Goal: Information Seeking & Learning: Learn about a topic

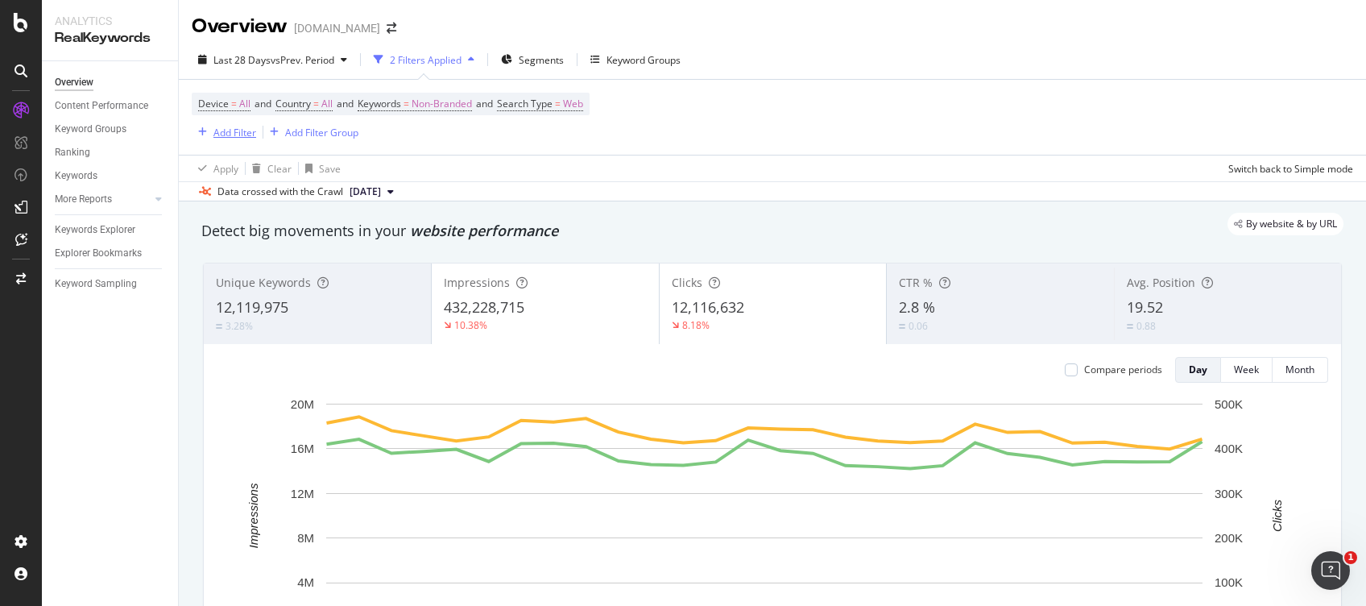
click at [231, 139] on div "Add Filter" at bounding box center [224, 132] width 64 height 18
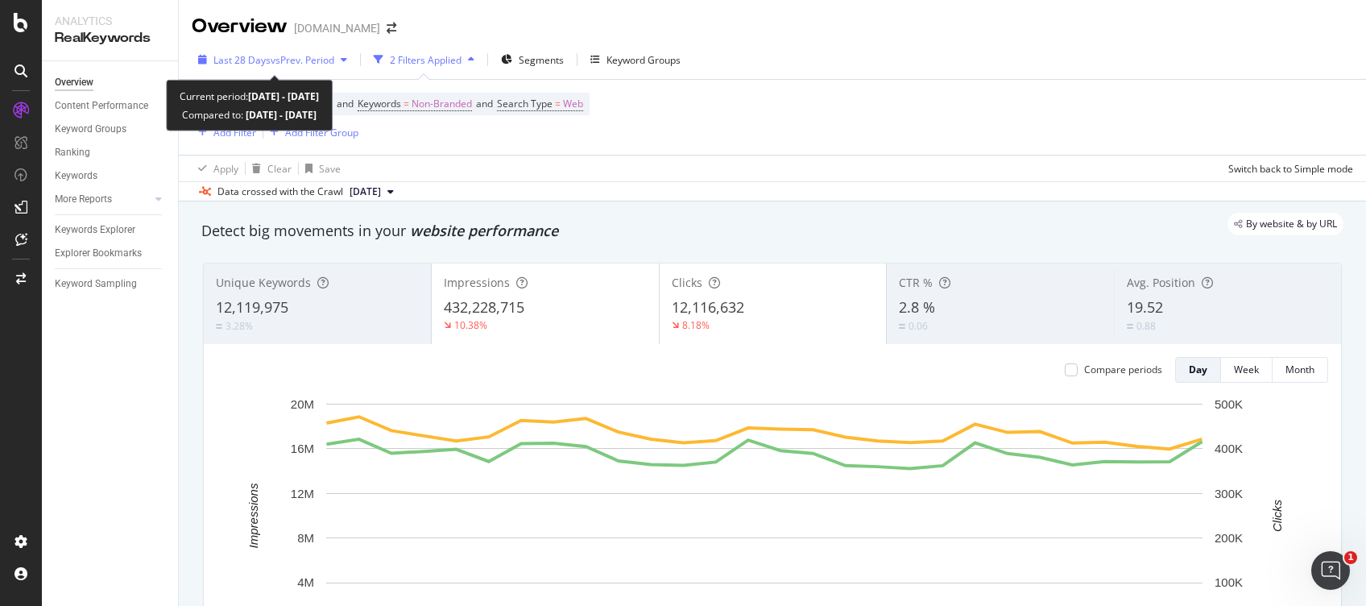
click at [239, 63] on span "Last 28 Days" at bounding box center [242, 60] width 57 height 14
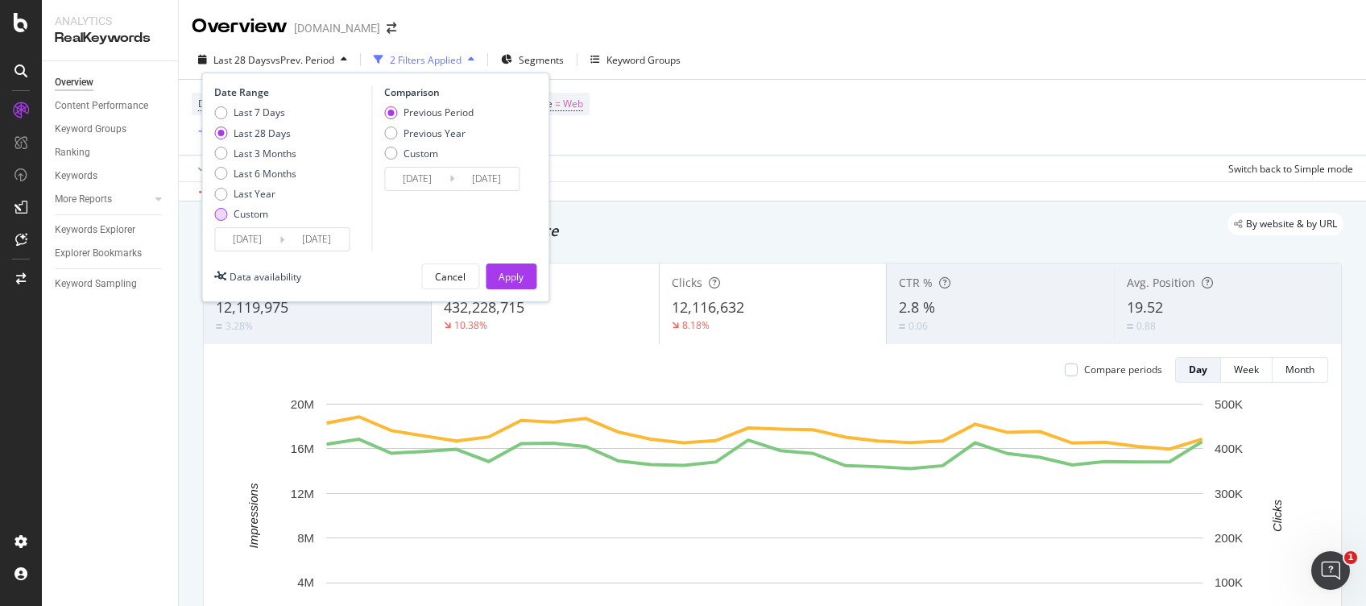
click at [257, 211] on div "Custom" at bounding box center [251, 214] width 35 height 14
type input "[DATE]"
click at [258, 238] on input "[DATE]" at bounding box center [247, 239] width 64 height 23
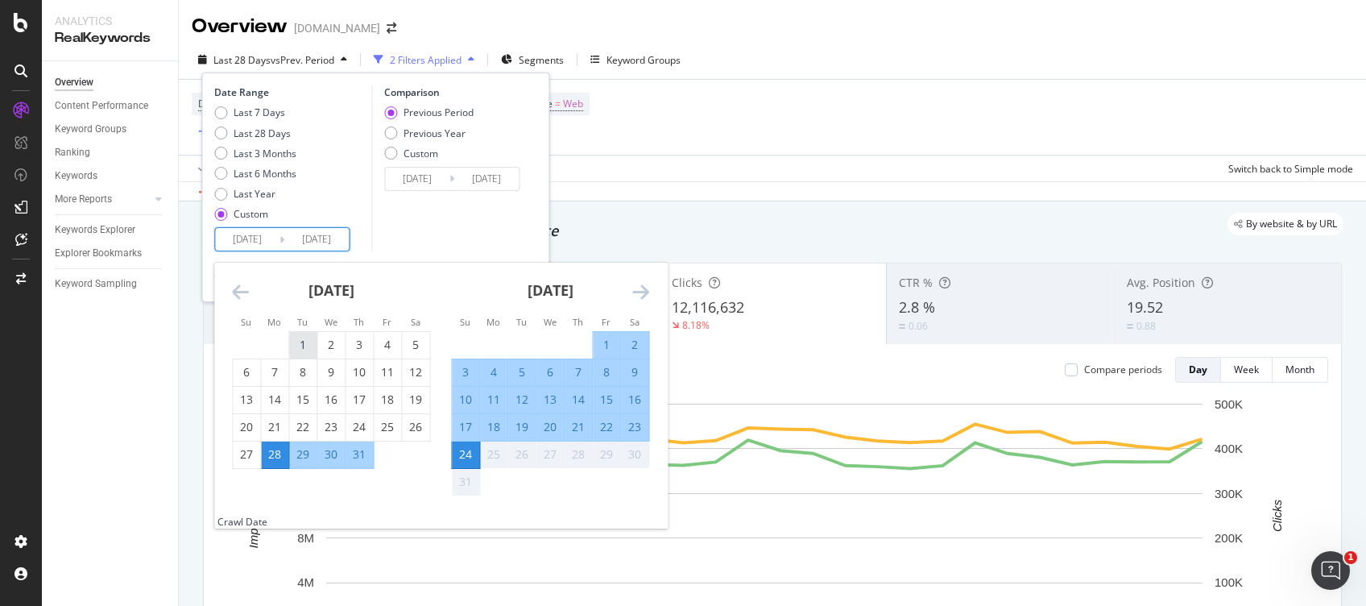
click at [301, 340] on div "1" at bounding box center [302, 345] width 27 height 16
type input "[DATE]"
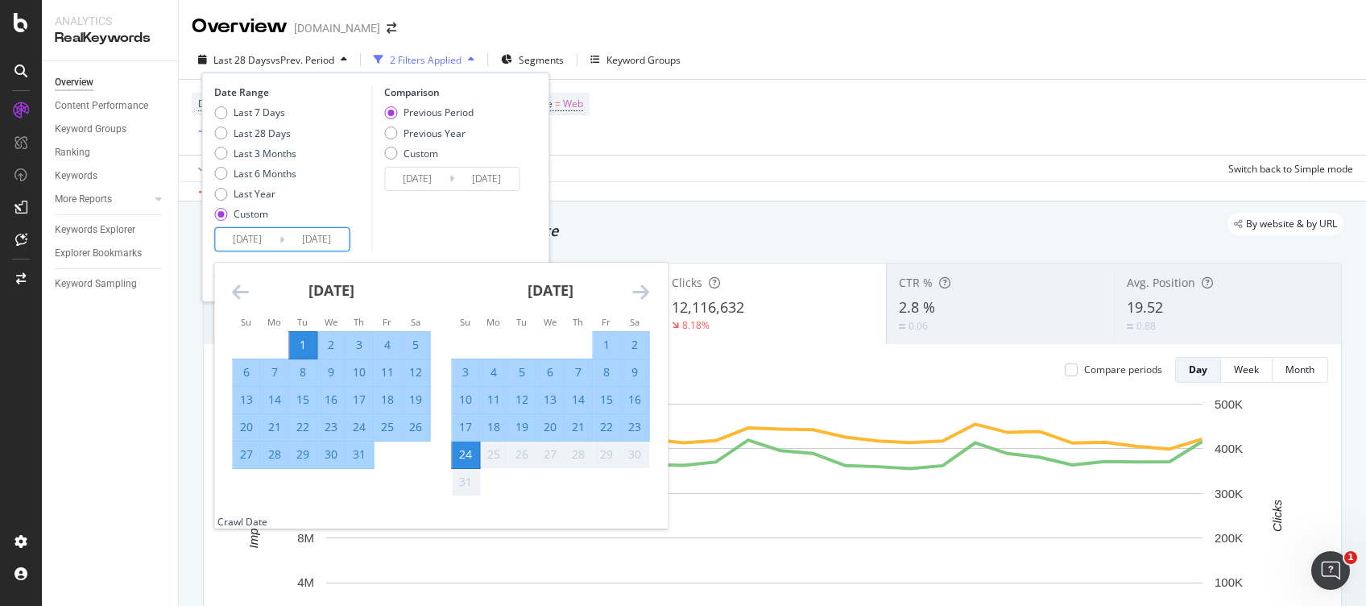
click at [361, 448] on div "31" at bounding box center [359, 454] width 27 height 16
type input "[DATE]"
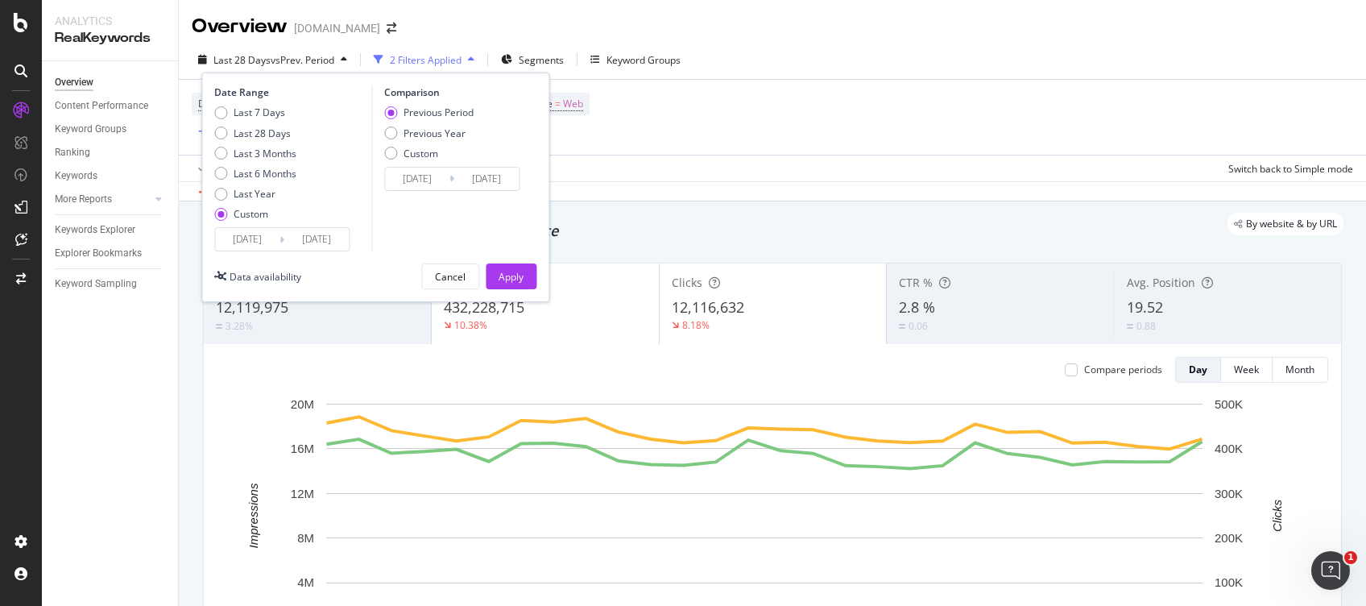
click at [298, 238] on input "[DATE]" at bounding box center [316, 239] width 64 height 23
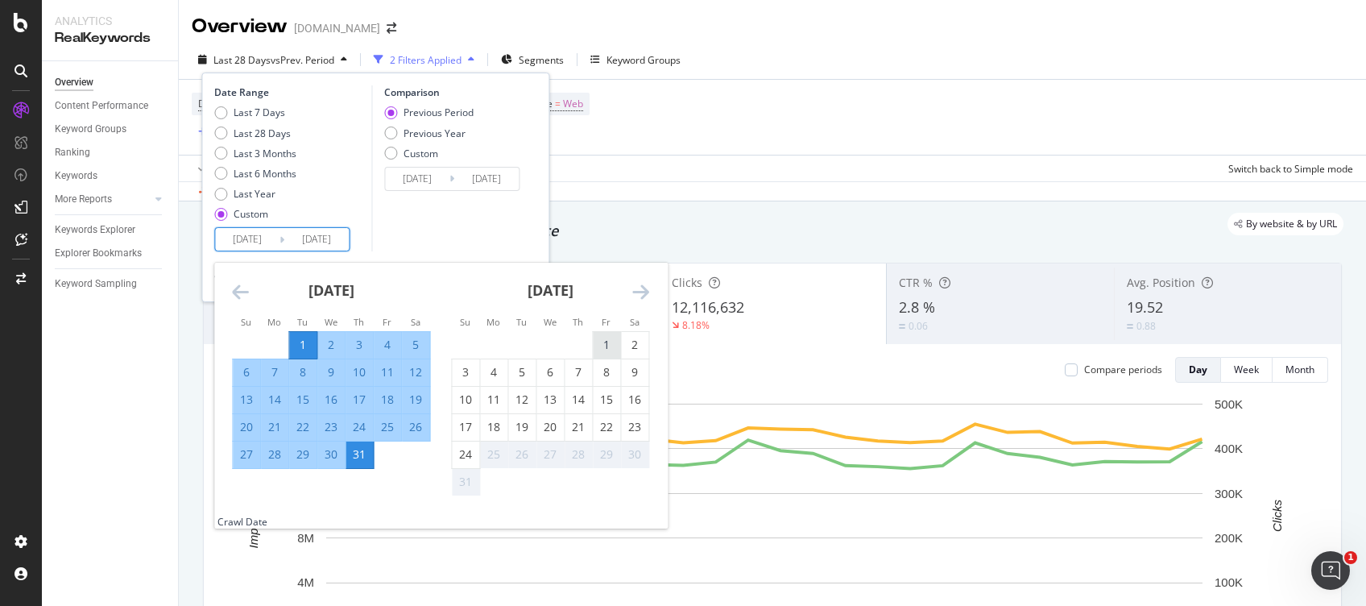
click at [599, 337] on div "1" at bounding box center [606, 345] width 27 height 16
type input "[DATE]"
click at [323, 228] on input "[DATE]" at bounding box center [316, 239] width 64 height 23
click at [466, 451] on div "24" at bounding box center [465, 454] width 27 height 16
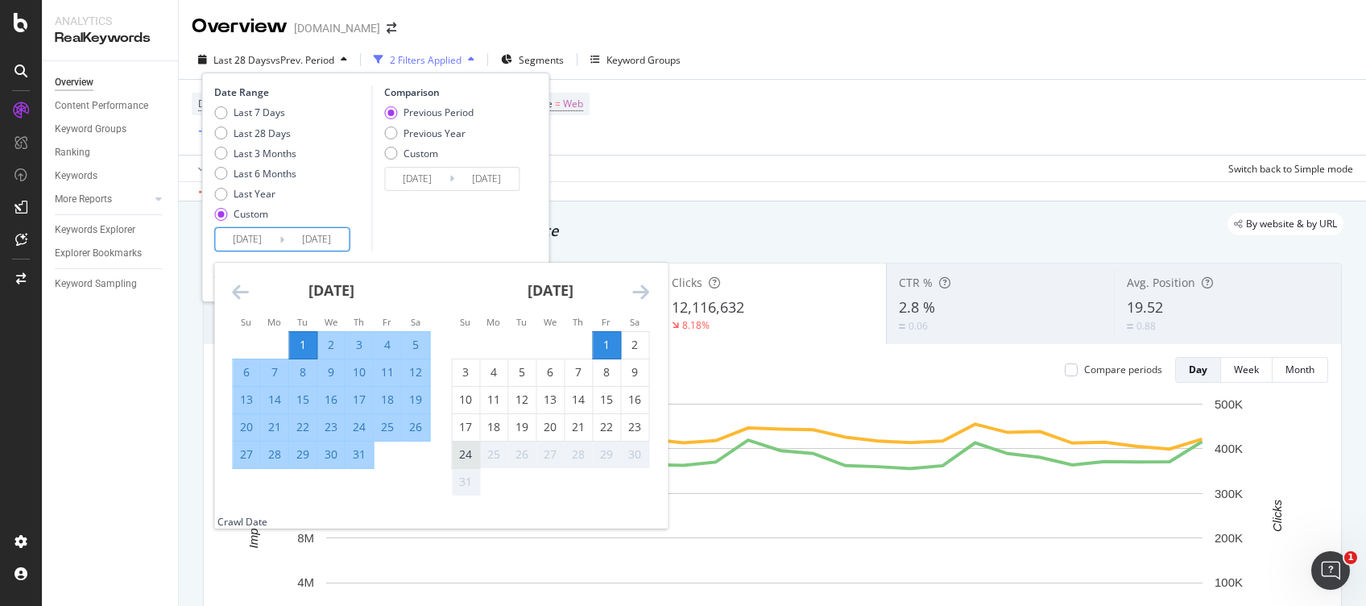
type input "[DATE]"
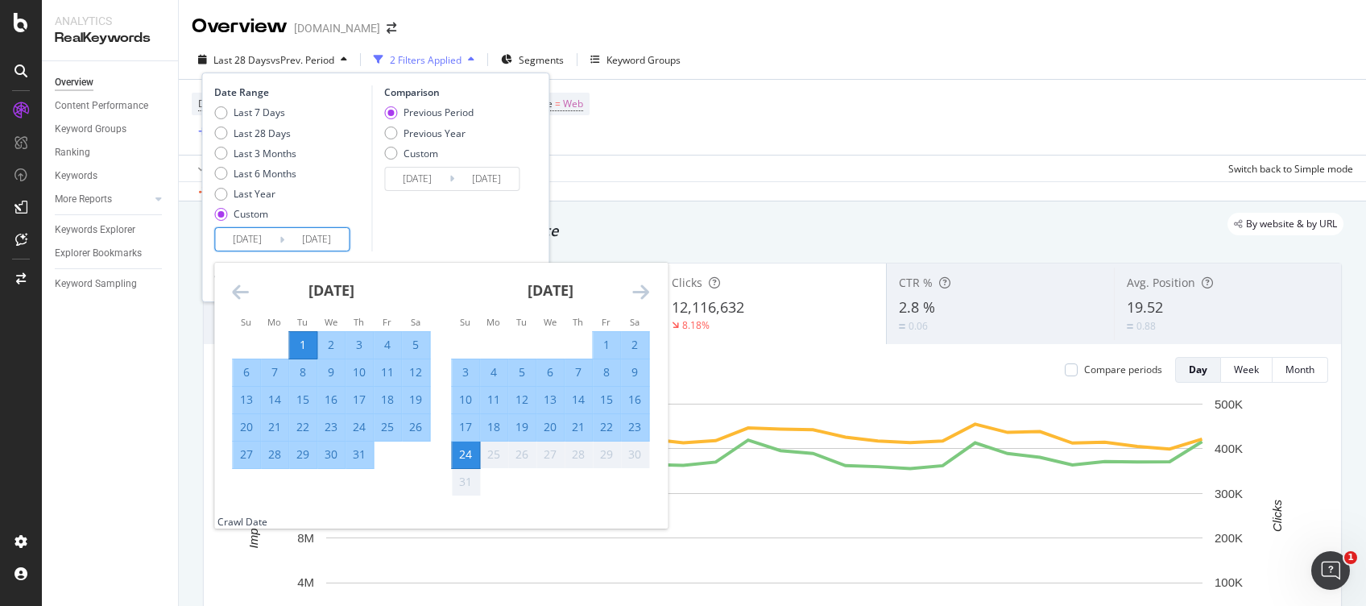
click at [243, 234] on input "[DATE]" at bounding box center [247, 239] width 64 height 23
click at [599, 340] on div "1" at bounding box center [606, 345] width 27 height 16
type input "[DATE]"
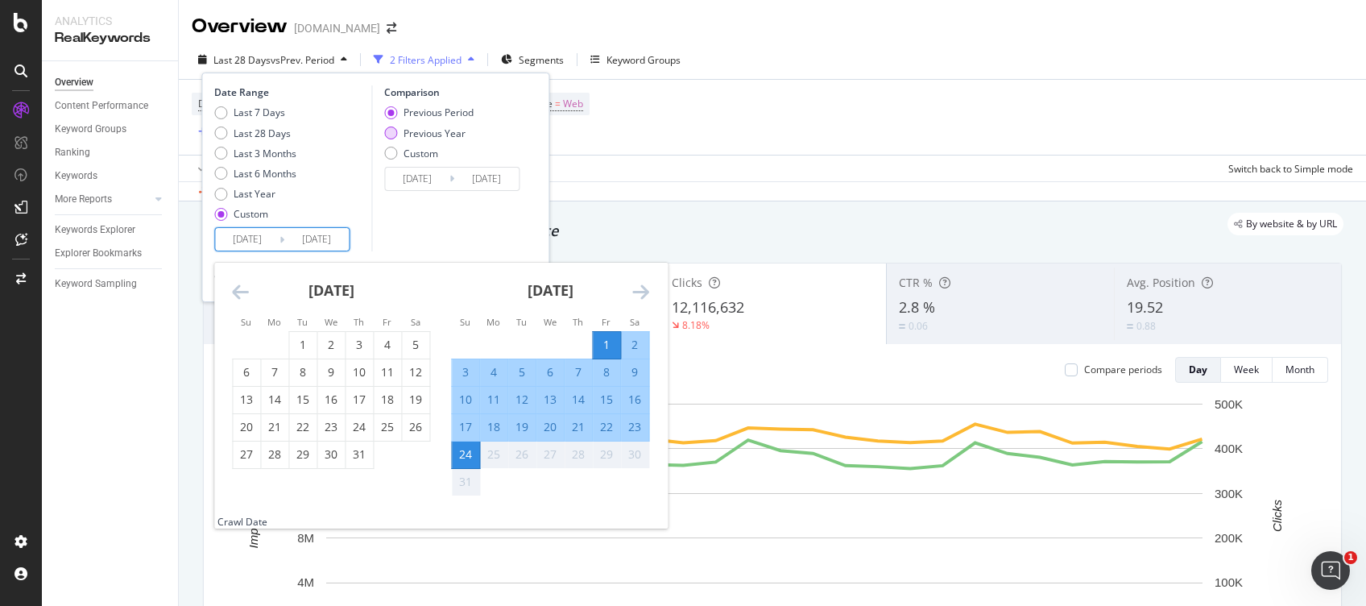
click at [431, 131] on div "Previous Year" at bounding box center [435, 133] width 62 height 14
type input "[DATE]"
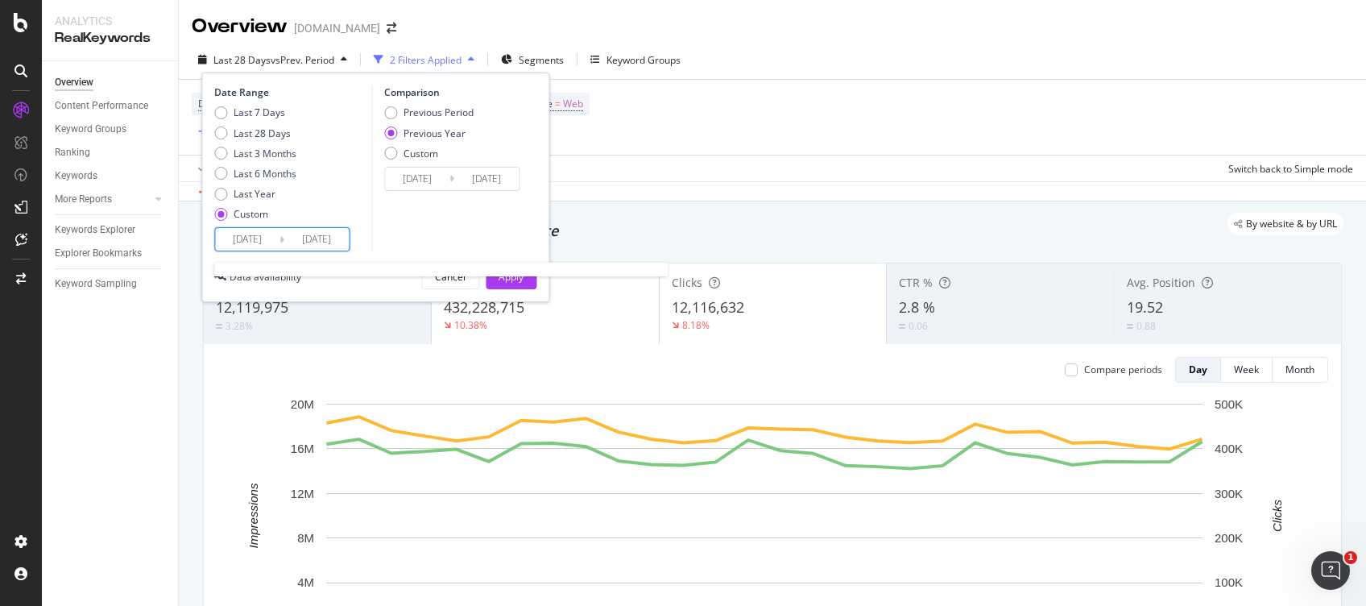
click at [319, 243] on input "[DATE]" at bounding box center [316, 239] width 64 height 23
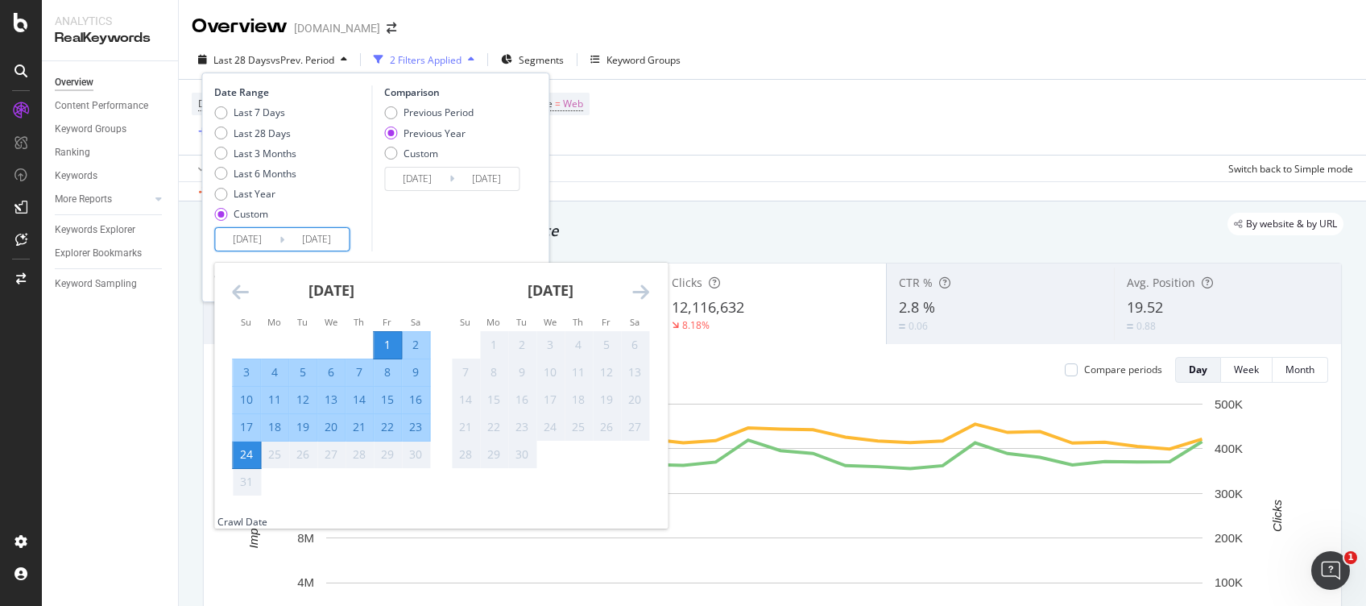
click at [240, 304] on div "[DATE]" at bounding box center [331, 297] width 198 height 68
click at [240, 301] on div "Move backward to switch to the previous month." at bounding box center [240, 292] width 17 height 20
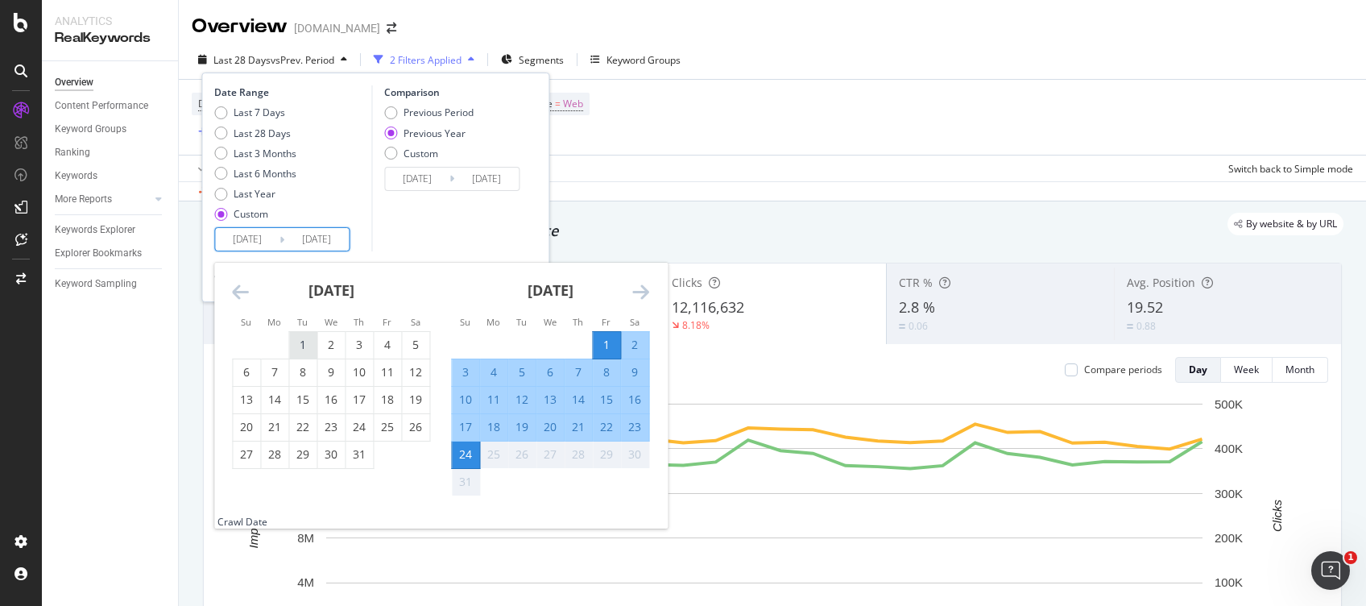
click at [310, 353] on div "1" at bounding box center [302, 345] width 27 height 16
type input "[DATE]"
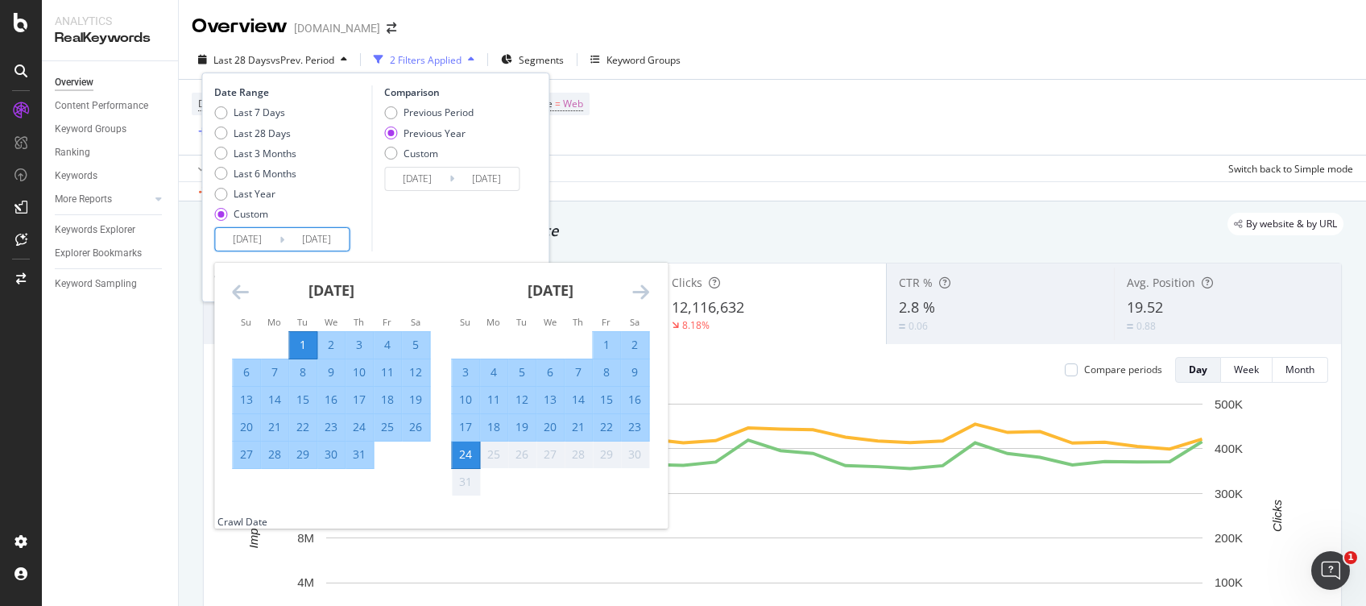
click at [361, 462] on div "31" at bounding box center [359, 454] width 27 height 16
type input "[DATE]"
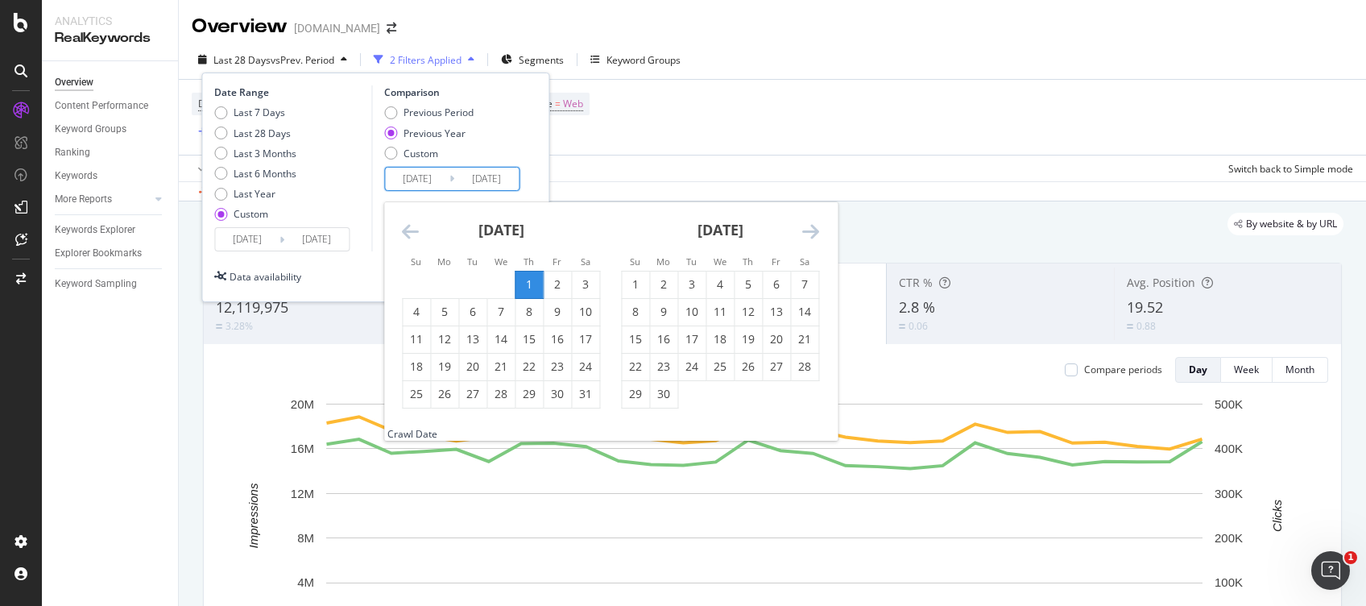
click at [417, 180] on input "[DATE]" at bounding box center [417, 179] width 64 height 23
click at [409, 233] on icon "Move backward to switch to the previous month." at bounding box center [410, 231] width 17 height 19
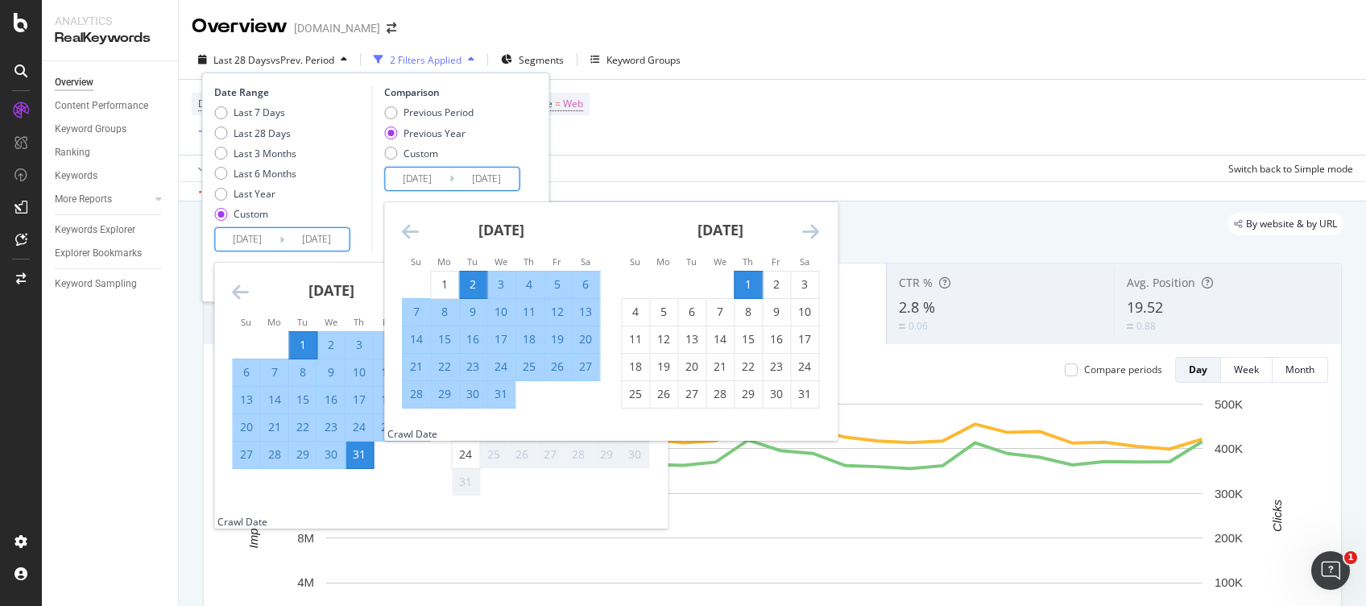
click at [320, 240] on input "[DATE]" at bounding box center [316, 239] width 64 height 23
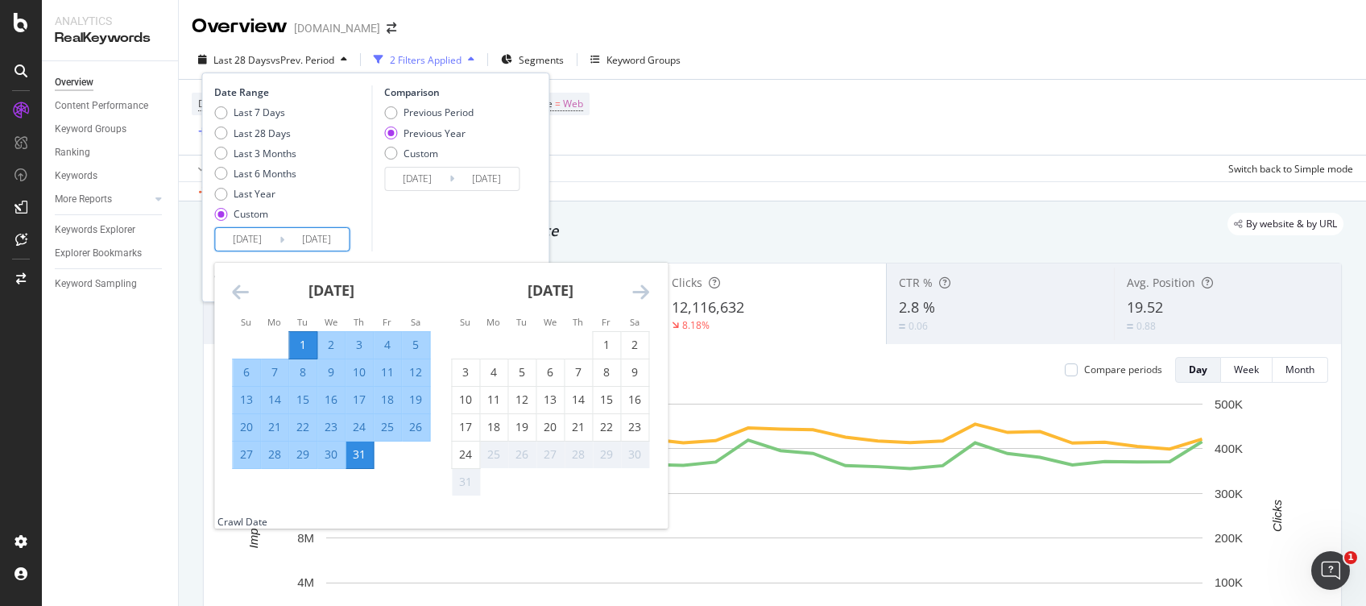
click at [248, 294] on icon "Move backward to switch to the previous month." at bounding box center [240, 291] width 17 height 19
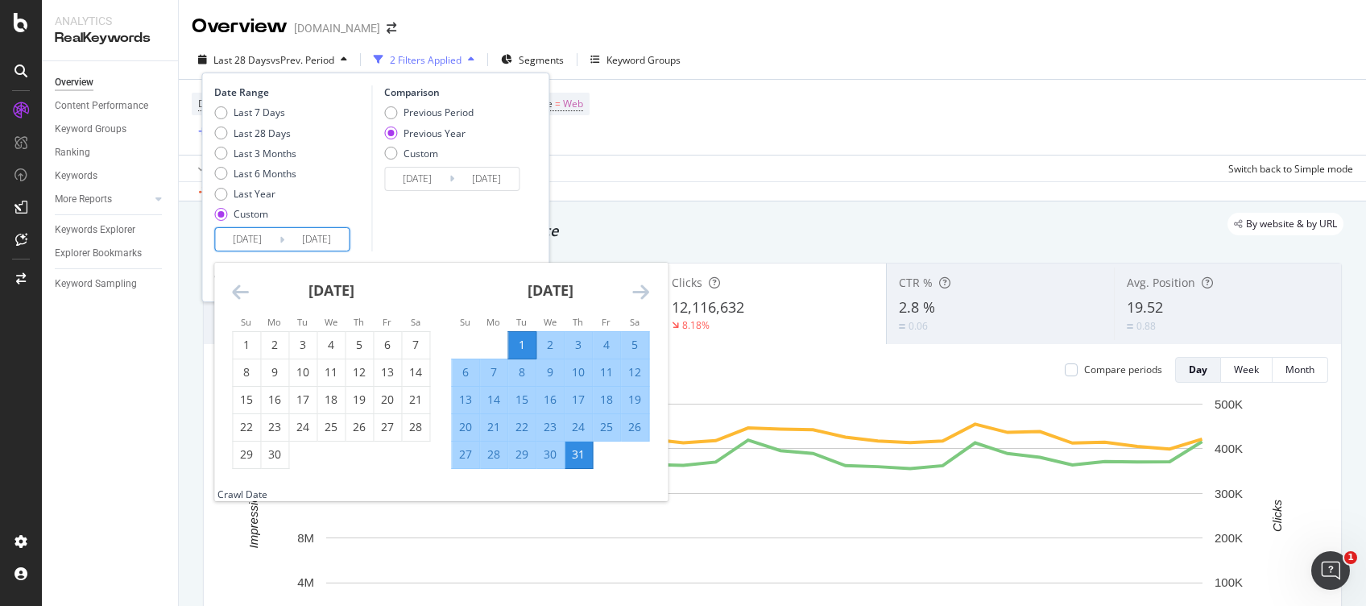
click at [248, 294] on icon "Move backward to switch to the previous month." at bounding box center [240, 291] width 17 height 19
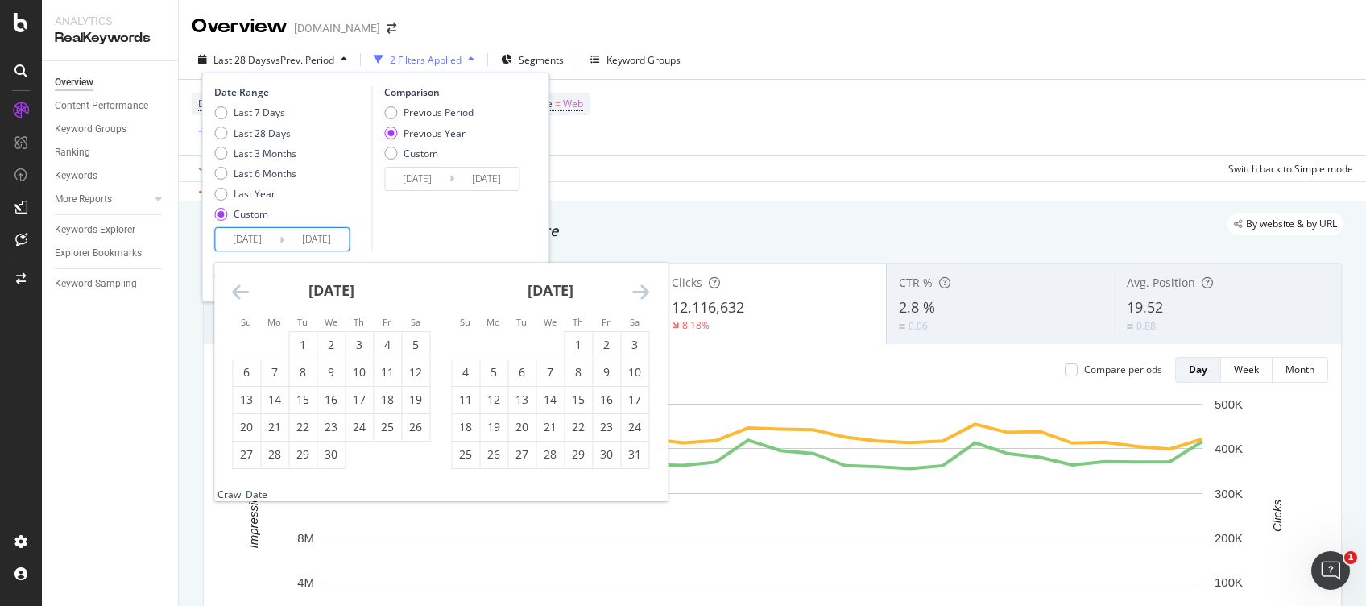
click at [248, 294] on icon "Move backward to switch to the previous month." at bounding box center [240, 291] width 17 height 19
click at [648, 283] on icon "Move forward to switch to the next month." at bounding box center [640, 291] width 17 height 19
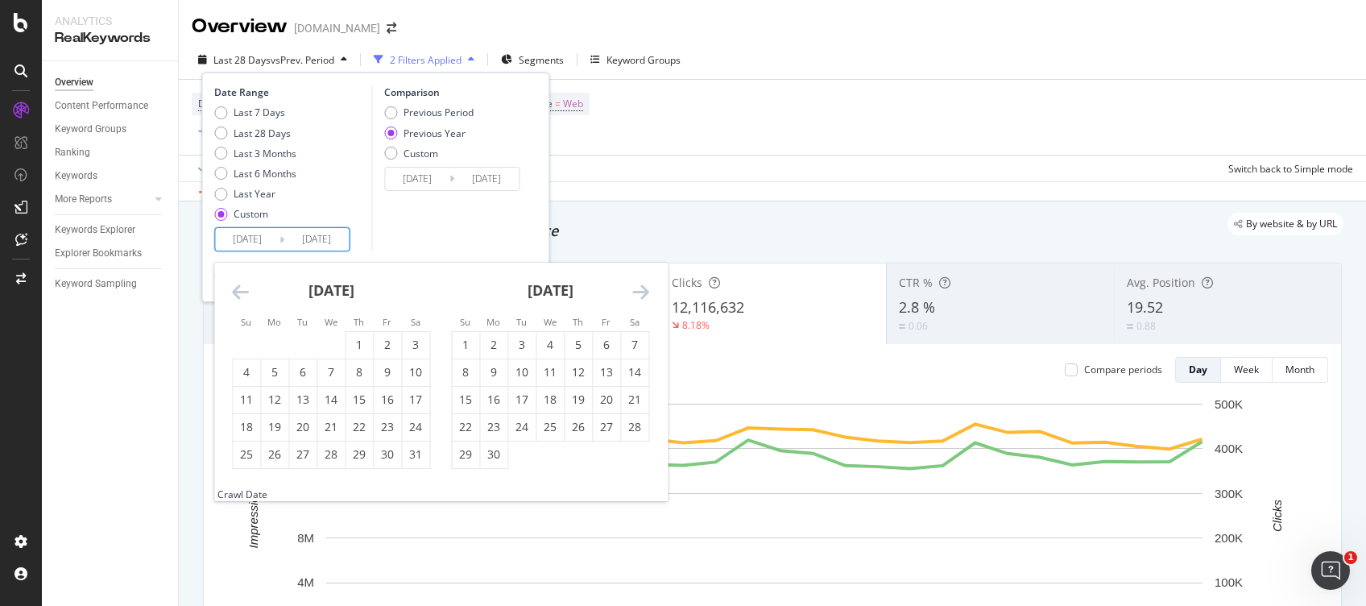
click at [237, 293] on icon "Move backward to switch to the previous month." at bounding box center [240, 291] width 17 height 19
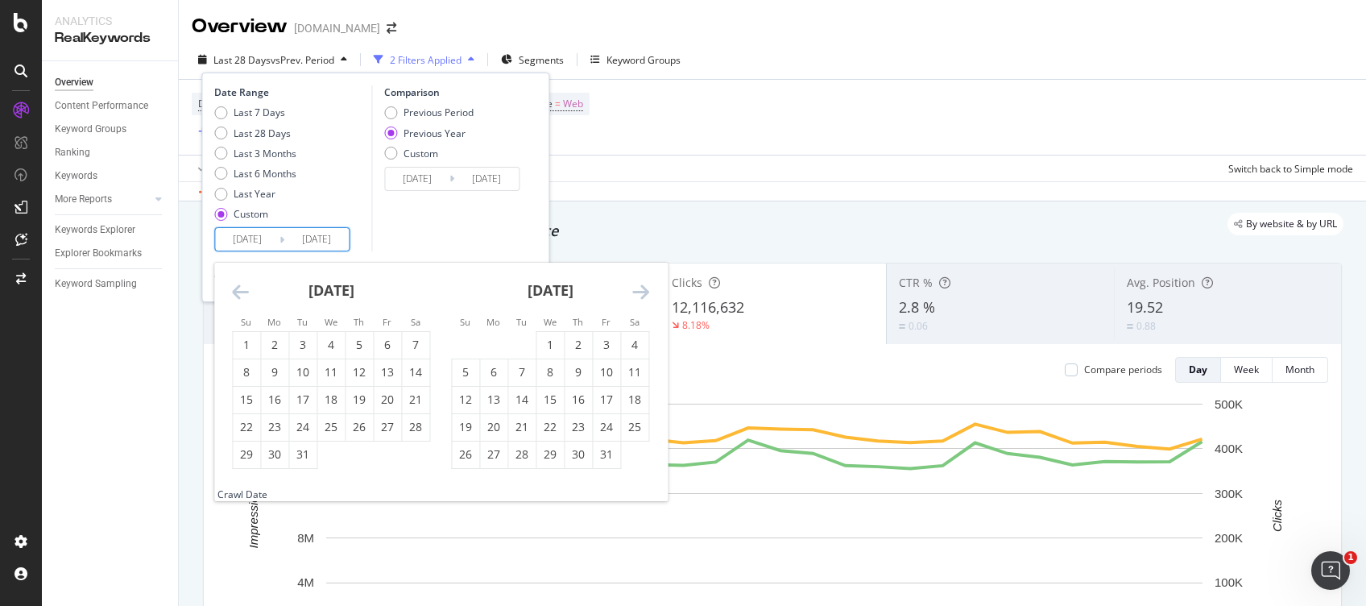
click at [237, 293] on icon "Move backward to switch to the previous month." at bounding box center [240, 291] width 17 height 19
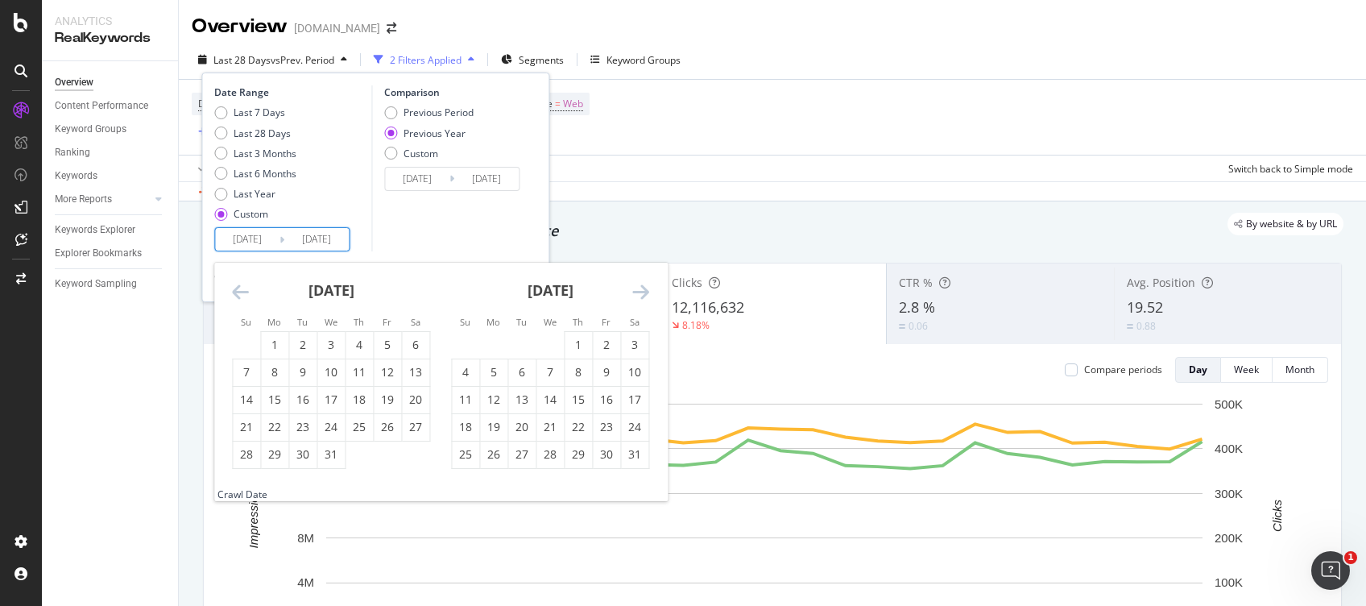
click at [237, 293] on icon "Move backward to switch to the previous month." at bounding box center [240, 291] width 17 height 19
click at [413, 348] on div "1" at bounding box center [415, 345] width 27 height 16
type input "[DATE]"
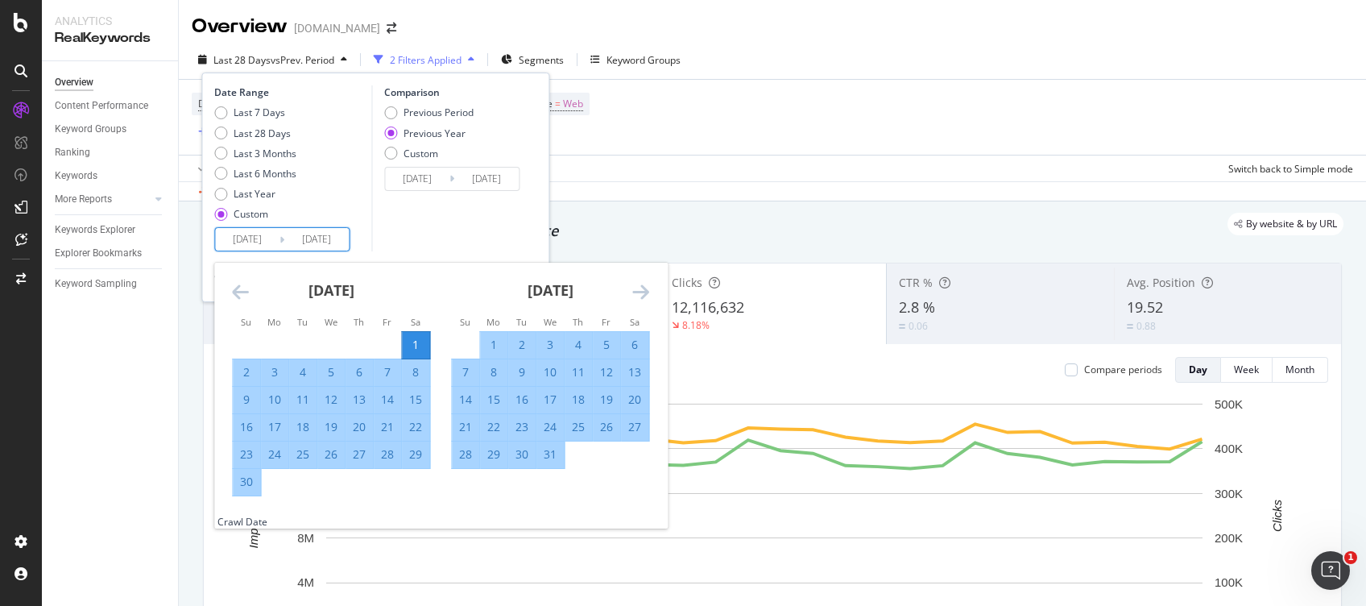
click at [239, 479] on div "30" at bounding box center [246, 482] width 27 height 16
type input "[DATE]"
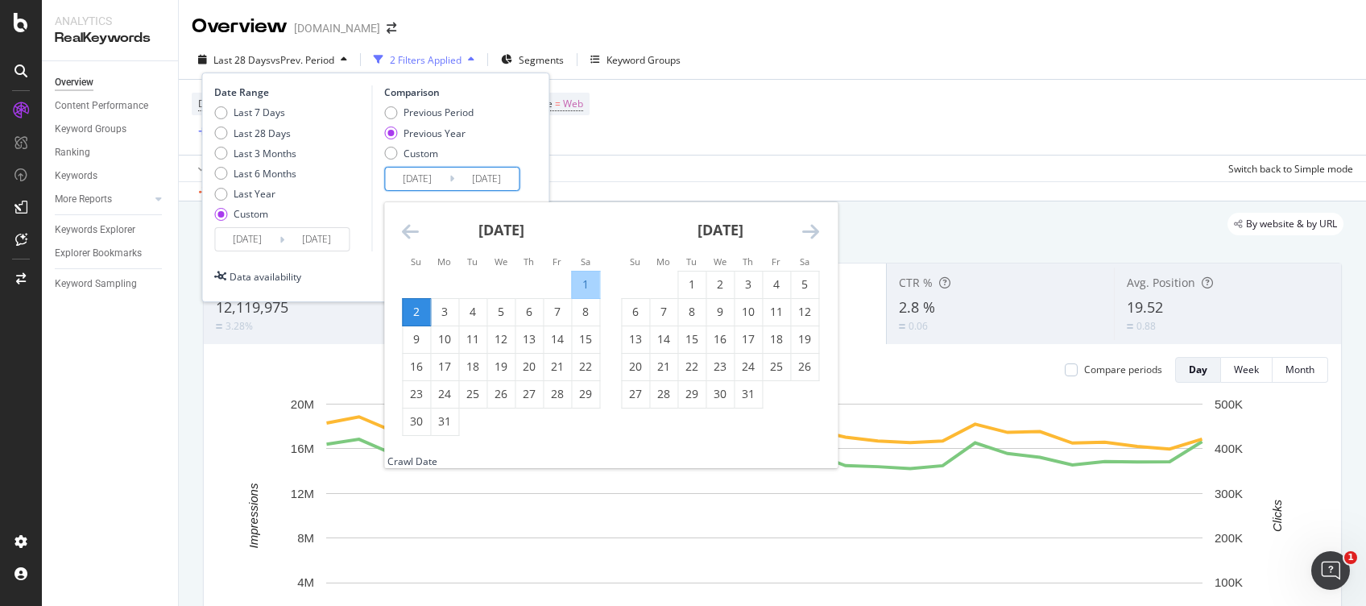
click at [459, 178] on input "[DATE]" at bounding box center [486, 179] width 64 height 23
click at [348, 200] on div "Last 7 Days Last 28 Days Last 3 Months Last 6 Months Last Year Custom" at bounding box center [290, 167] width 153 height 122
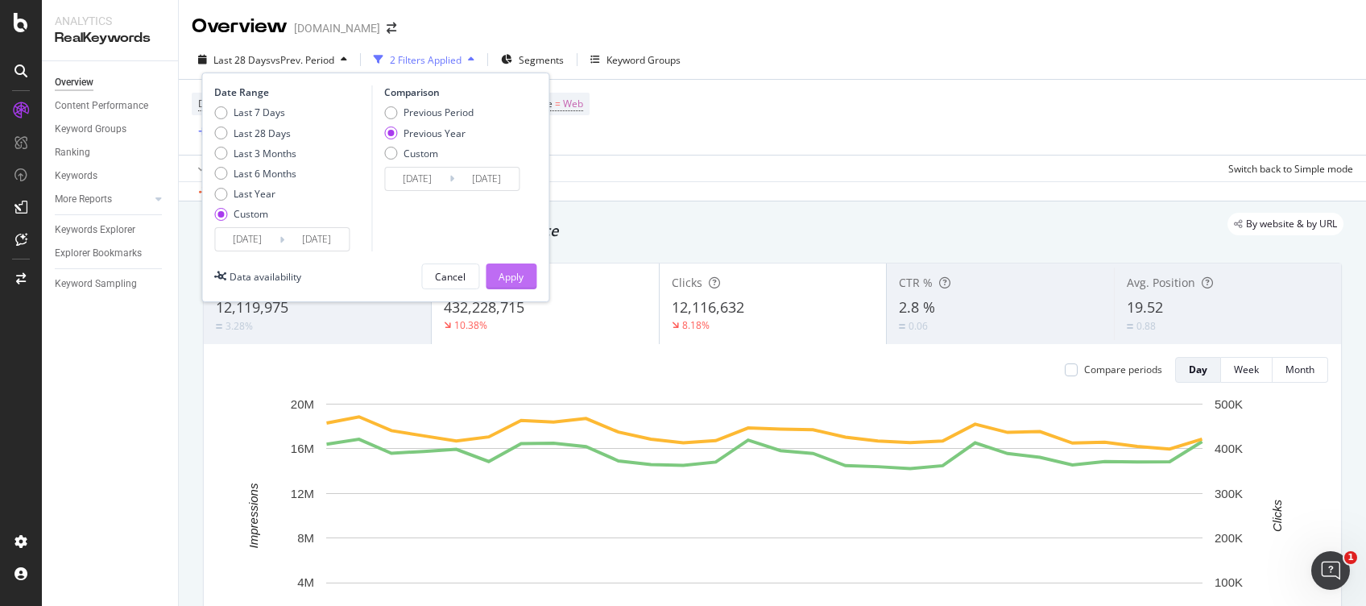
click at [512, 280] on div "Apply" at bounding box center [511, 277] width 25 height 14
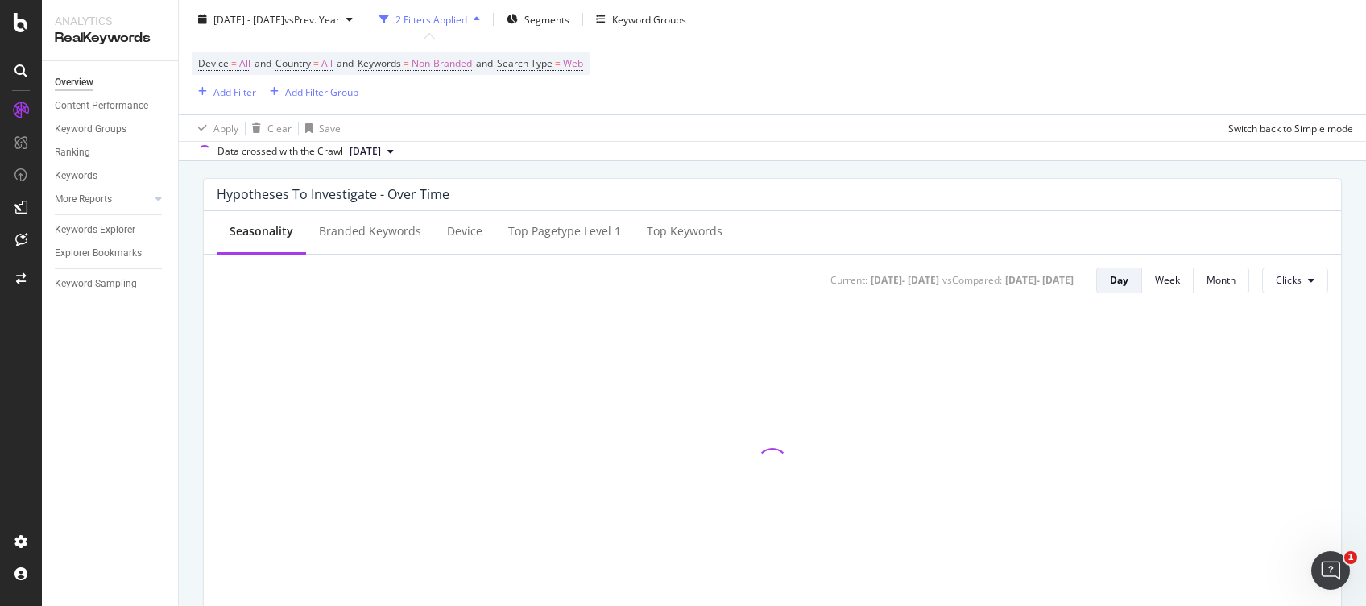
scroll to position [601, 0]
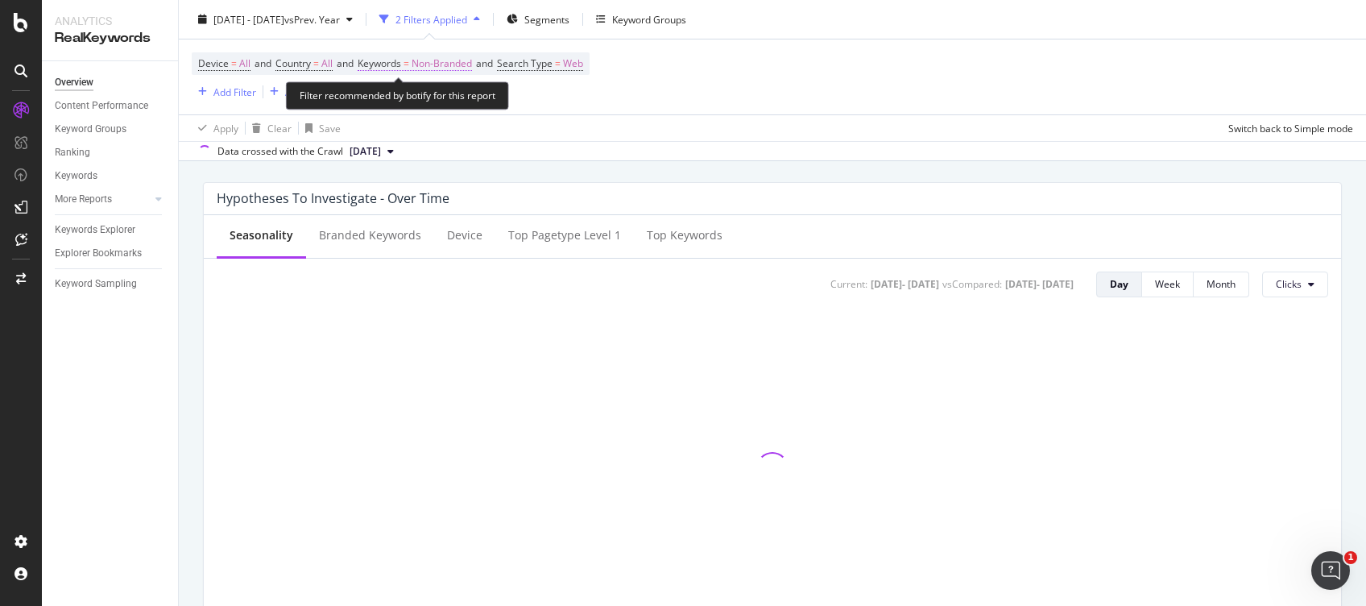
click at [452, 68] on span "Non-Branded" at bounding box center [442, 63] width 60 height 23
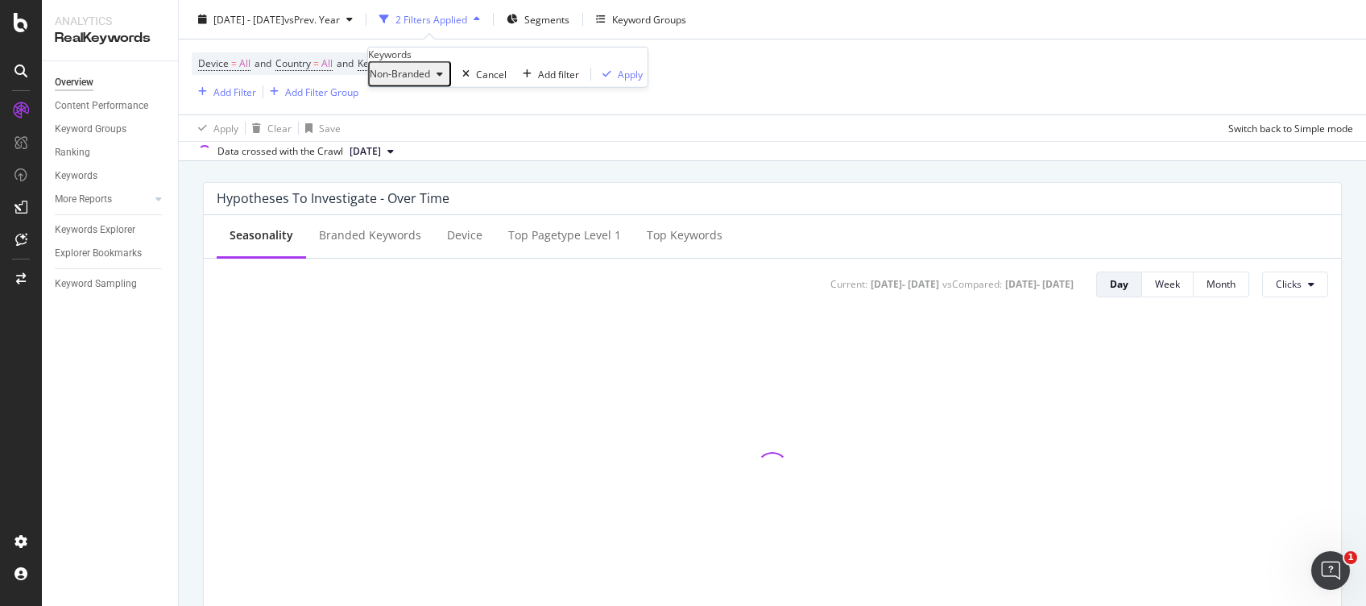
click at [425, 85] on div "Non-Branded" at bounding box center [410, 74] width 80 height 21
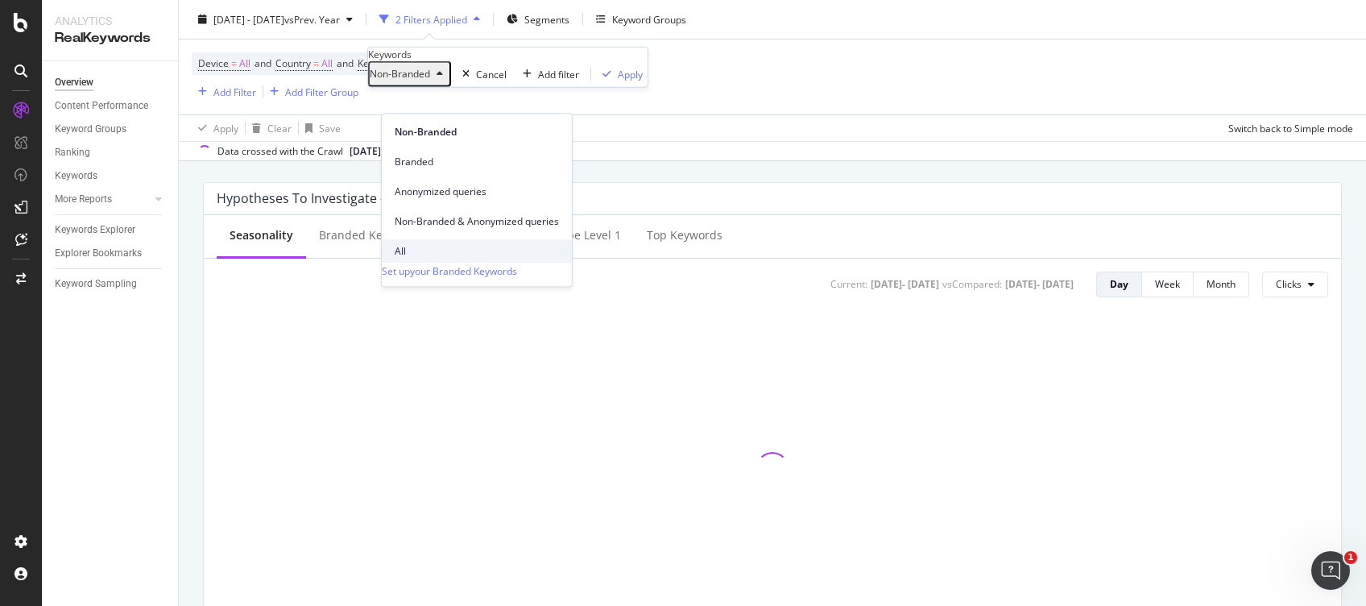
click at [432, 244] on span "All" at bounding box center [477, 251] width 164 height 15
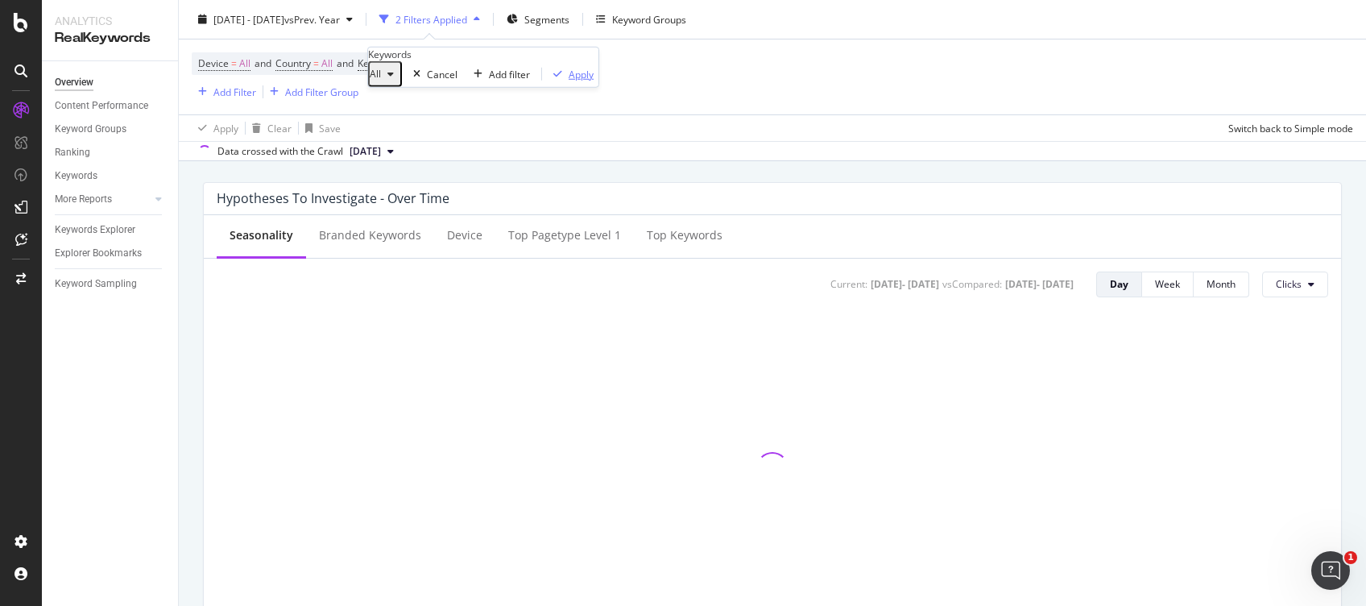
click at [569, 81] on div "Apply" at bounding box center [581, 74] width 25 height 14
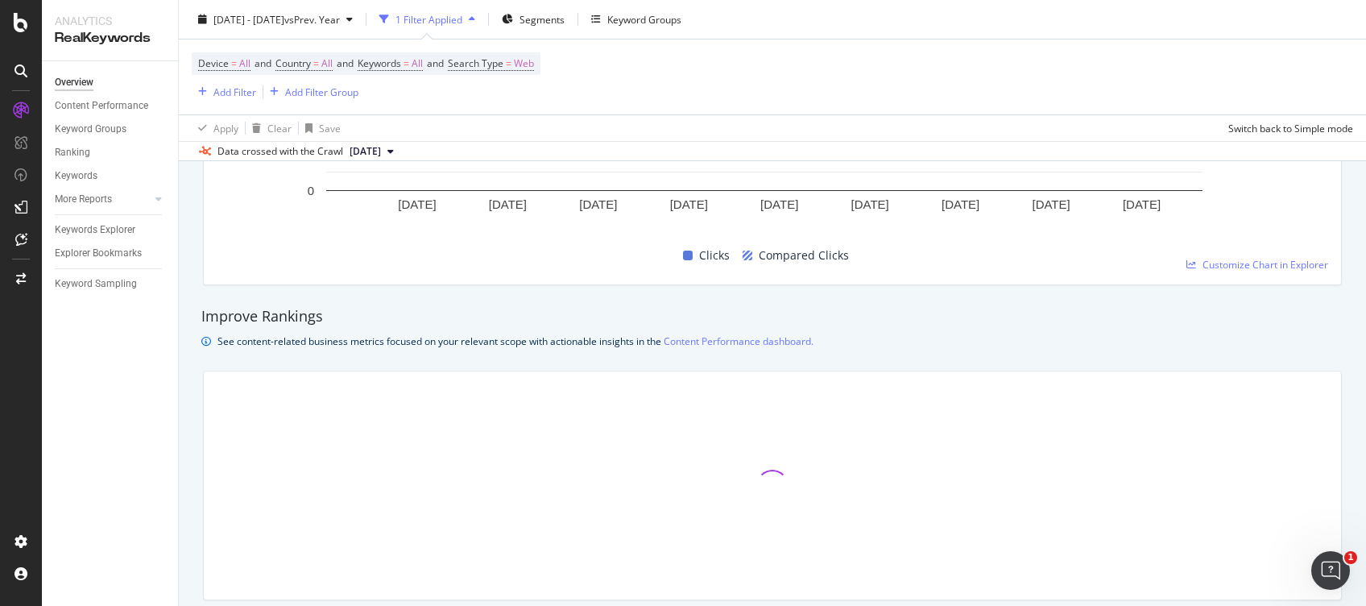
scroll to position [1026, 0]
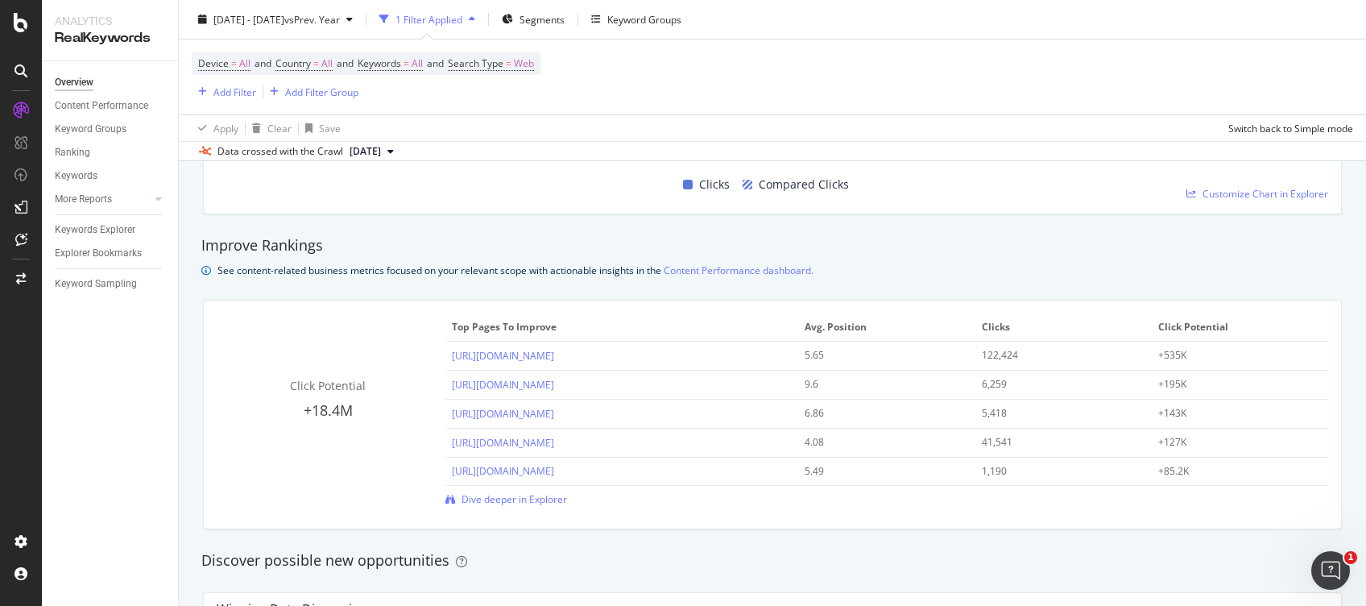
click at [729, 510] on div "Click Potential +18.4M Top pages to improve Avg. Position Clicks Click Potentia…" at bounding box center [773, 415] width 1138 height 228
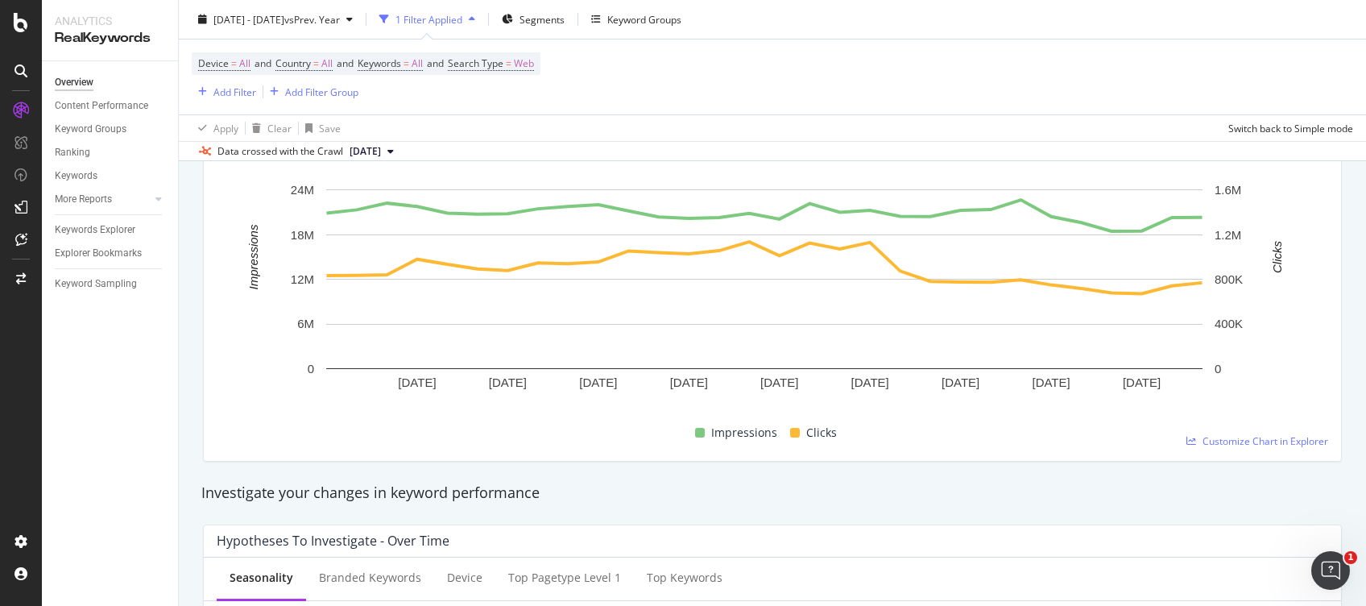
scroll to position [0, 0]
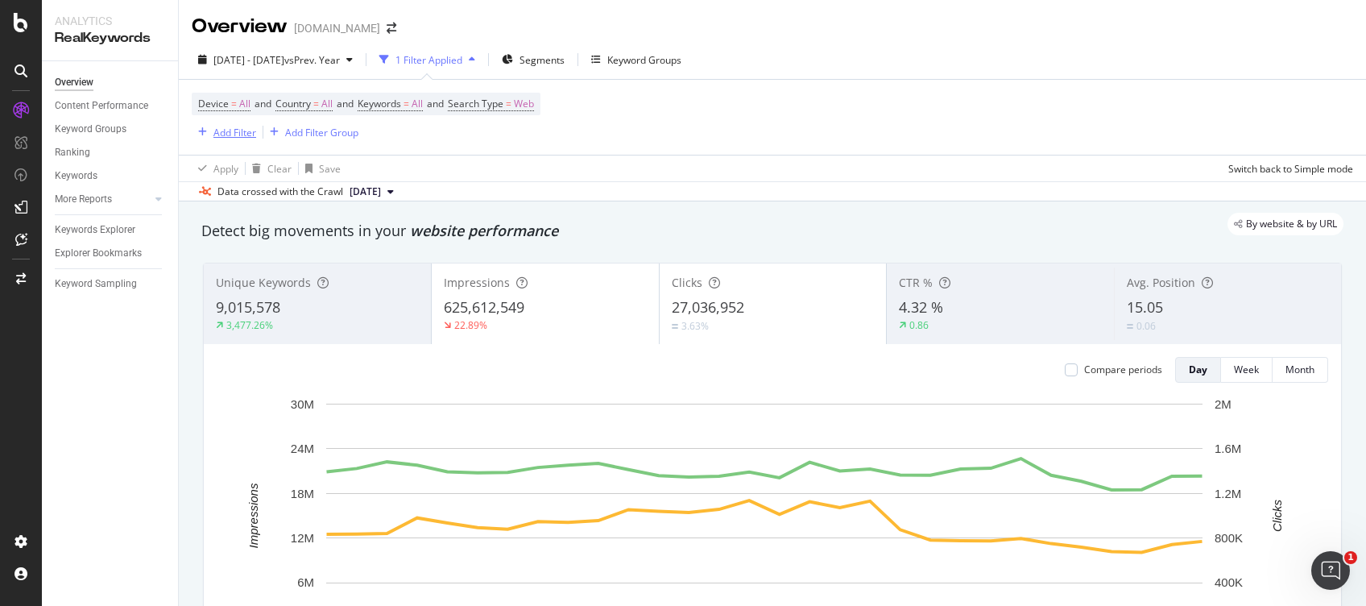
click at [229, 142] on button "Add Filter" at bounding box center [224, 131] width 64 height 19
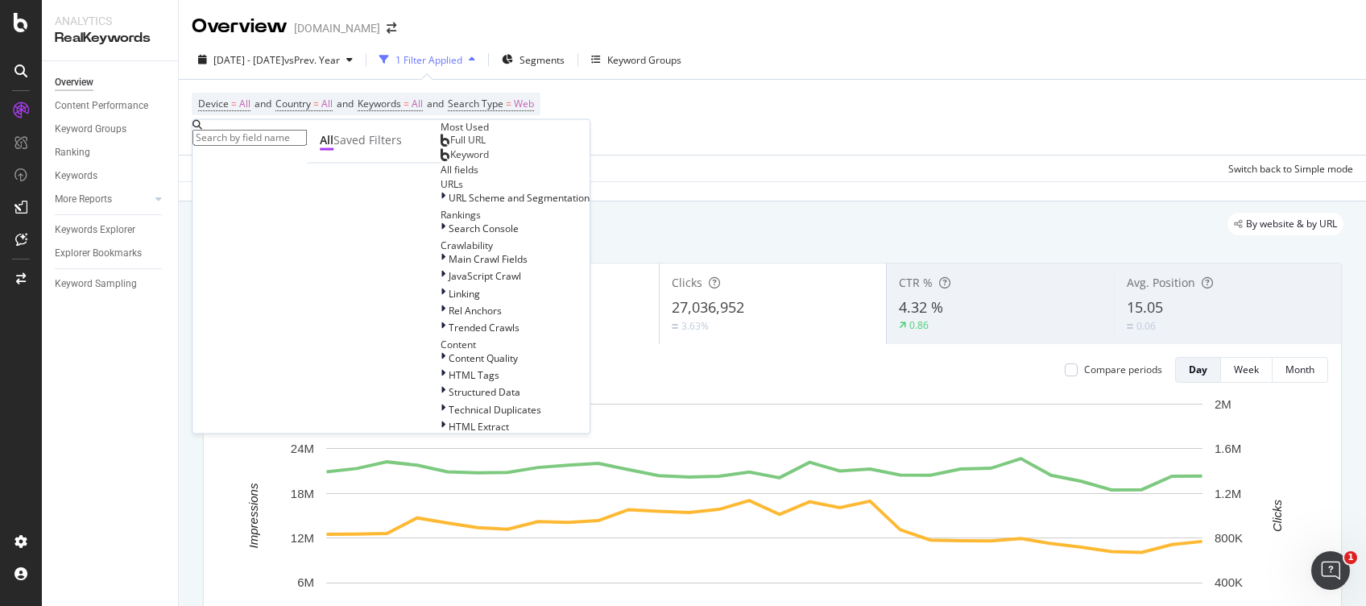
click at [450, 147] on span "Full URL" at bounding box center [467, 140] width 35 height 14
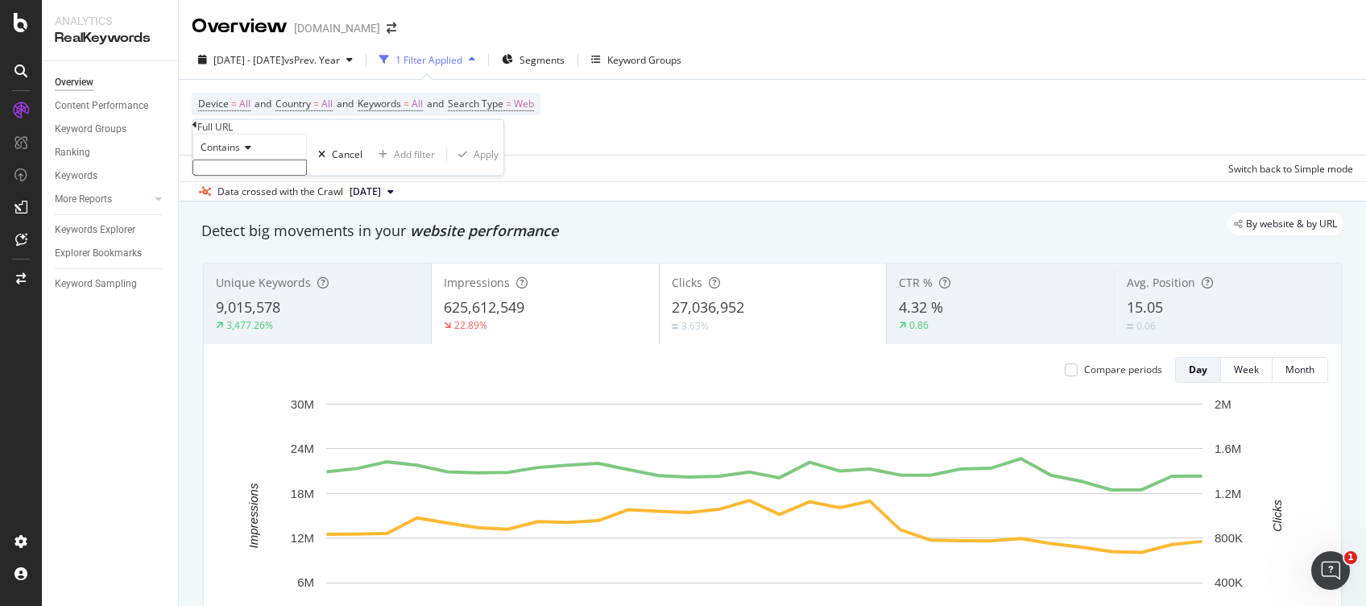
click at [264, 176] on input "text" at bounding box center [250, 168] width 114 height 16
type input "home-accent"
click at [474, 166] on div "Apply" at bounding box center [486, 159] width 25 height 14
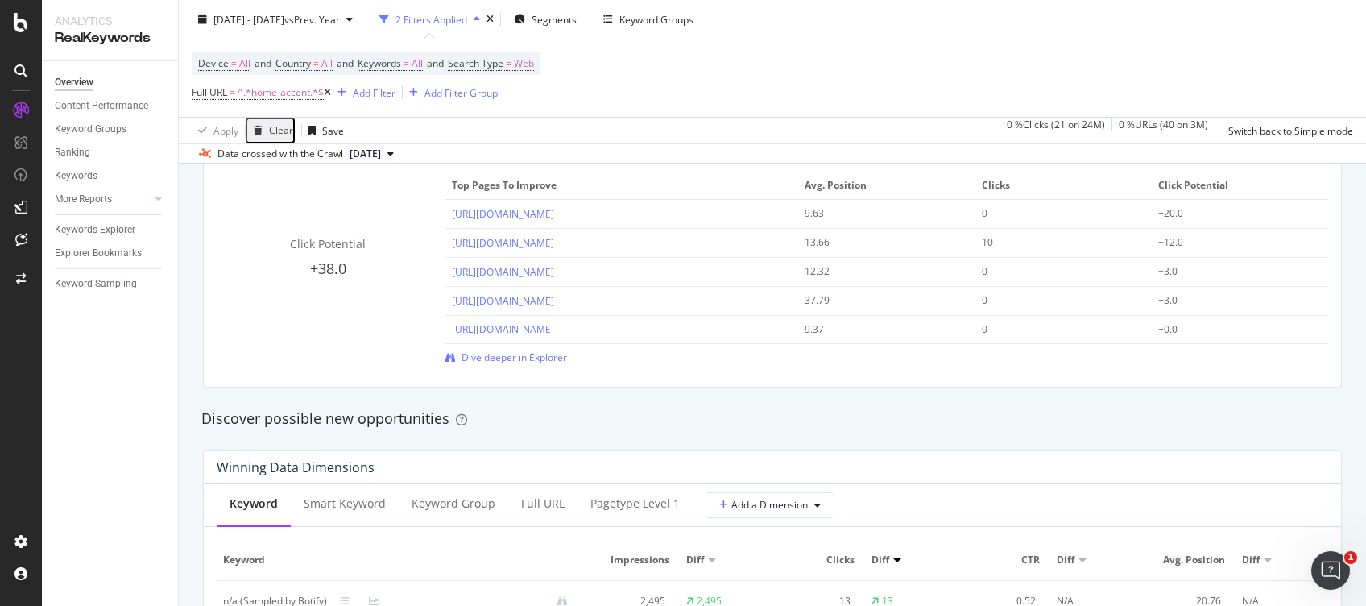
scroll to position [1217, 0]
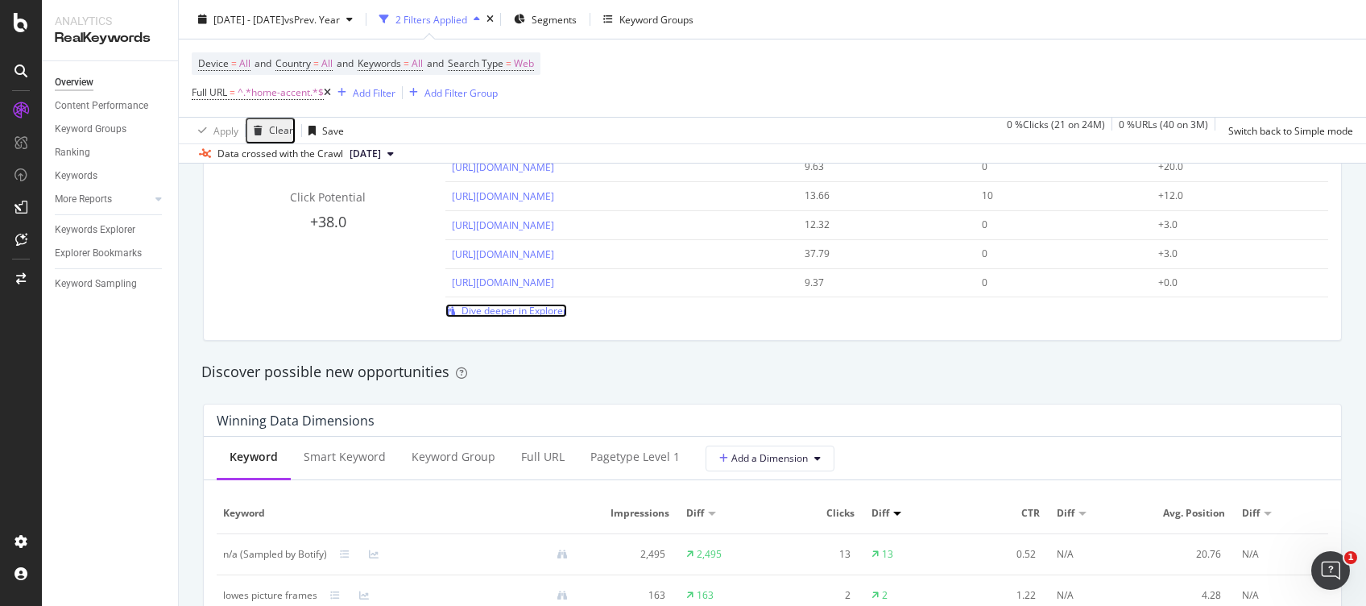
click at [511, 306] on span "Dive deeper in Explorer" at bounding box center [515, 311] width 106 height 14
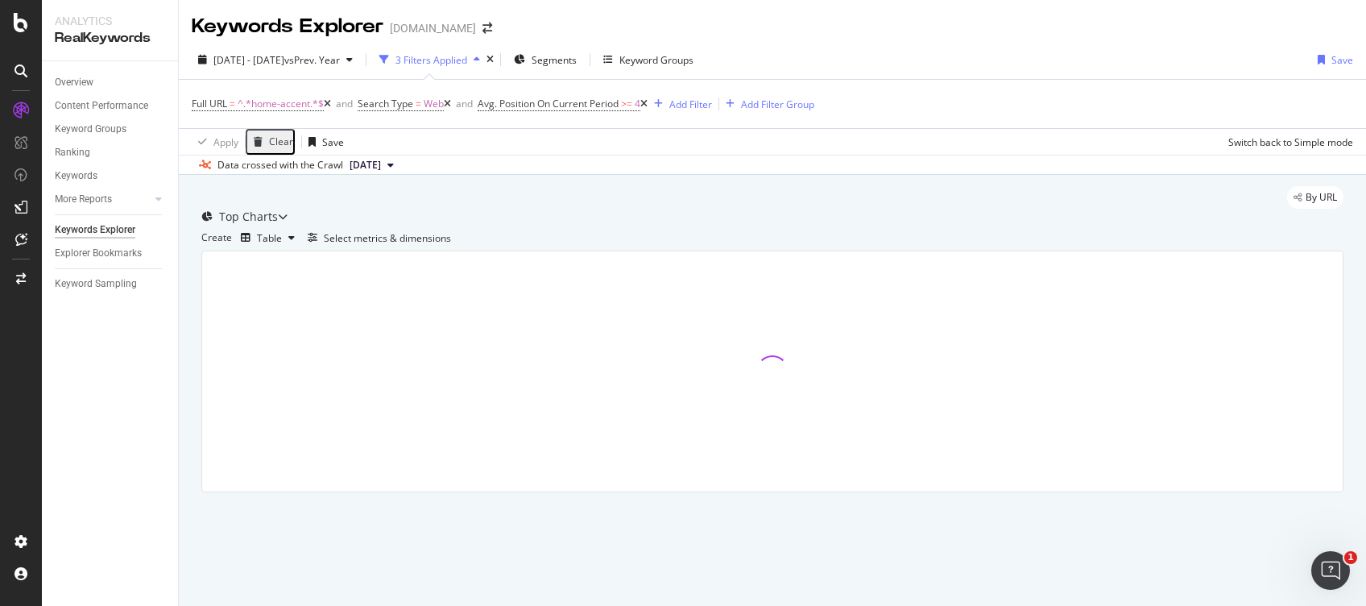
click at [648, 102] on icon at bounding box center [644, 104] width 7 height 10
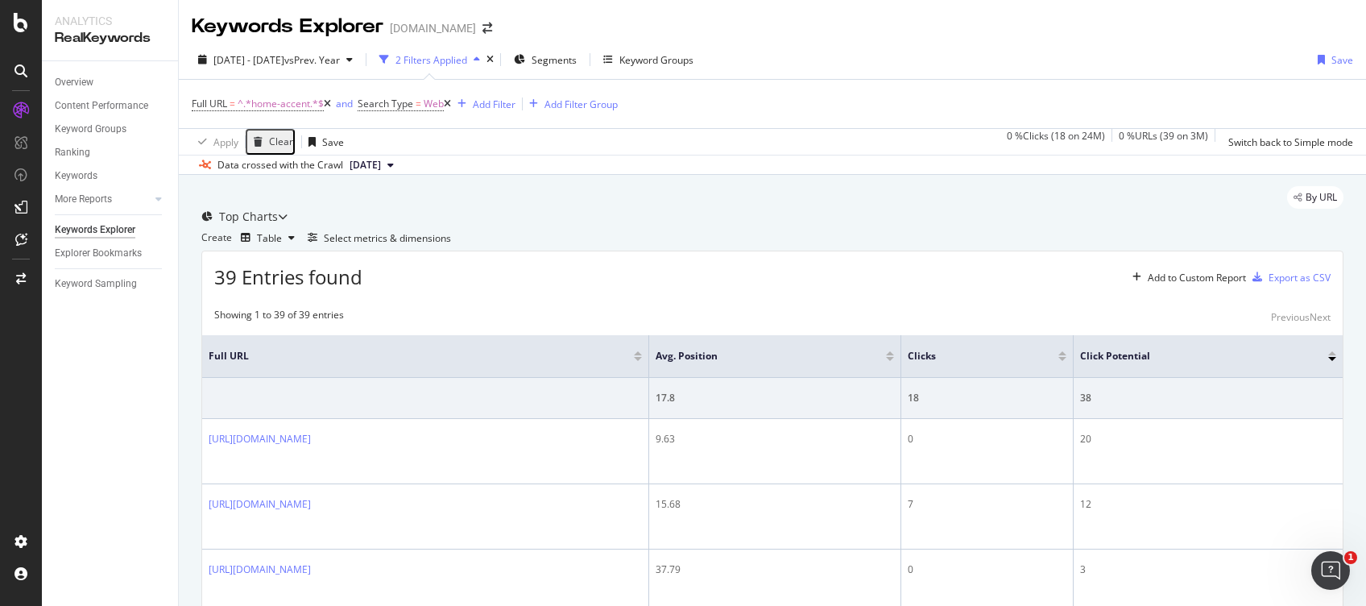
click at [640, 291] on div "39 Entries found Add to Custom Report Export as CSV" at bounding box center [772, 270] width 1141 height 39
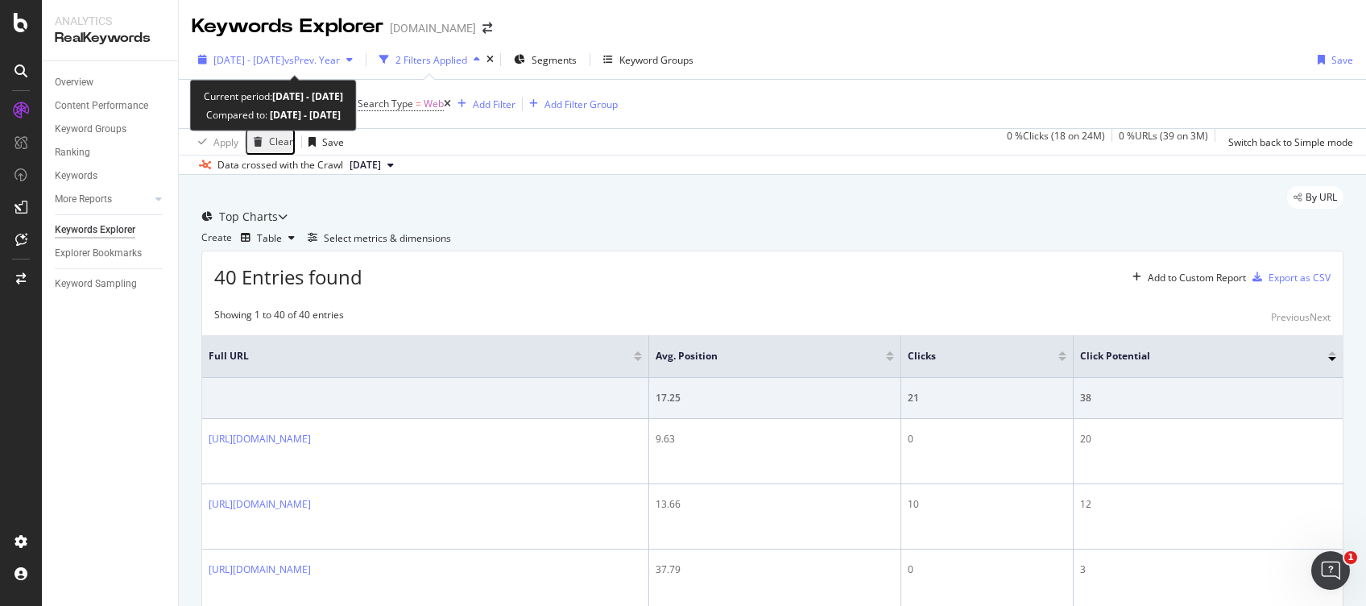
click at [278, 67] on div "[DATE] - [DATE] vs Prev. Year" at bounding box center [276, 60] width 168 height 24
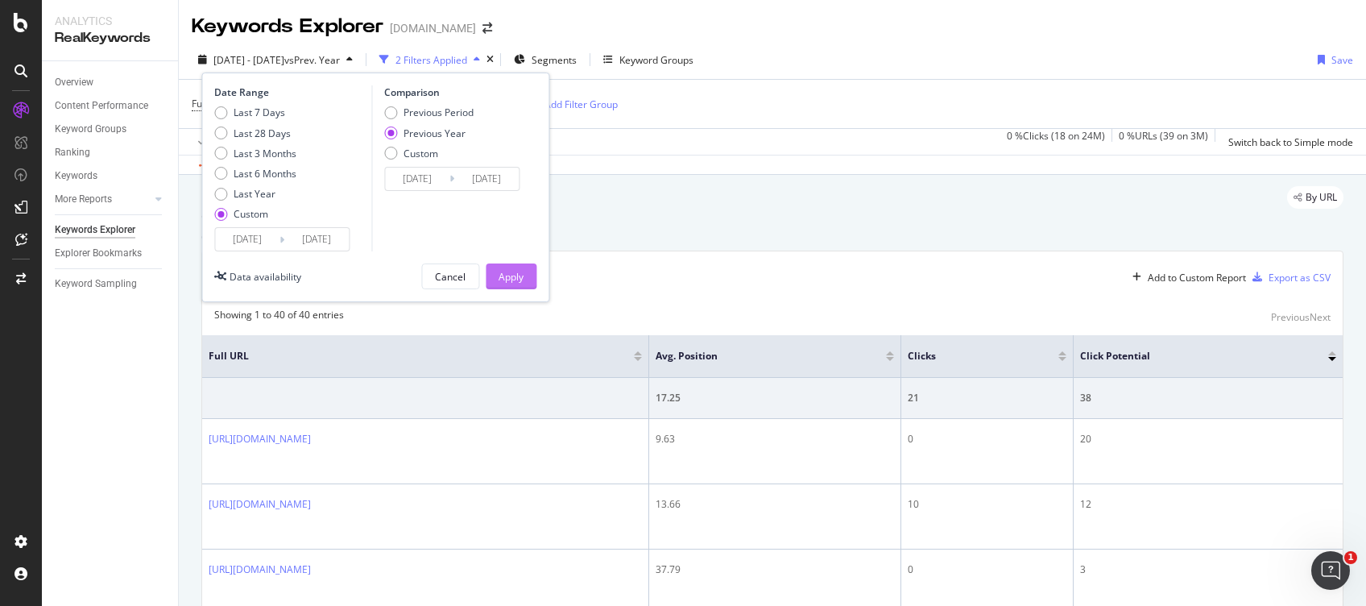
click at [509, 284] on div "Apply" at bounding box center [511, 276] width 25 height 24
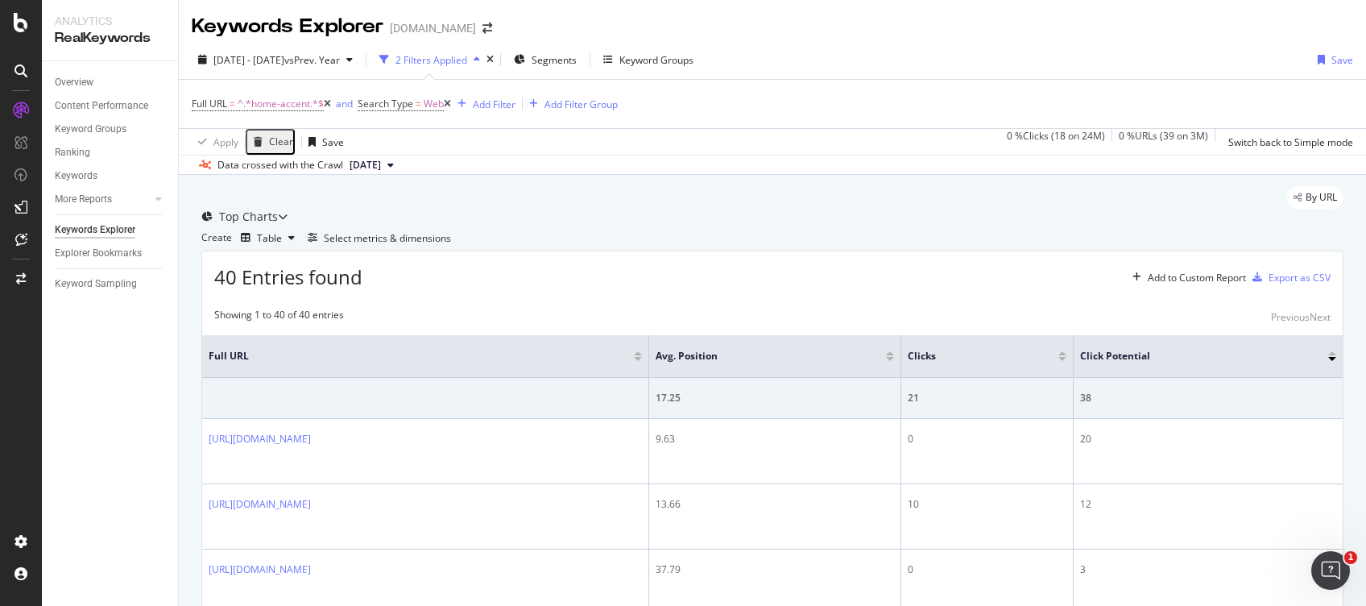
click at [229, 290] on span "40 Entries found" at bounding box center [288, 276] width 148 height 27
click at [304, 106] on span "^.*home-accent.*$" at bounding box center [281, 104] width 86 height 23
click at [728, 89] on div "Full URL = ^.*home-accent.*$ and Search Type = Web Add Filter Add Filter Group" at bounding box center [773, 104] width 1162 height 48
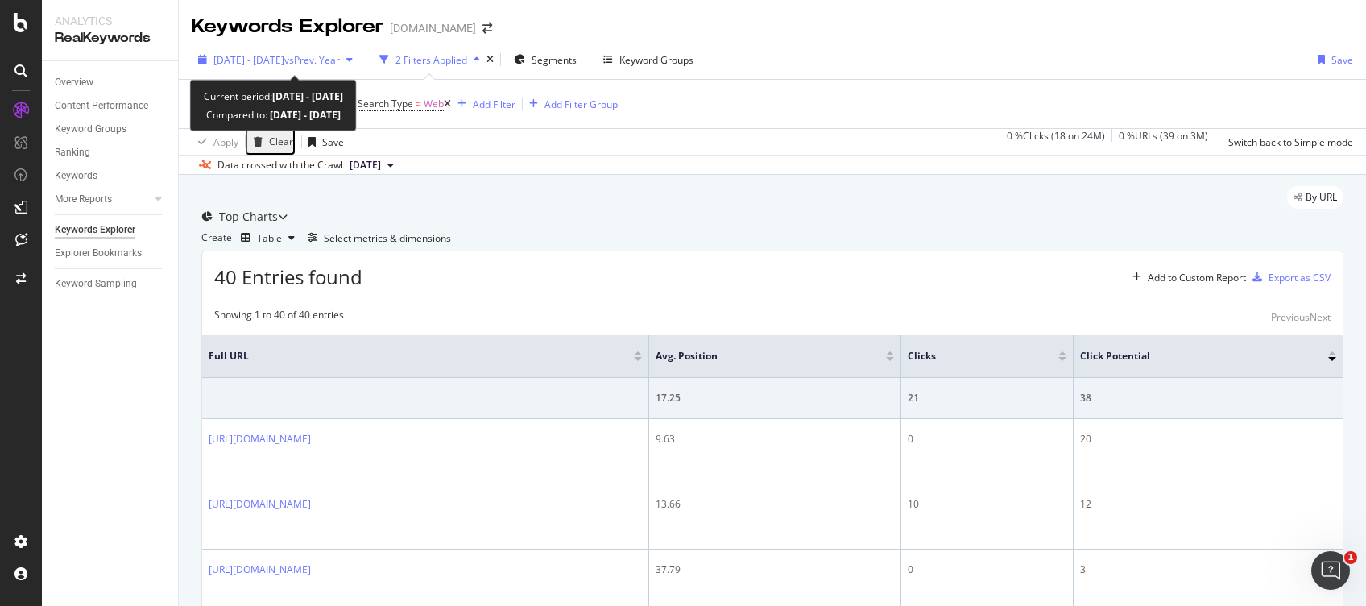
click at [284, 64] on span "[DATE] - [DATE]" at bounding box center [249, 60] width 71 height 14
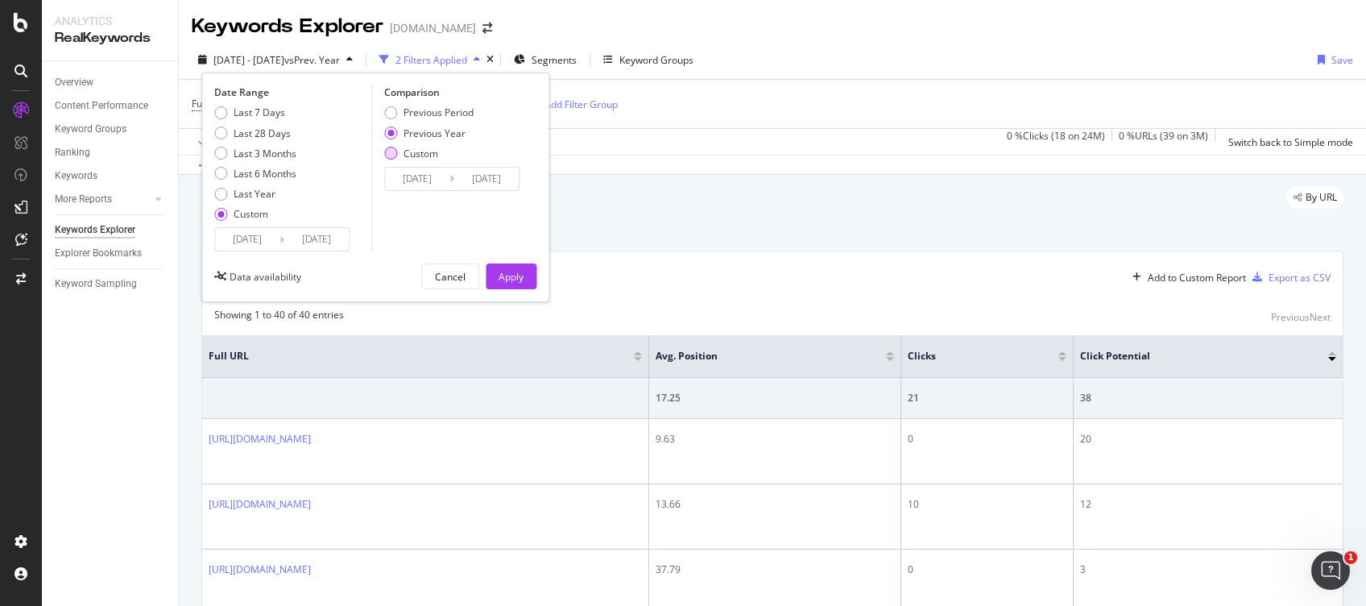
click at [434, 157] on div "Custom" at bounding box center [421, 154] width 35 height 14
click at [434, 178] on input "[DATE]" at bounding box center [417, 179] width 64 height 23
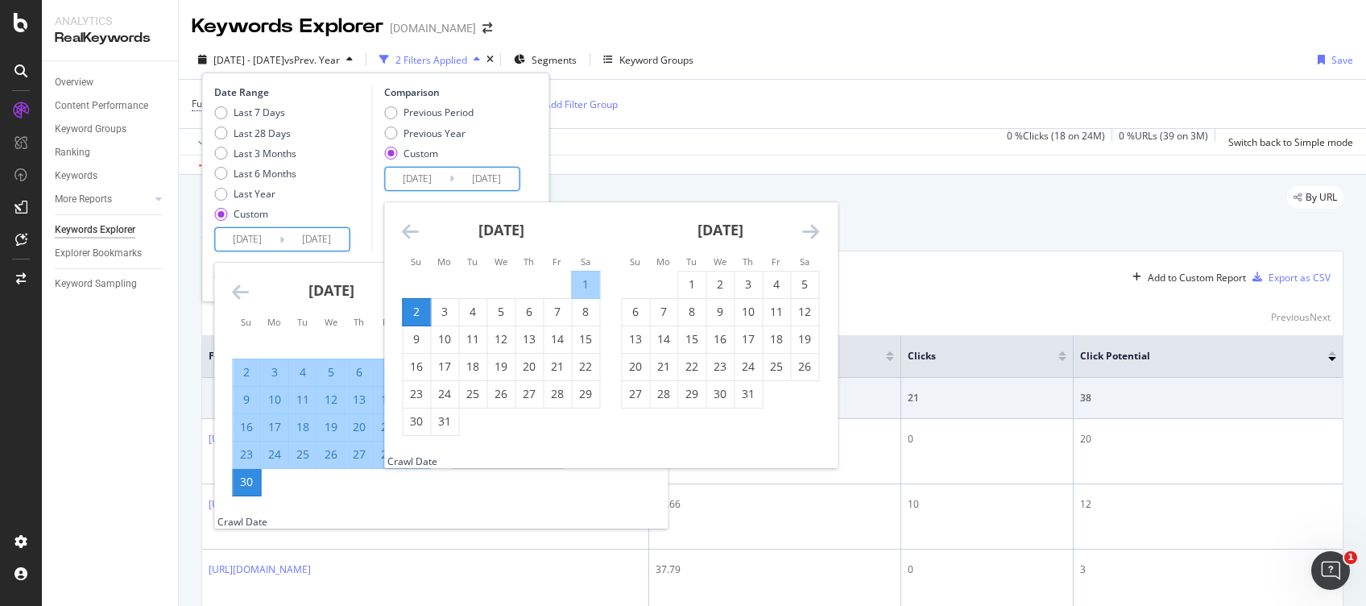
click at [264, 242] on input "[DATE]" at bounding box center [247, 239] width 64 height 23
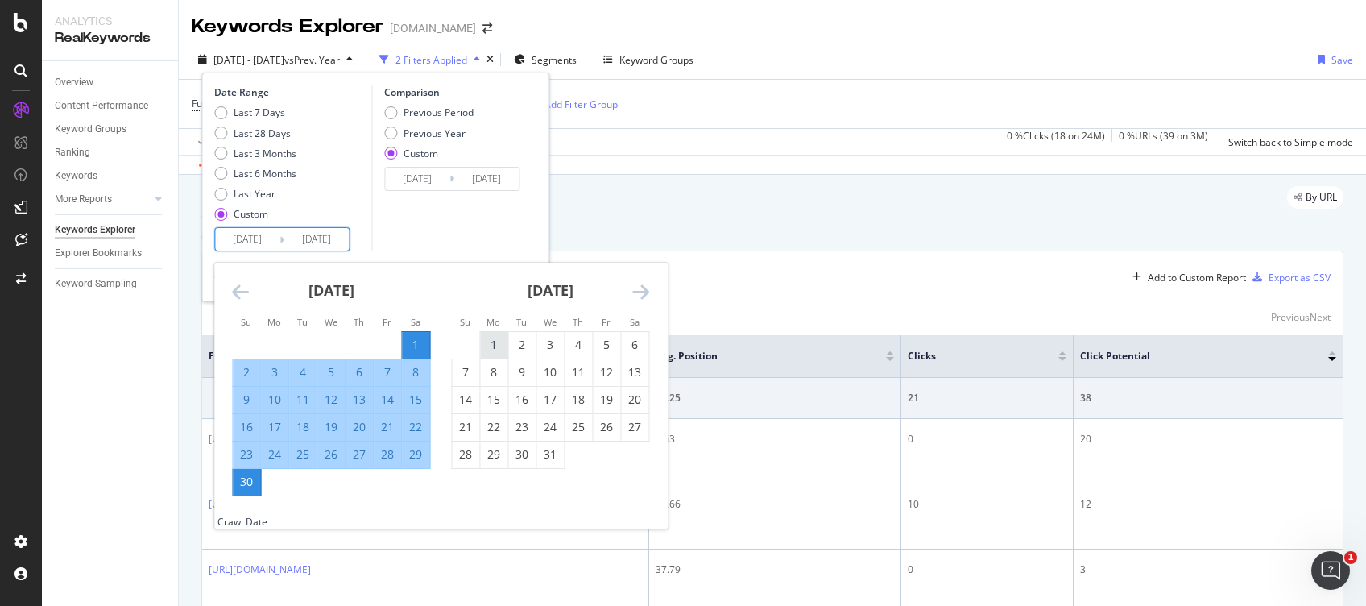
click at [490, 340] on div "1" at bounding box center [493, 345] width 27 height 16
type input "[DATE]"
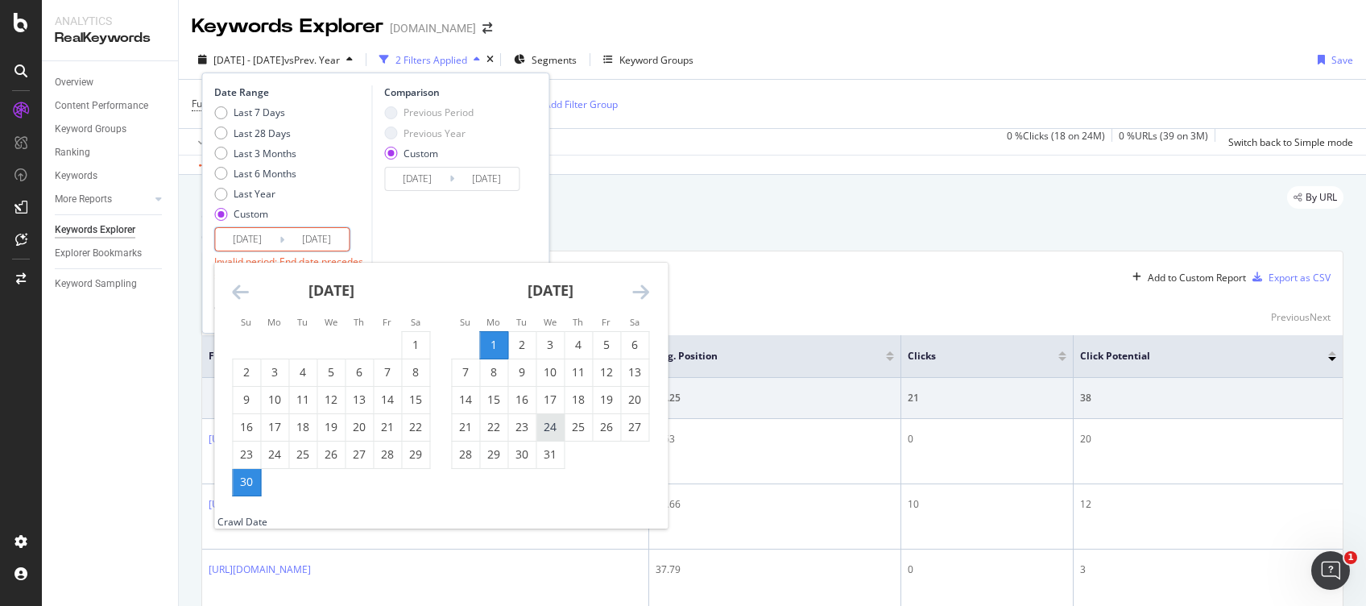
click at [547, 435] on div "24" at bounding box center [550, 427] width 27 height 16
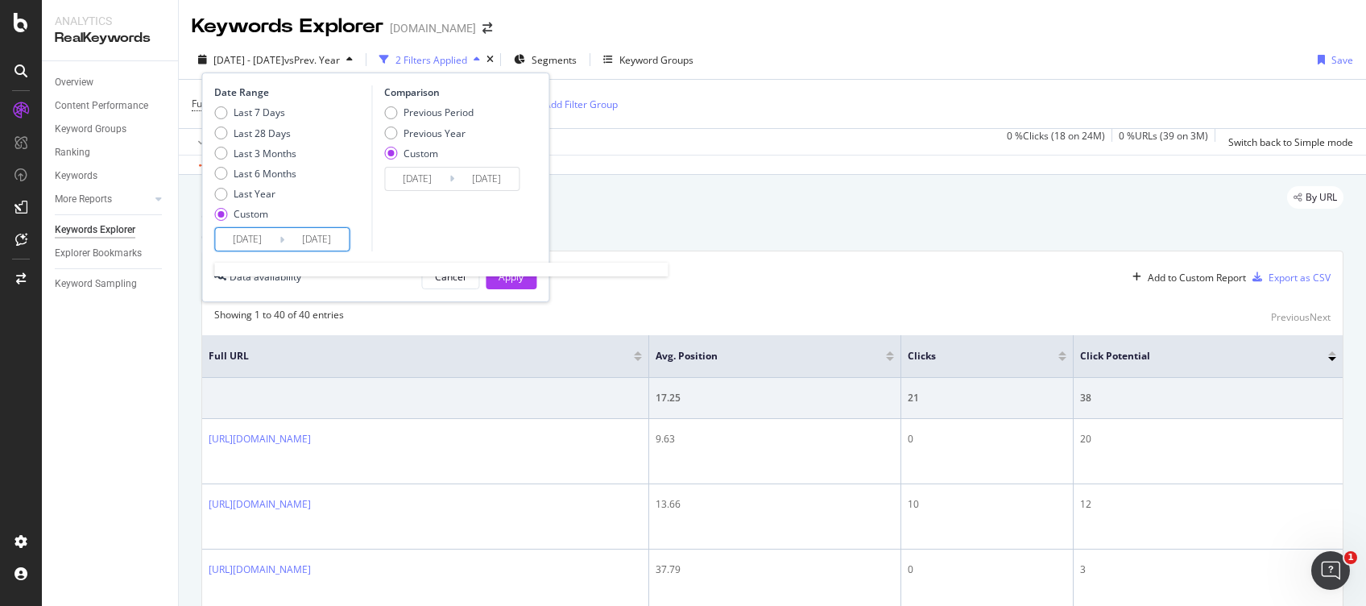
click at [298, 246] on input "[DATE]" at bounding box center [316, 239] width 64 height 23
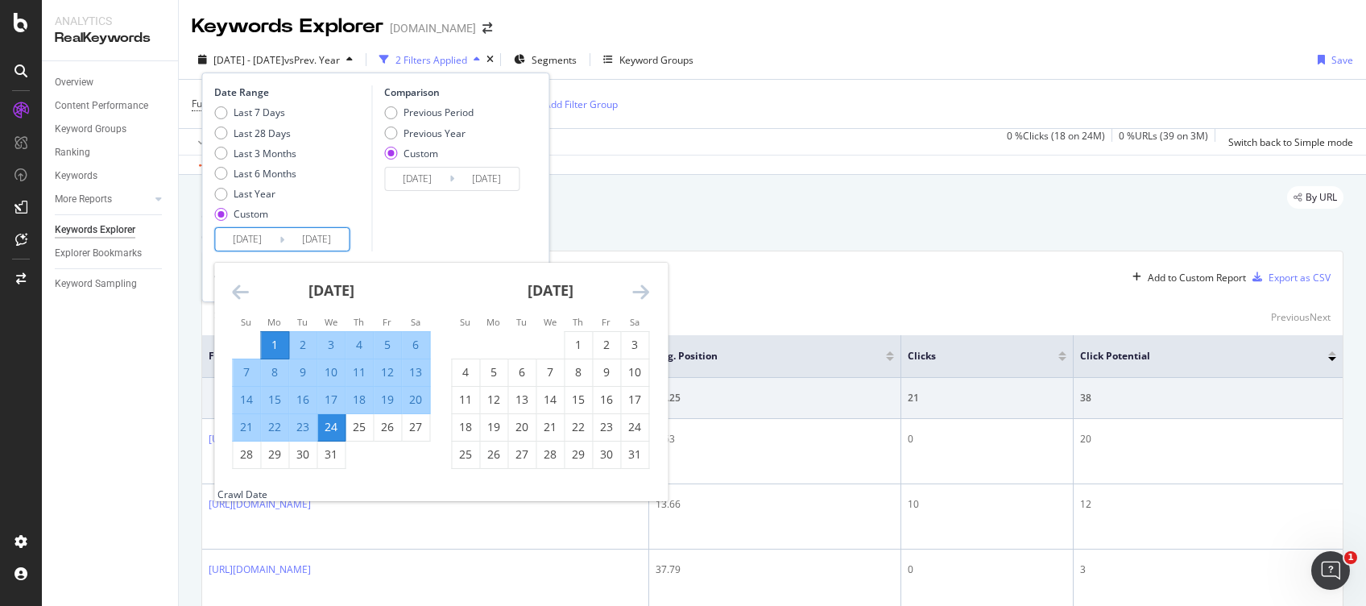
click at [275, 344] on div "1" at bounding box center [274, 345] width 27 height 16
type input "[DATE]"
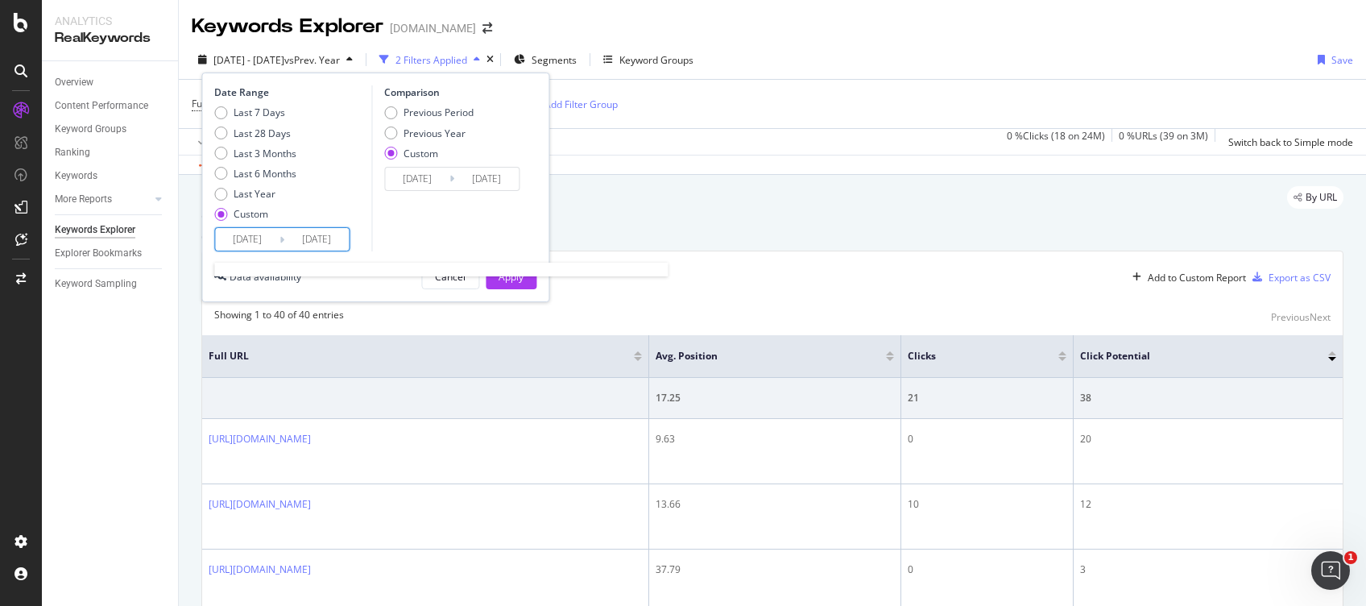
click at [259, 232] on input "[DATE]" at bounding box center [247, 239] width 64 height 23
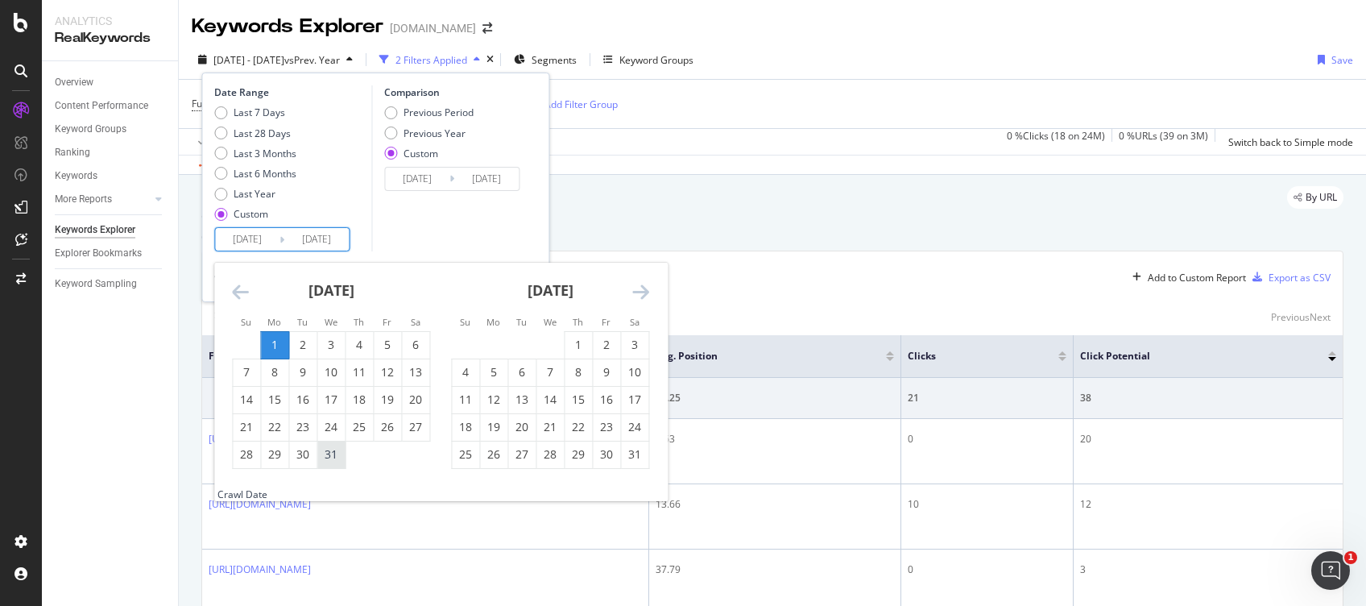
click at [338, 456] on div "31" at bounding box center [330, 454] width 27 height 16
type input "[DATE]"
click at [338, 456] on div "31" at bounding box center [330, 454] width 27 height 16
type input "[DATE]"
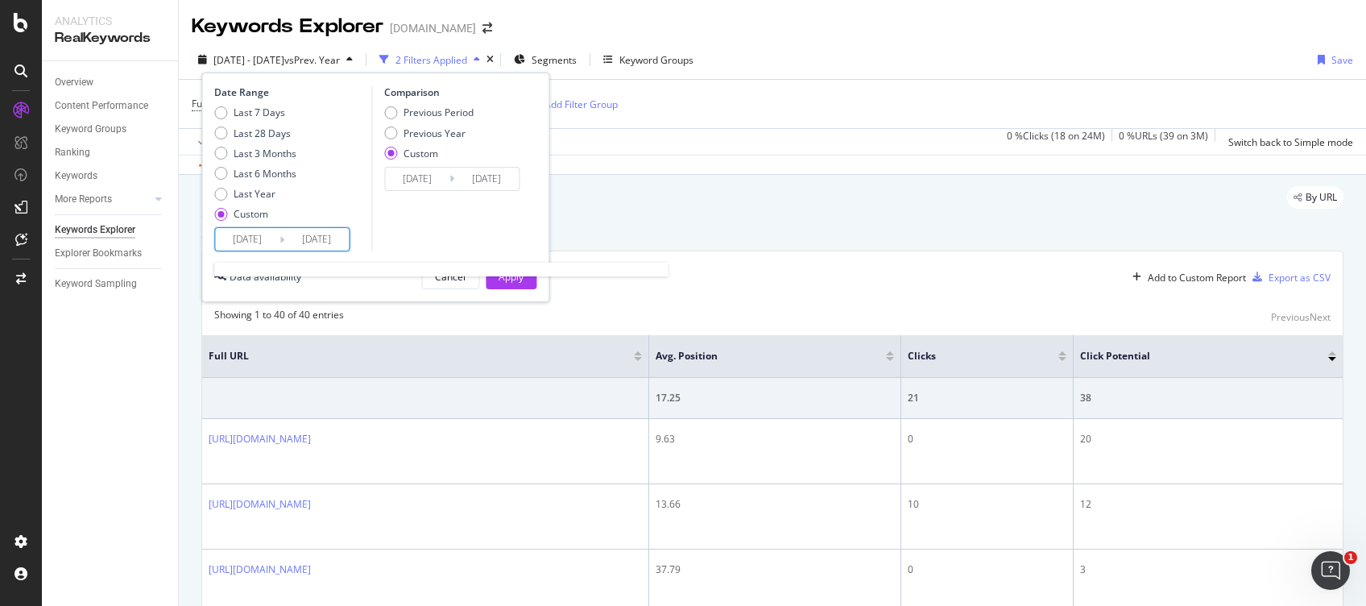
click at [228, 247] on input "[DATE]" at bounding box center [247, 239] width 64 height 23
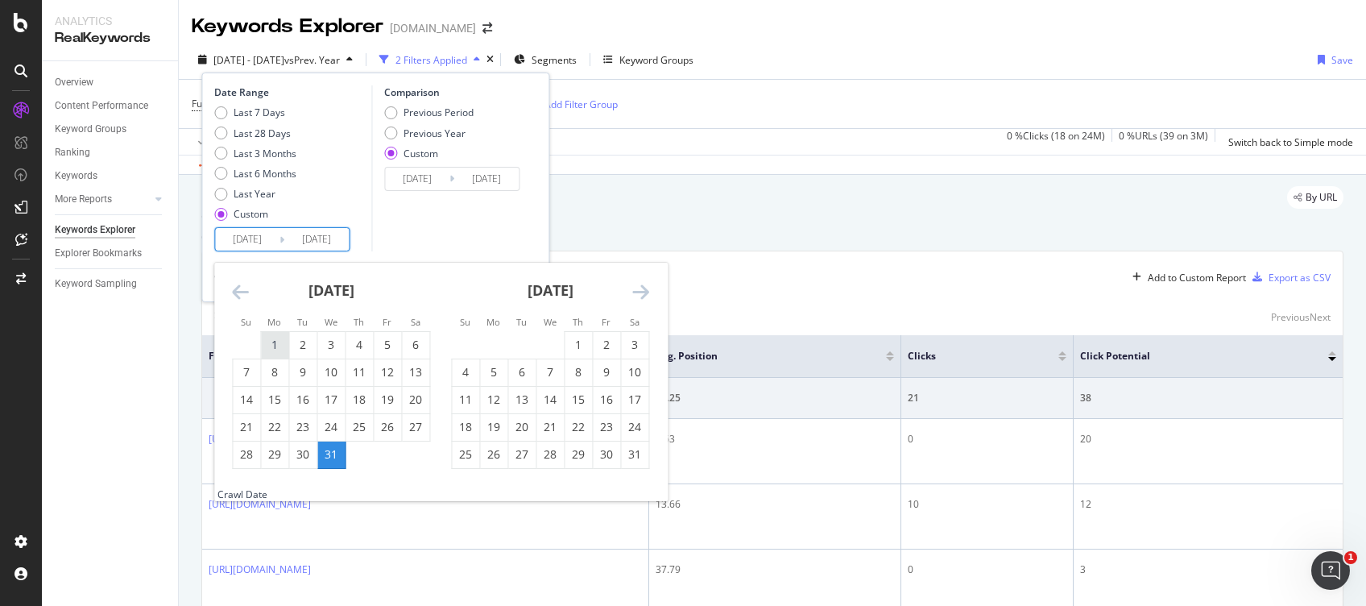
click at [277, 342] on div "1" at bounding box center [274, 345] width 27 height 16
type input "[DATE]"
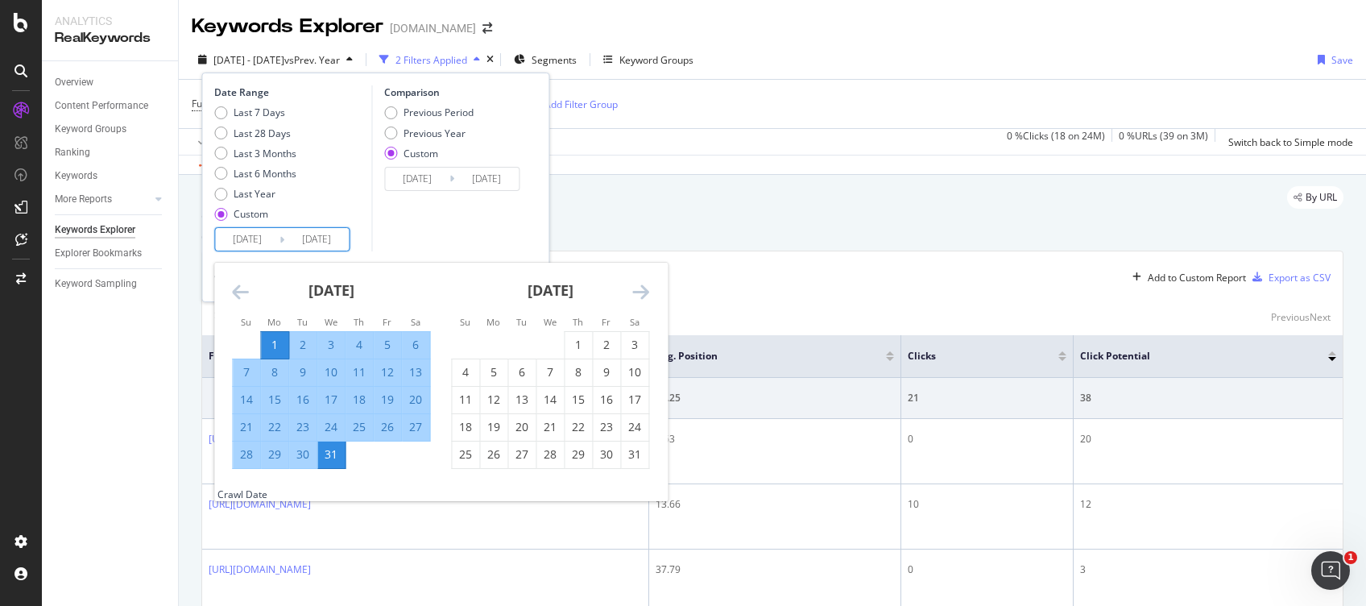
click at [408, 226] on div "Comparison Previous Period Previous Year Custom [DATE] Navigate forward to inte…" at bounding box center [447, 168] width 153 height 166
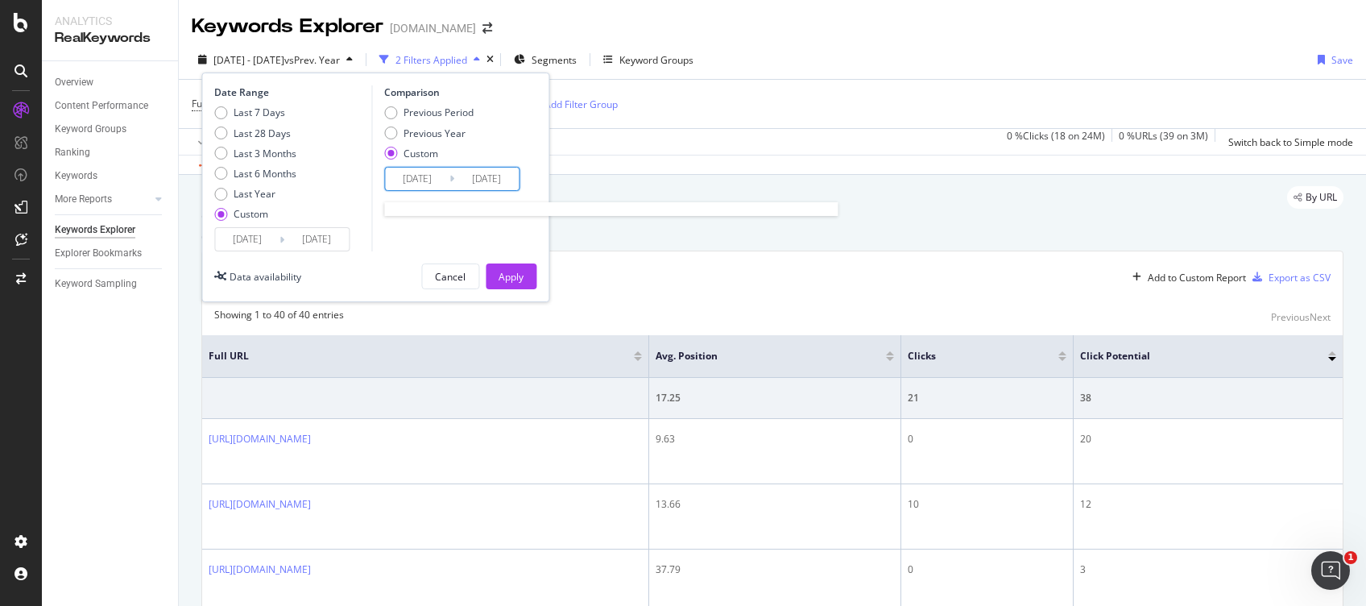
click at [429, 172] on input "[DATE]" at bounding box center [417, 179] width 64 height 23
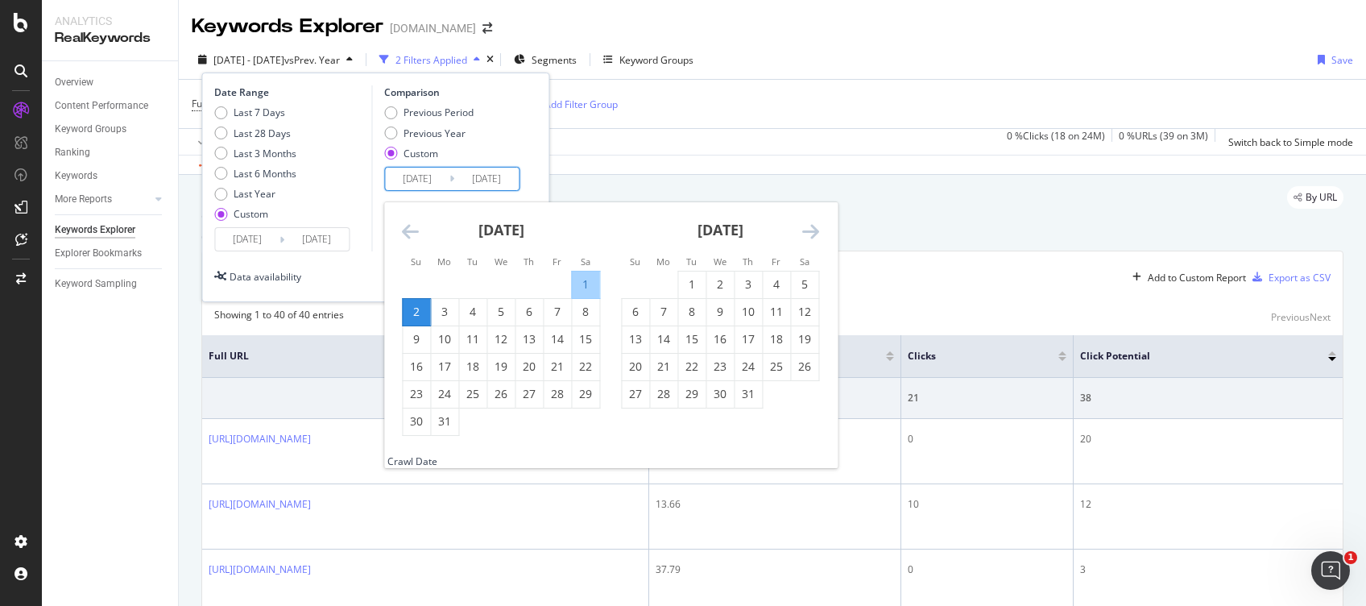
click at [590, 292] on div "1" at bounding box center [585, 284] width 27 height 16
type input "[DATE]"
click at [800, 235] on div "[DATE]" at bounding box center [720, 236] width 198 height 68
click at [812, 233] on icon "Move forward to switch to the next month." at bounding box center [810, 231] width 17 height 19
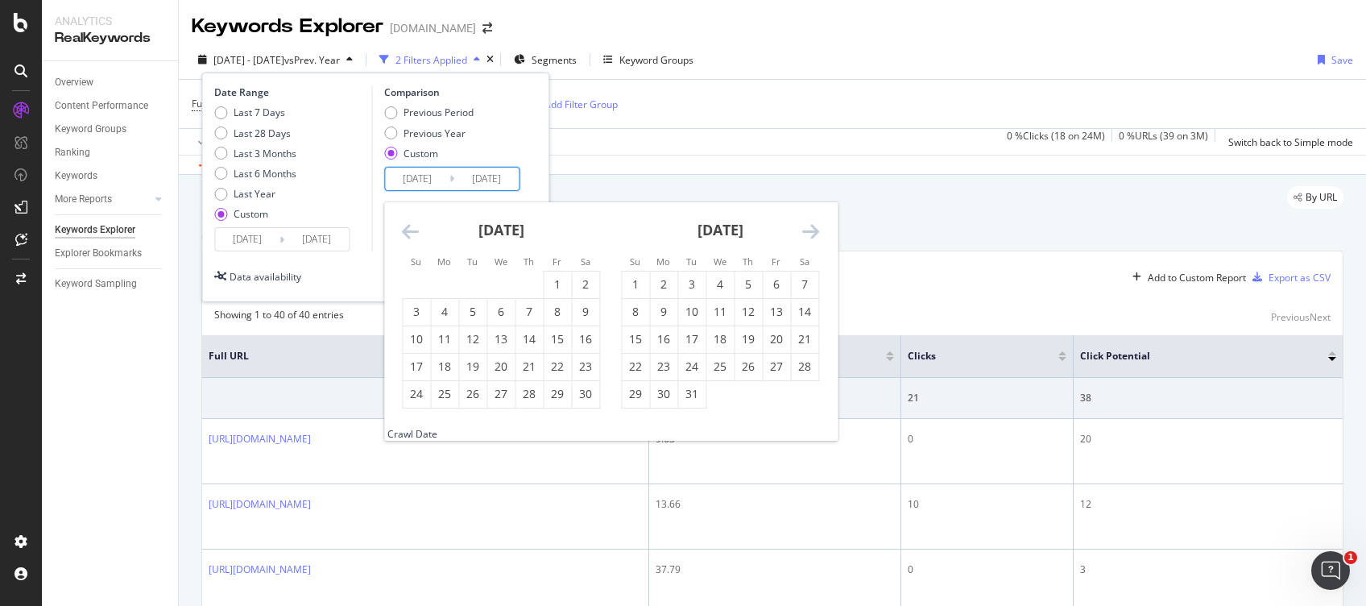
click at [812, 233] on icon "Move forward to switch to the next month." at bounding box center [810, 231] width 17 height 19
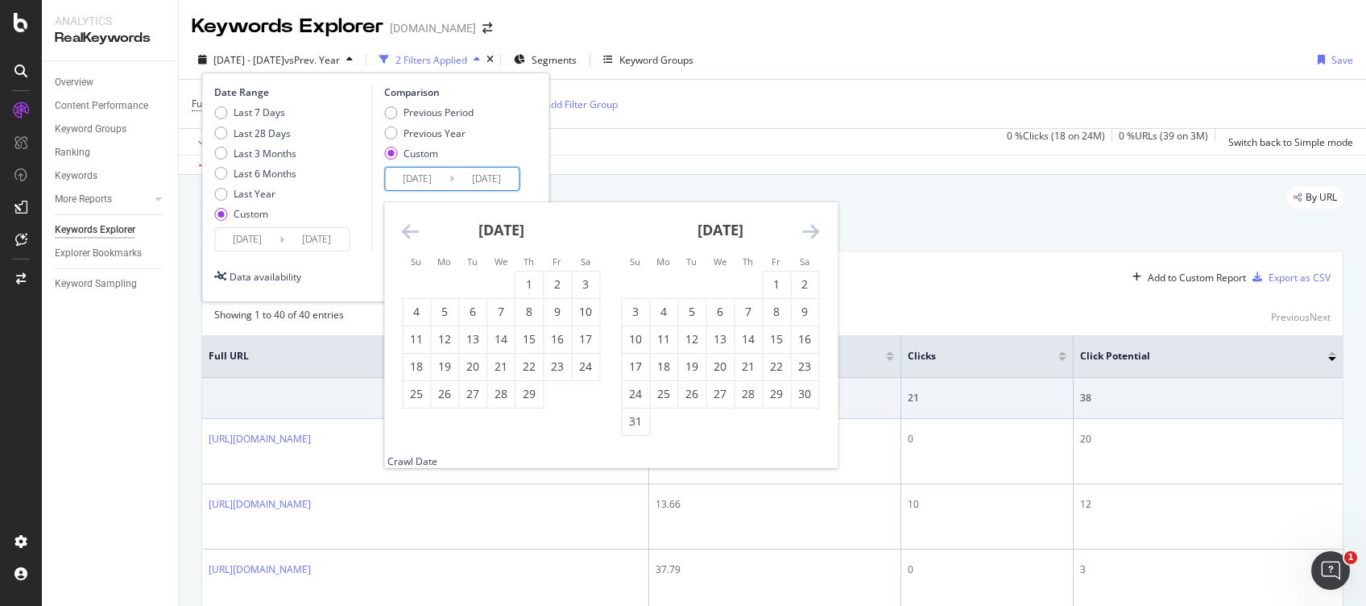
click at [812, 233] on icon "Move forward to switch to the next month." at bounding box center [810, 231] width 17 height 19
click at [670, 278] on div "1" at bounding box center [663, 284] width 27 height 16
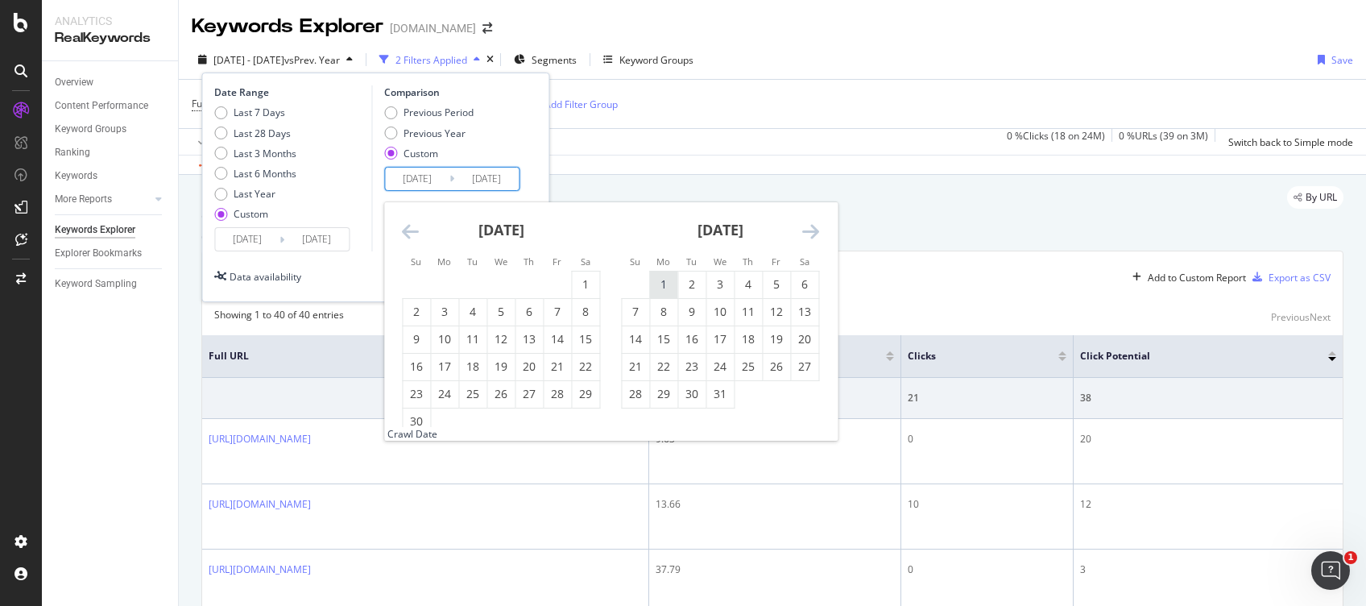
type input "[DATE]"
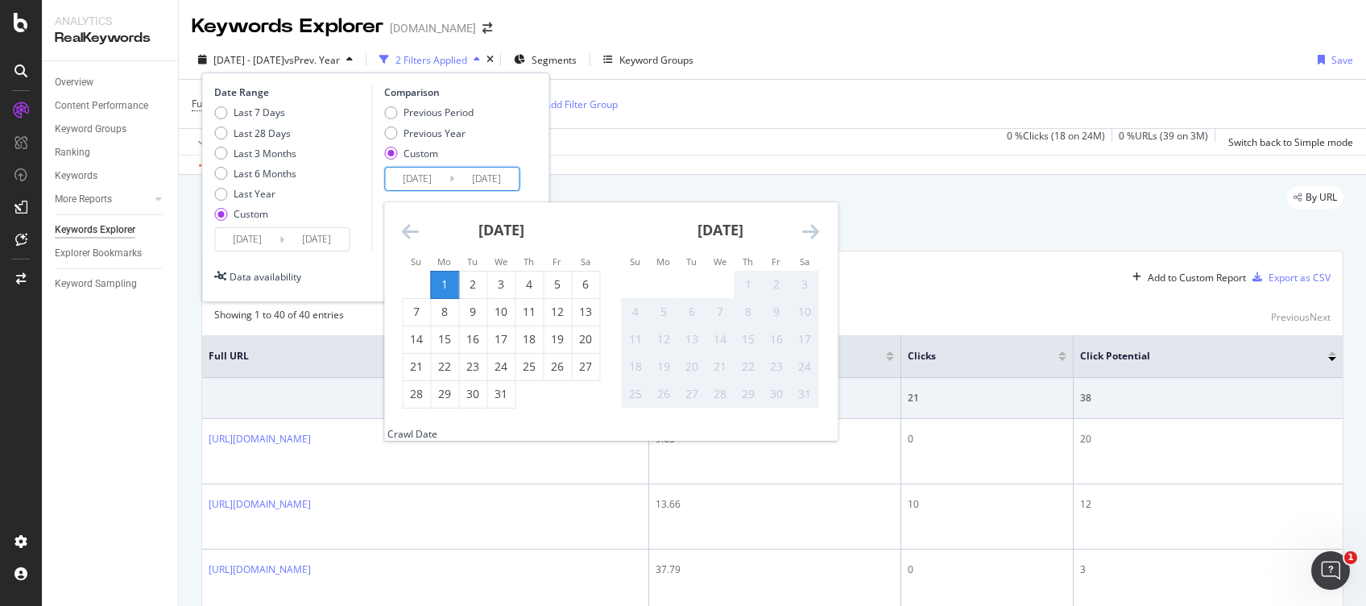
click at [409, 176] on input "[DATE]" at bounding box center [417, 179] width 64 height 23
click at [442, 277] on div "1" at bounding box center [444, 284] width 27 height 16
type input "[DATE]"
click at [504, 397] on div "31" at bounding box center [500, 394] width 27 height 16
type input "[DATE]"
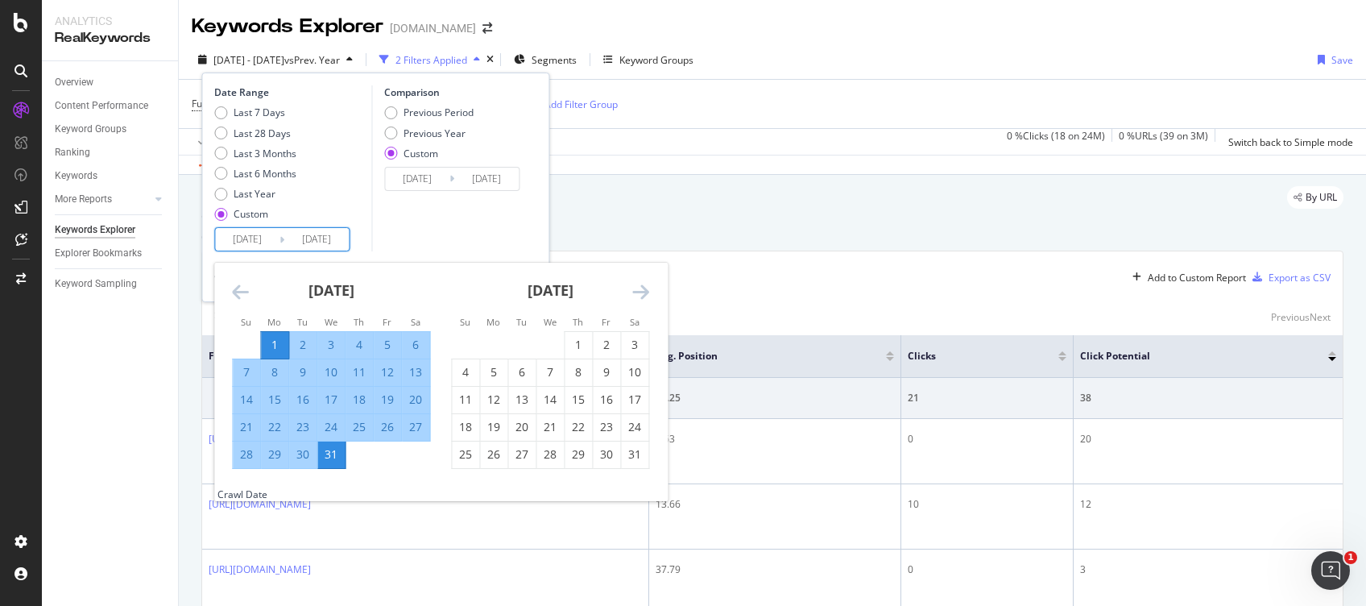
click at [236, 235] on input "[DATE]" at bounding box center [247, 239] width 64 height 23
click at [236, 286] on icon "Move backward to switch to the previous month." at bounding box center [240, 291] width 17 height 19
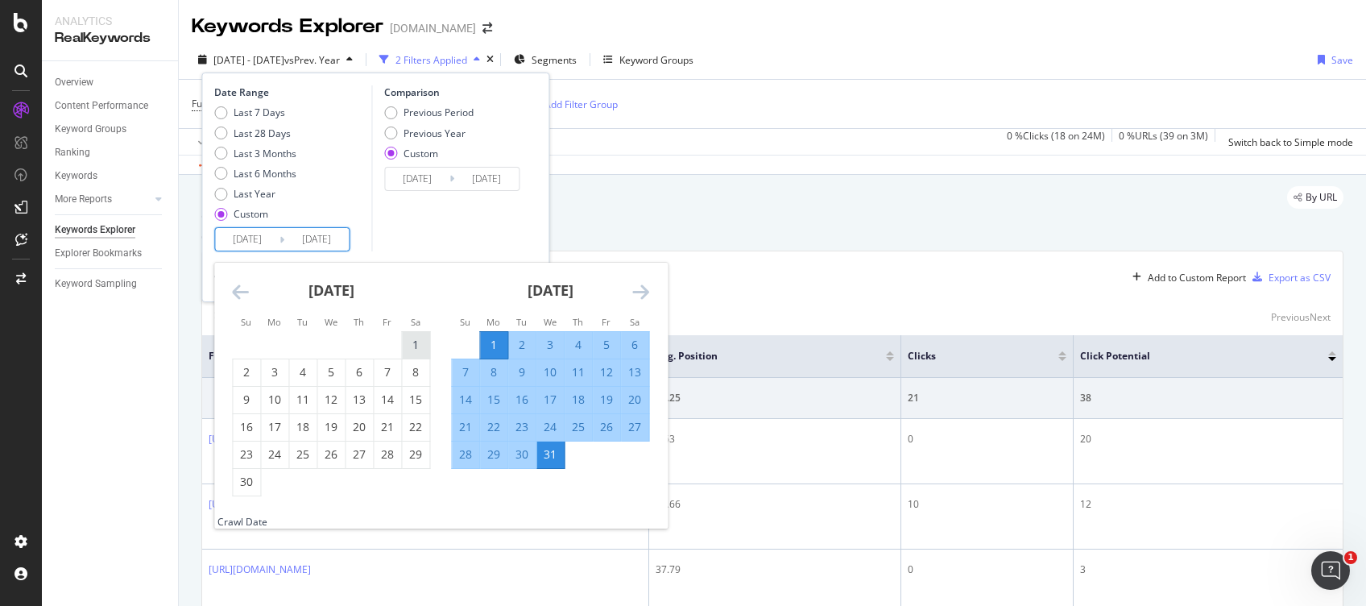
click at [412, 349] on div "1" at bounding box center [415, 345] width 27 height 16
type input "[DATE]"
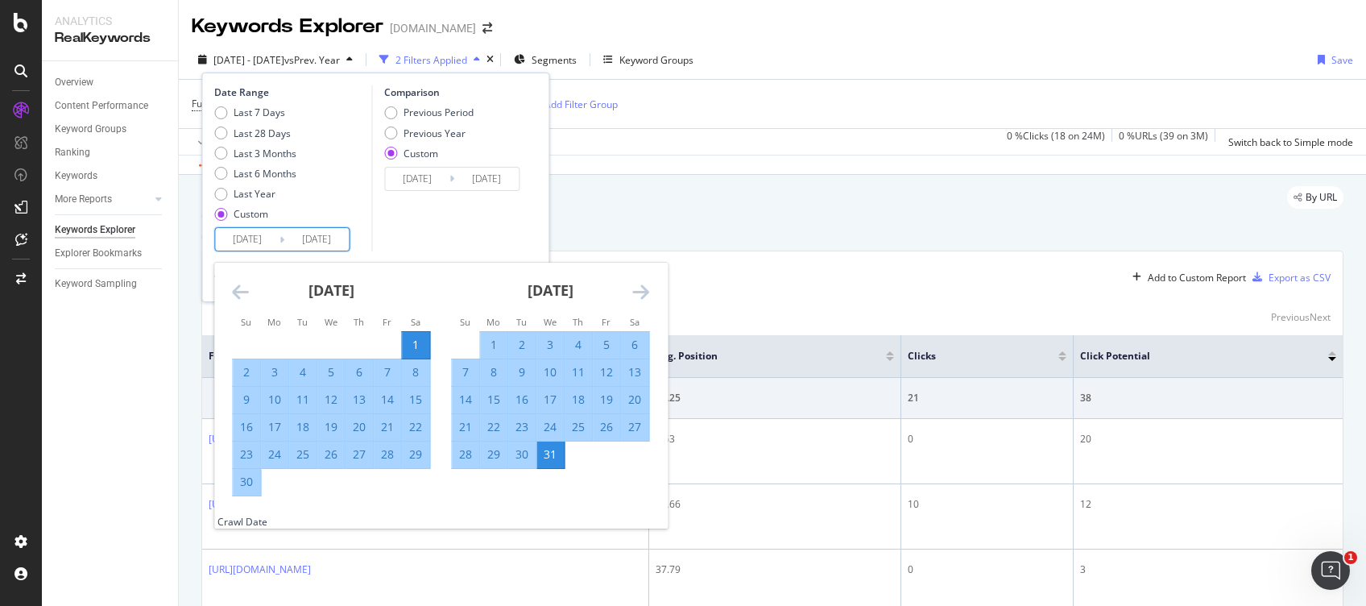
click at [241, 483] on div "30" at bounding box center [246, 482] width 27 height 16
type input "[DATE]"
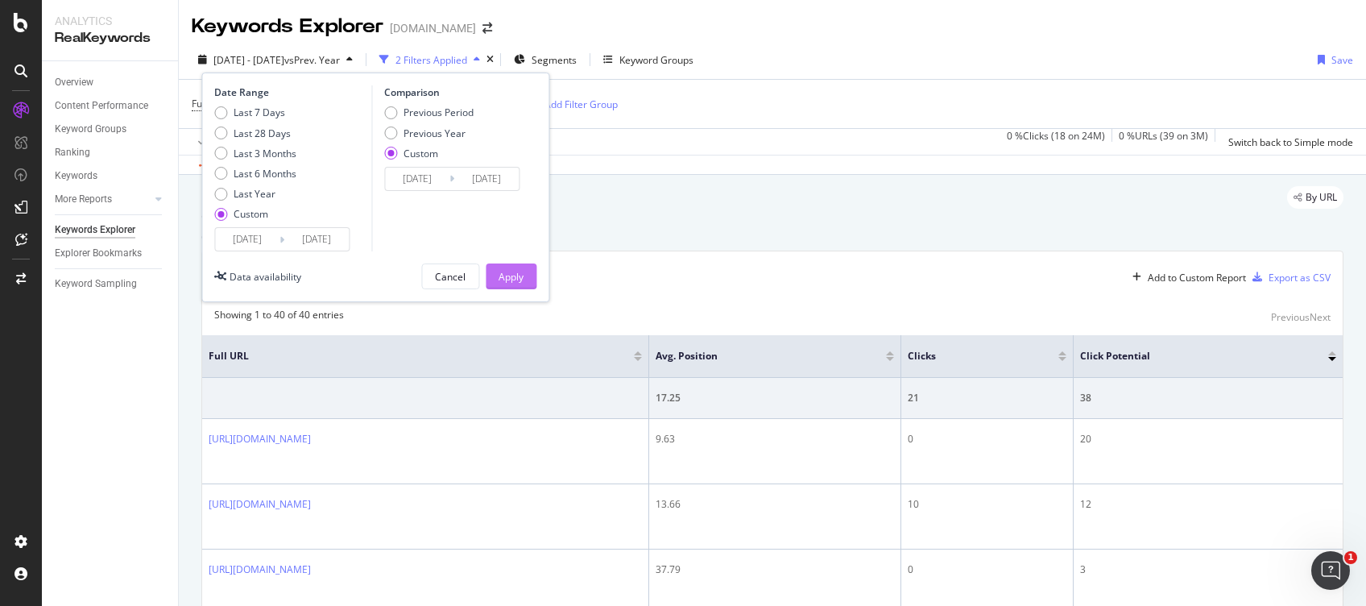
click at [525, 277] on button "Apply" at bounding box center [511, 276] width 51 height 26
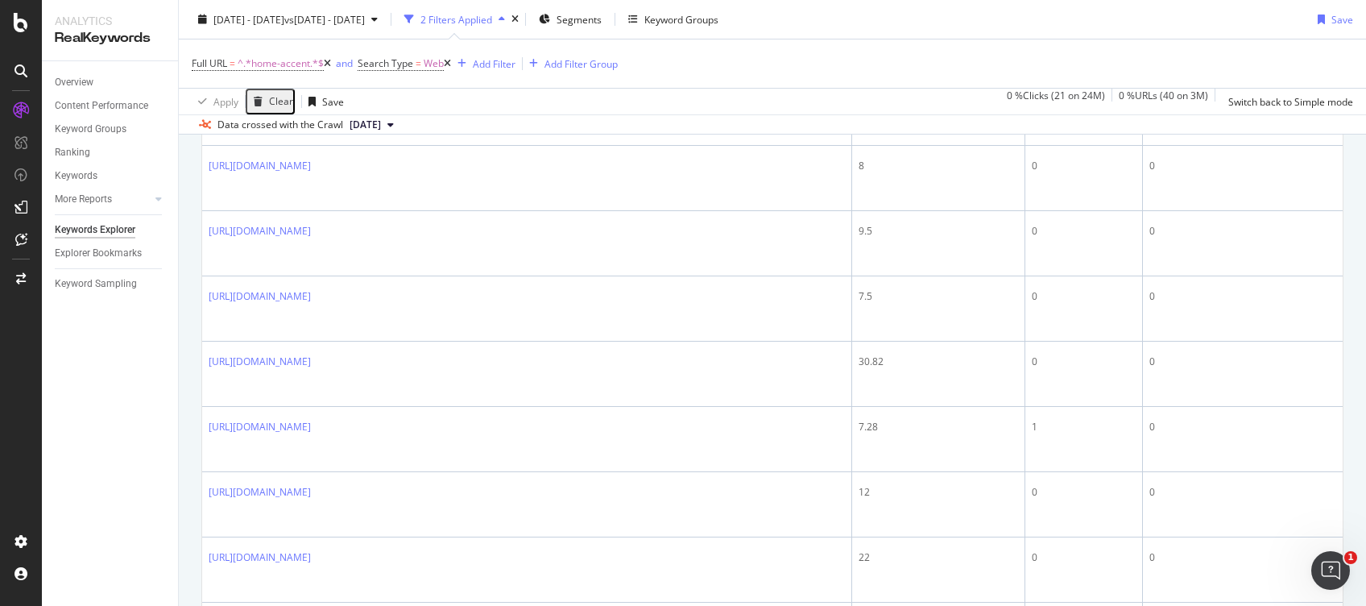
scroll to position [1451, 0]
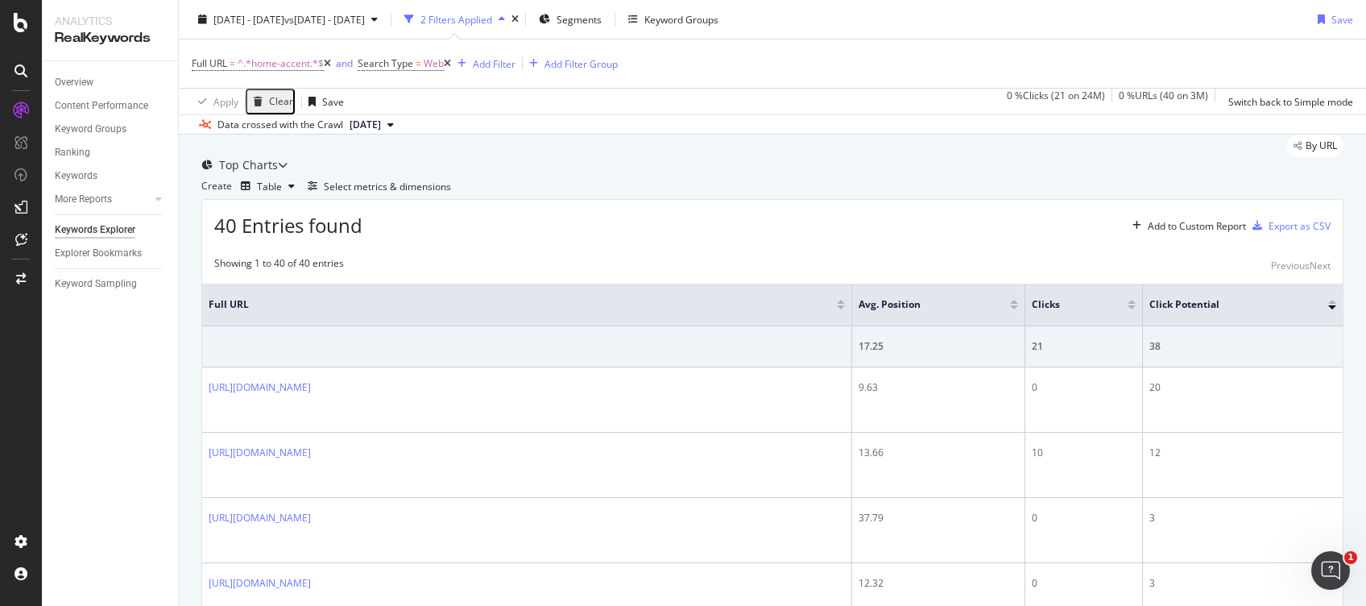
scroll to position [0, 0]
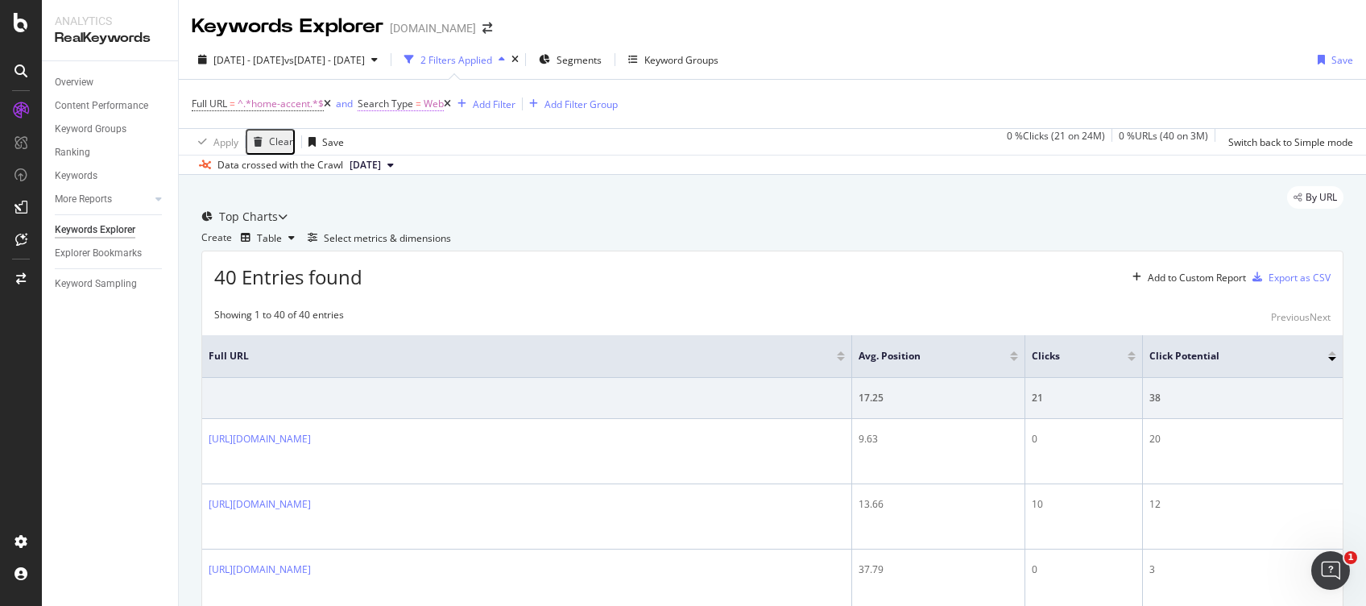
click at [421, 103] on span "=" at bounding box center [419, 104] width 6 height 14
click at [504, 135] on div "Cancel" at bounding box center [519, 128] width 31 height 14
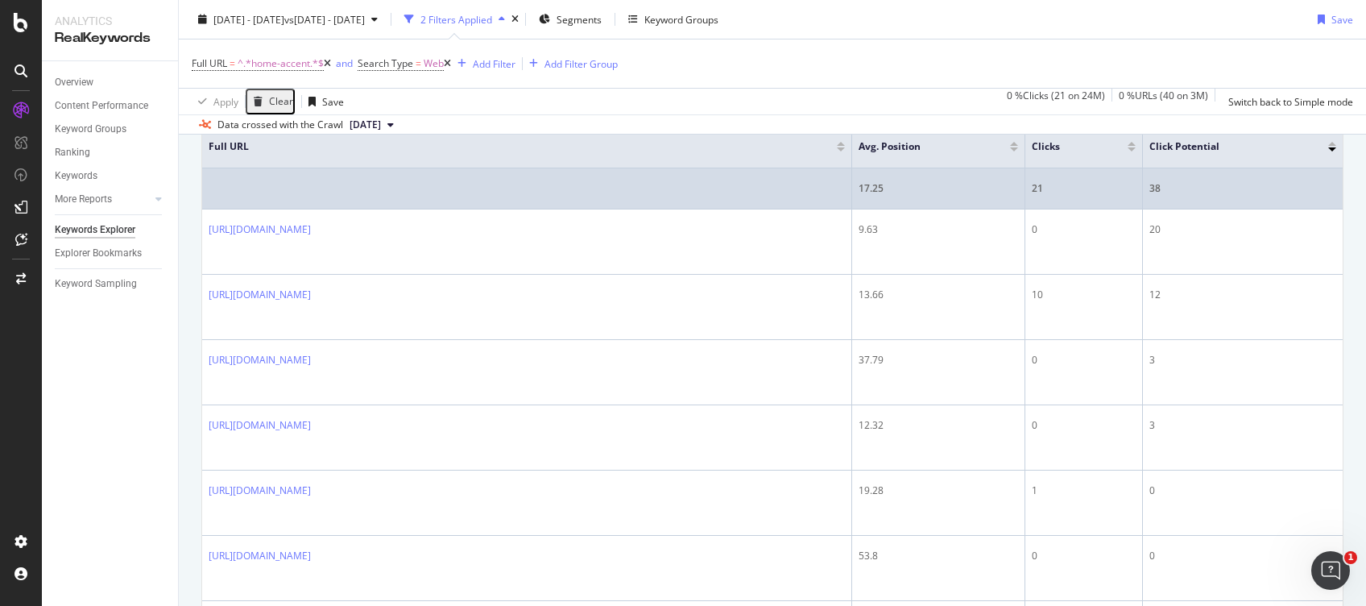
scroll to position [311, 0]
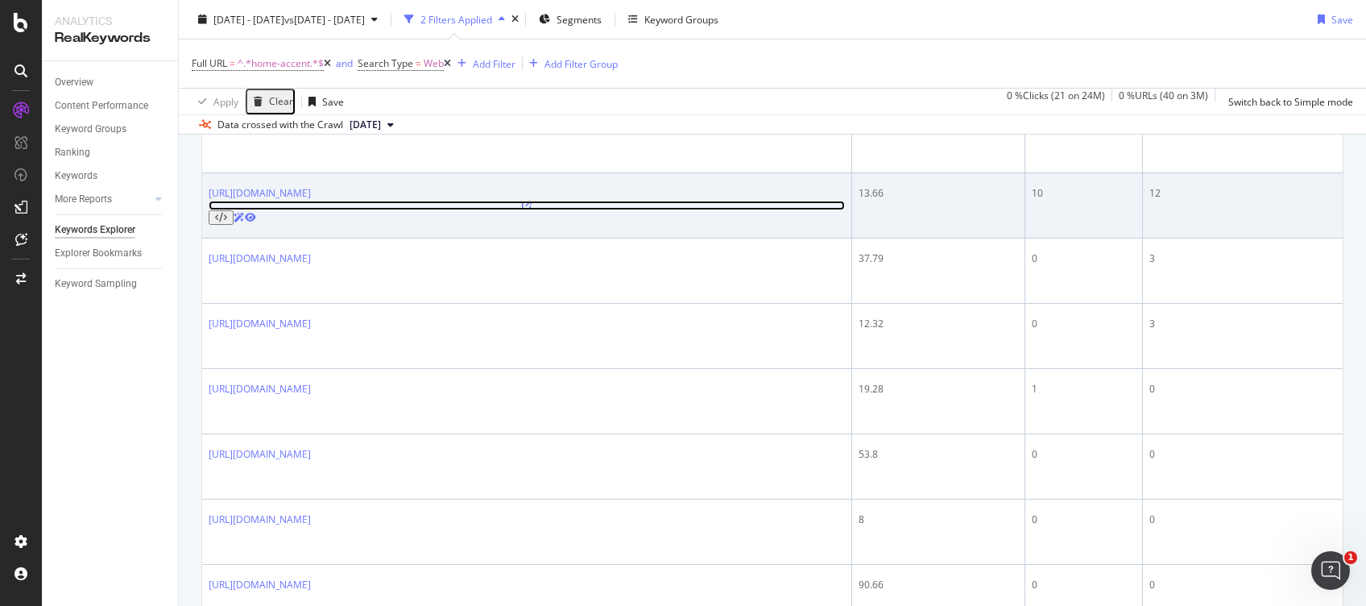
click at [532, 210] on icon at bounding box center [527, 206] width 10 height 10
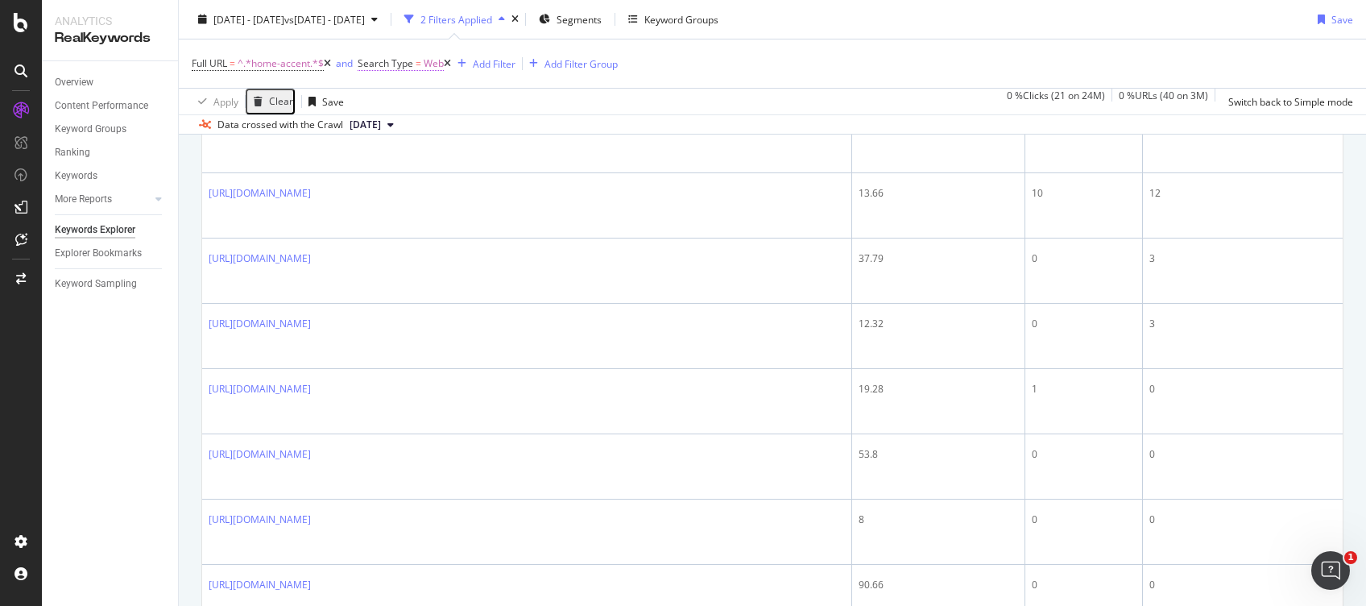
click at [438, 67] on span "Web" at bounding box center [434, 63] width 20 height 23
click at [504, 93] on div "Cancel" at bounding box center [519, 87] width 31 height 14
click at [451, 66] on icon at bounding box center [447, 64] width 7 height 10
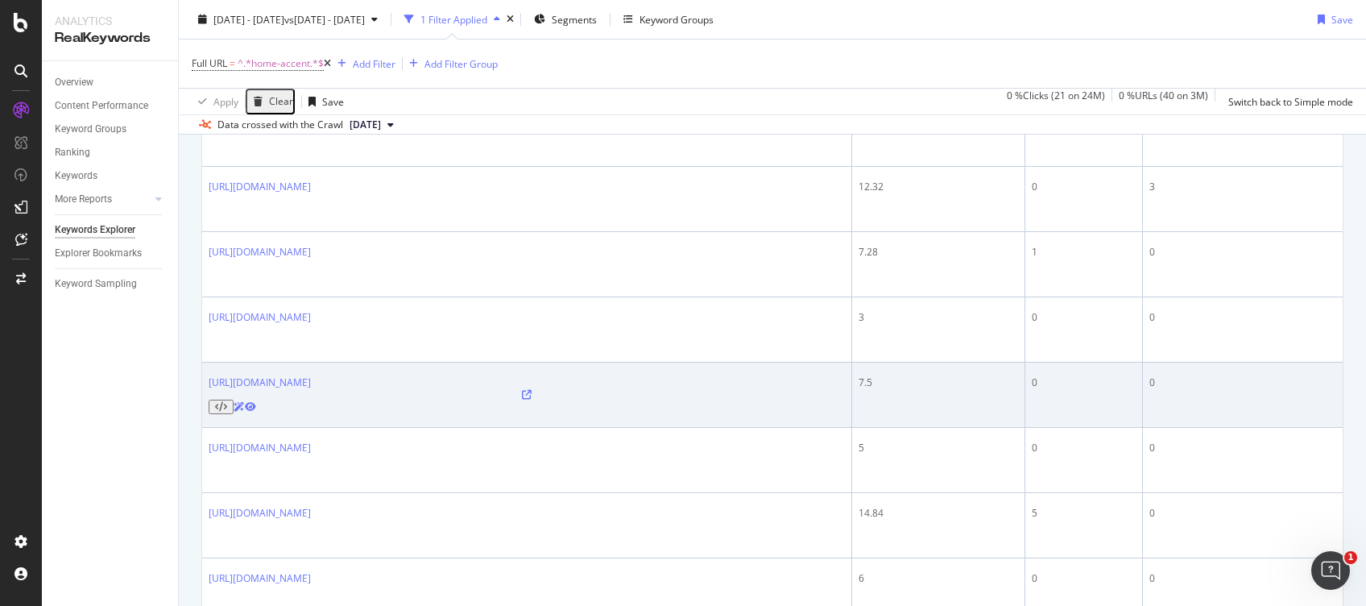
scroll to position [466, 0]
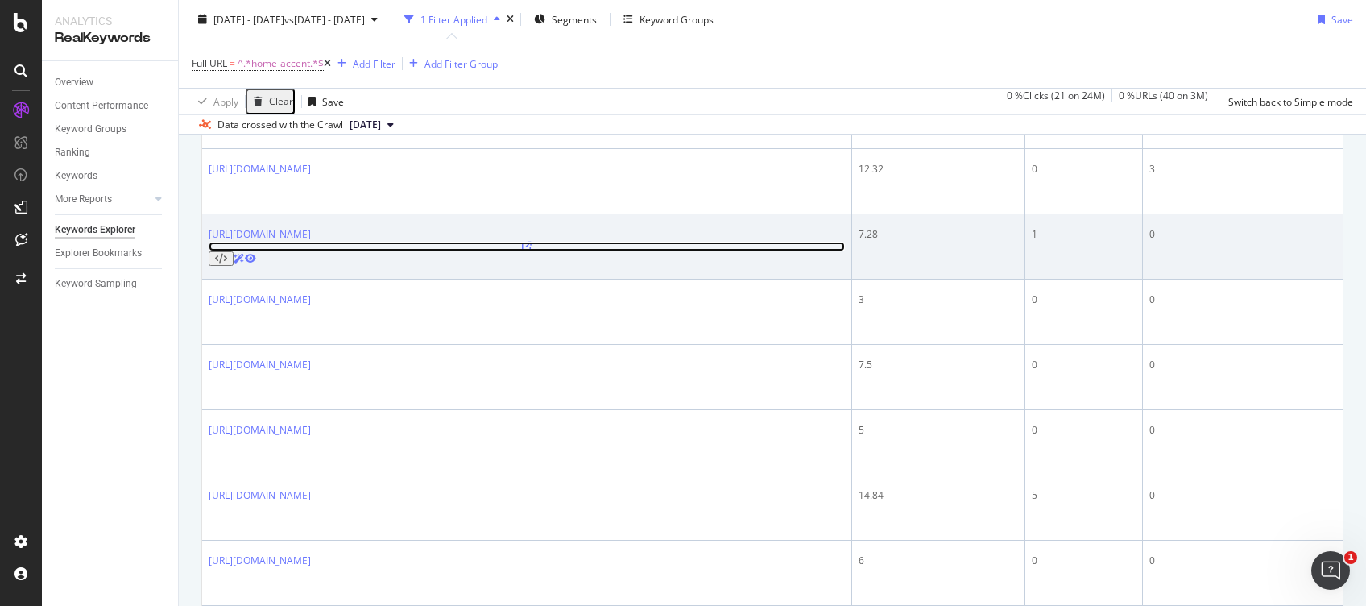
click at [532, 242] on icon at bounding box center [527, 247] width 10 height 10
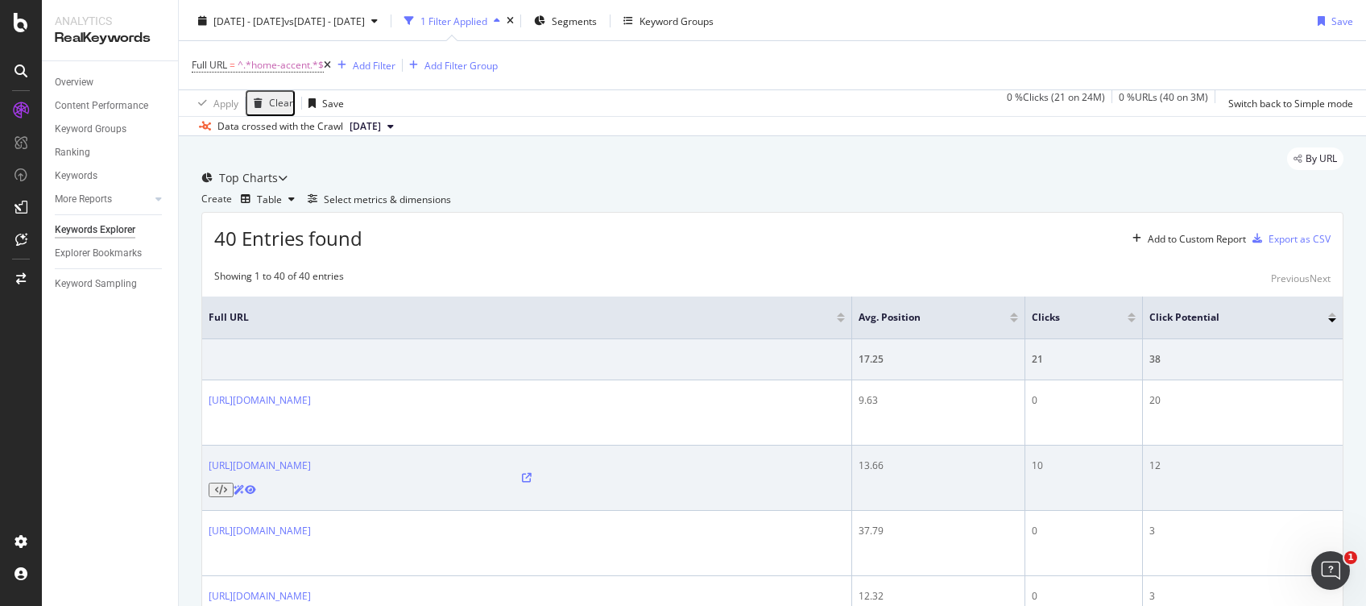
scroll to position [0, 0]
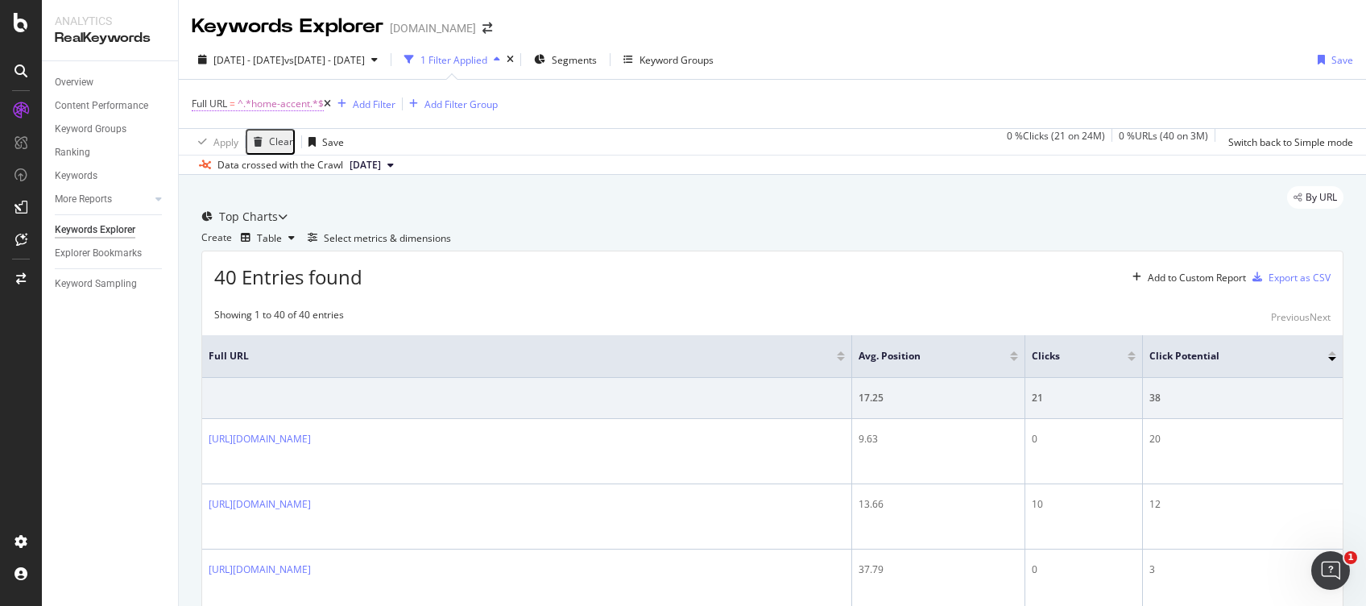
click at [303, 100] on span "^.*home-accent.*$" at bounding box center [281, 104] width 86 height 23
click at [286, 144] on input "home-accent" at bounding box center [250, 136] width 114 height 16
click at [213, 144] on input "home-accent" at bounding box center [250, 136] width 114 height 16
click at [270, 144] on input "/home-accent" at bounding box center [250, 136] width 114 height 16
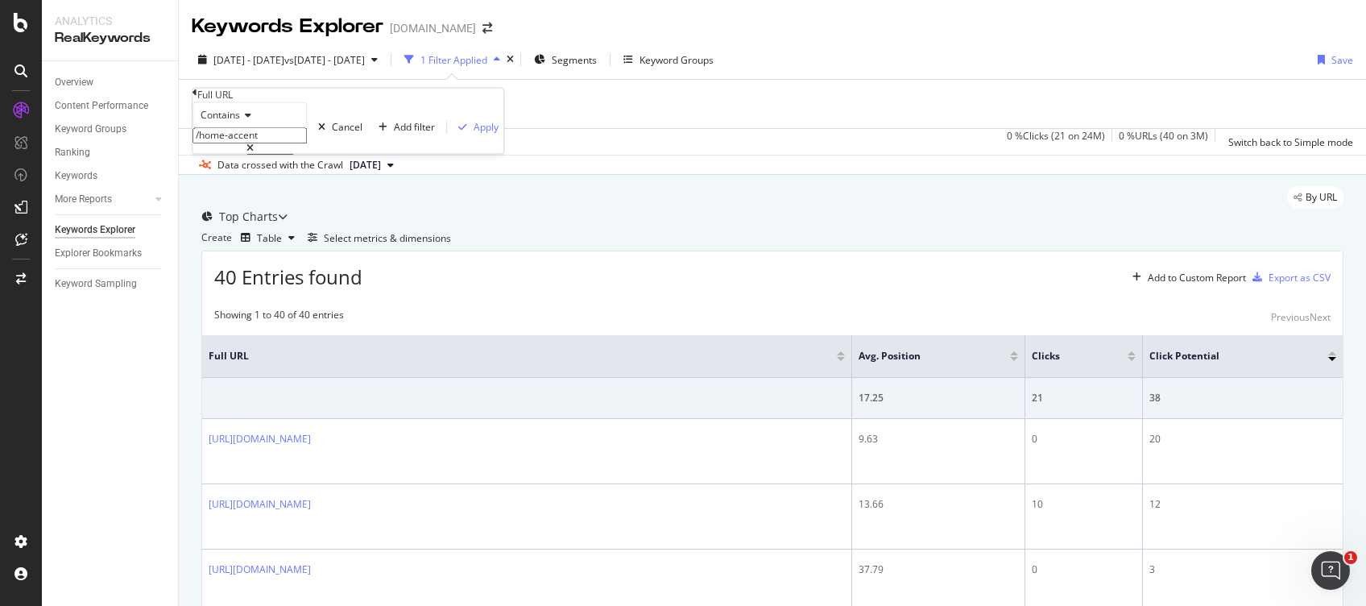
click at [285, 144] on input "/home-accent" at bounding box center [250, 136] width 114 height 16
type input "/home-accent/"
click at [474, 135] on div "Apply" at bounding box center [486, 128] width 25 height 14
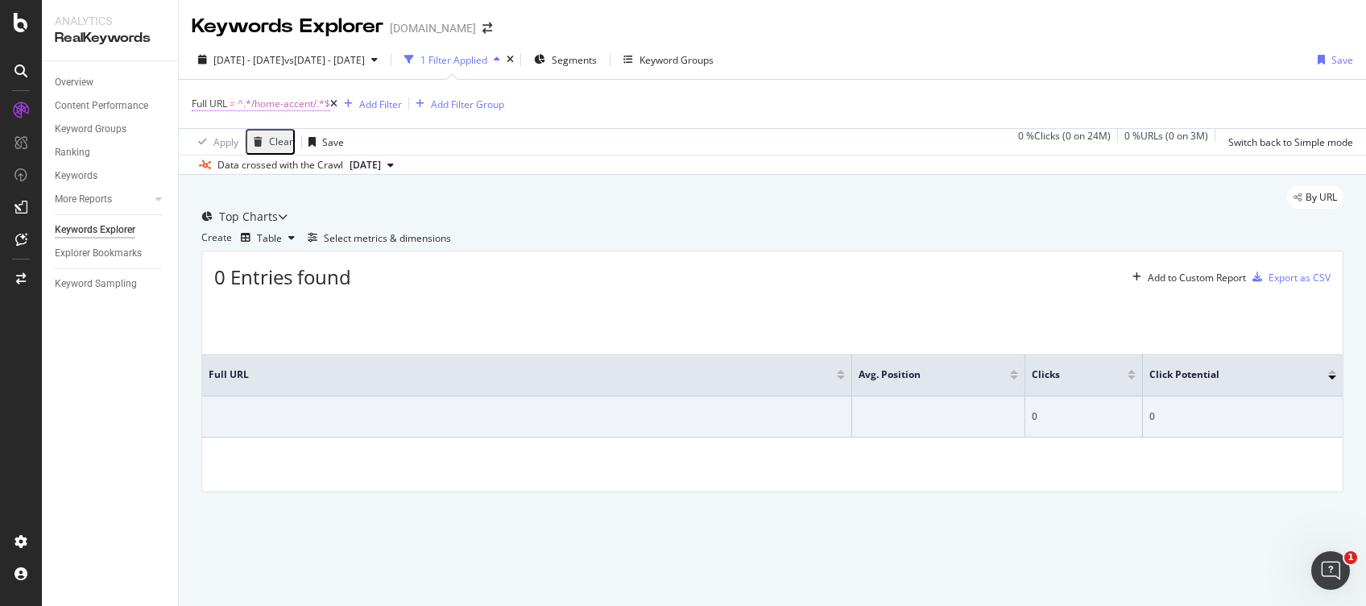
click at [299, 99] on span "^.*/home-accent/.*$" at bounding box center [284, 104] width 93 height 23
click at [288, 144] on input "/home-accent/" at bounding box center [250, 136] width 114 height 16
type input "home-accent"
click at [452, 135] on div "Apply" at bounding box center [475, 128] width 47 height 14
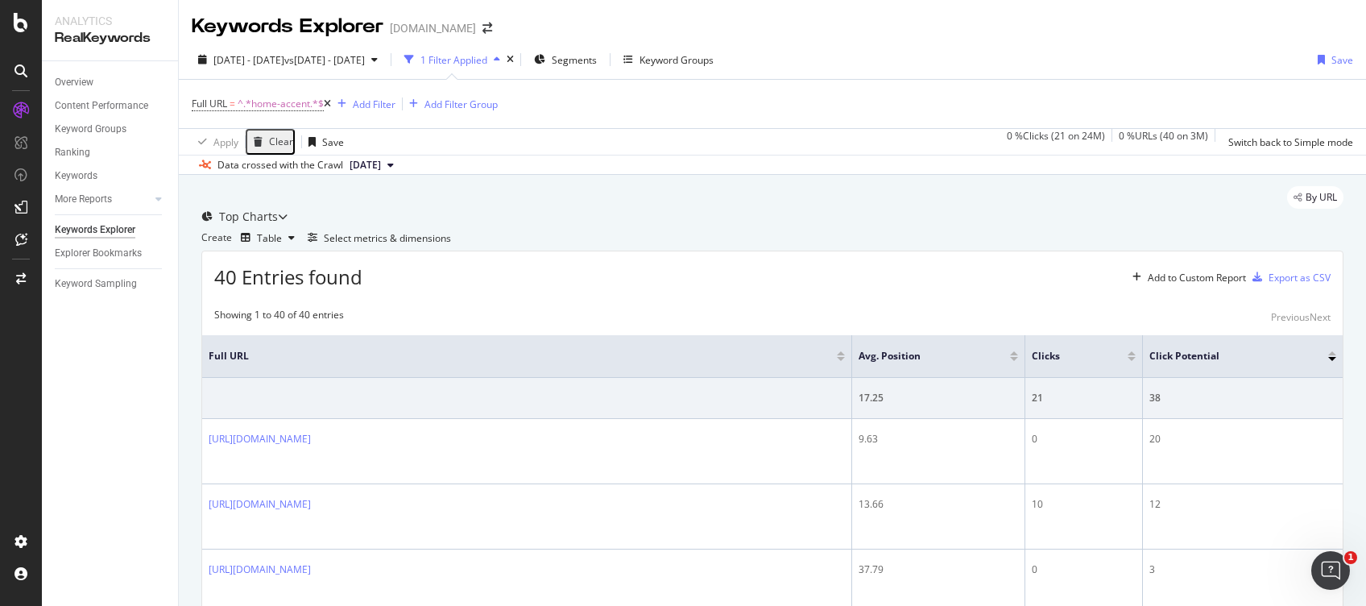
click at [476, 32] on div "[DOMAIN_NAME]" at bounding box center [433, 28] width 86 height 16
drag, startPoint x: 11, startPoint y: 35, endPoint x: 26, endPoint y: 13, distance: 26.1
click at [26, 13] on div at bounding box center [21, 303] width 42 height 606
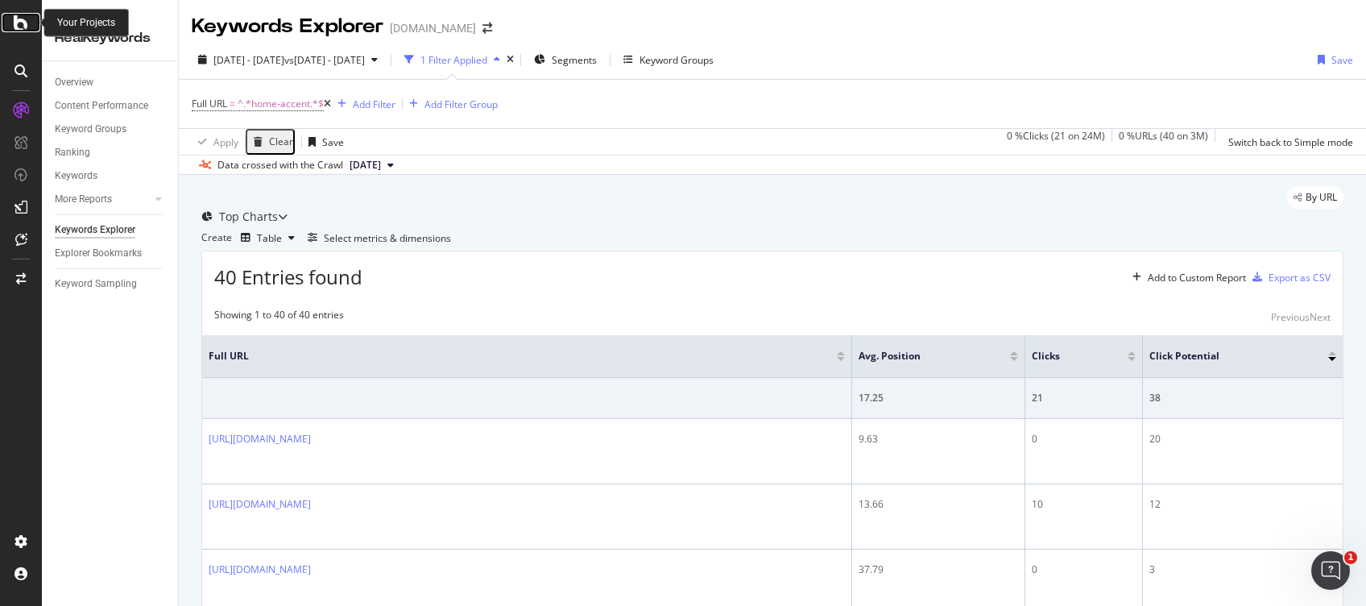
click at [26, 13] on icon at bounding box center [21, 22] width 15 height 19
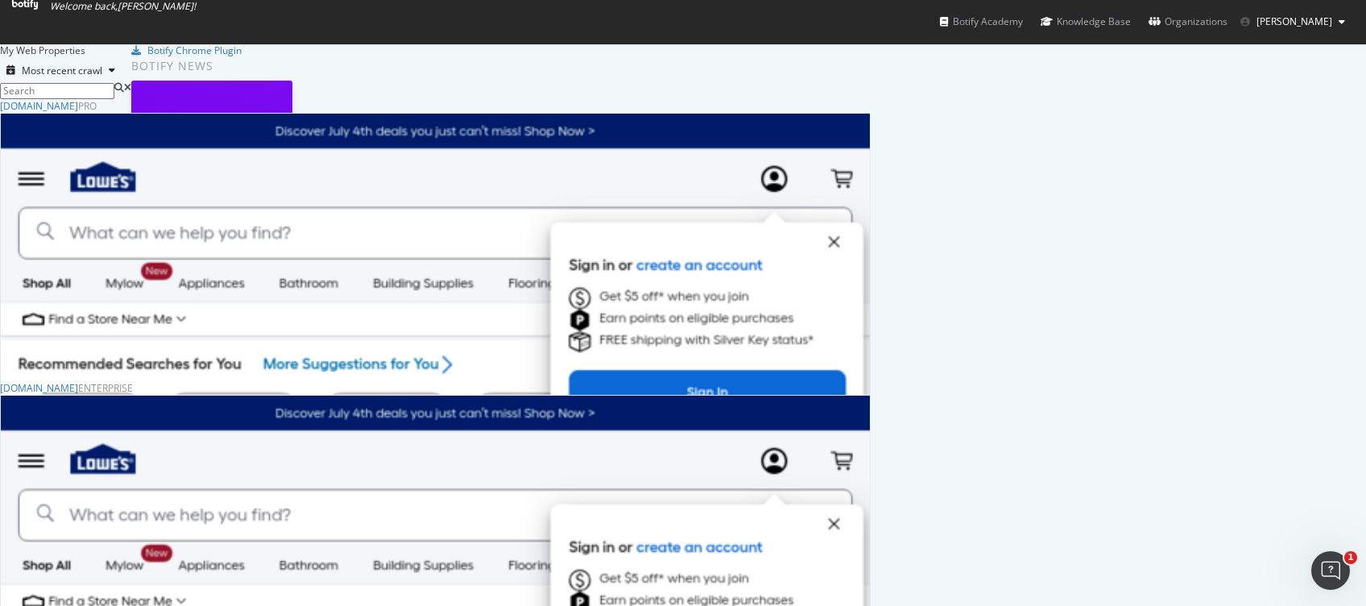
scroll to position [151, 0]
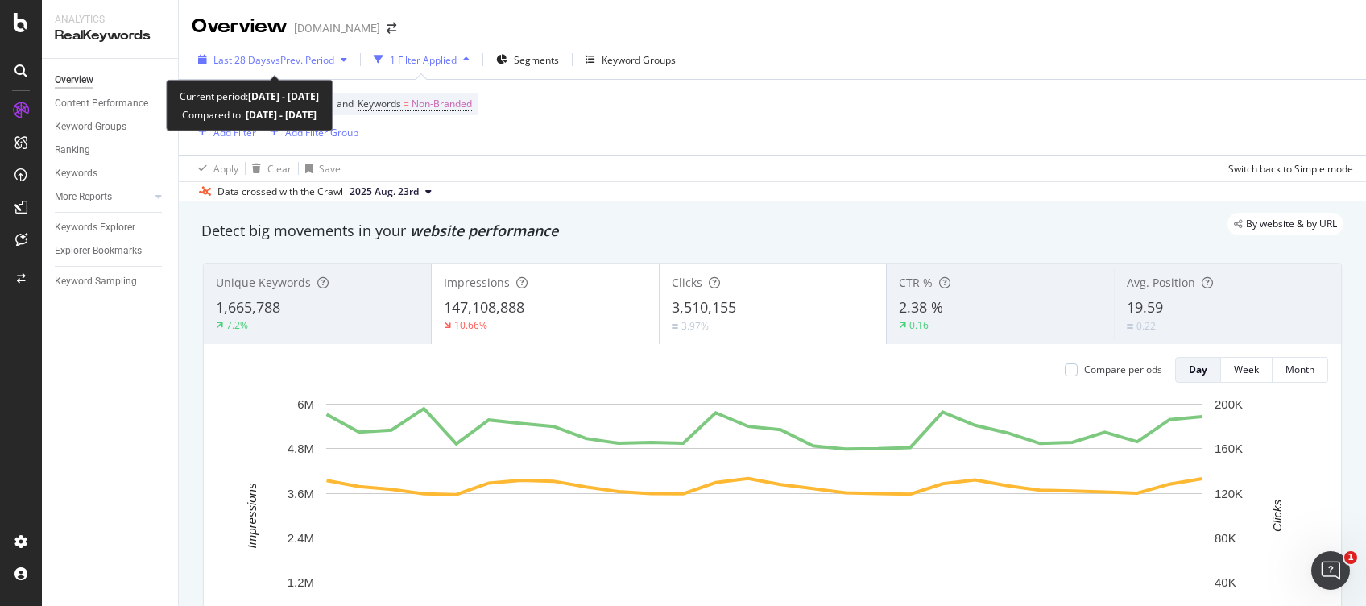
click at [298, 66] on div "Last 28 Days vs Prev. Period" at bounding box center [274, 60] width 121 height 14
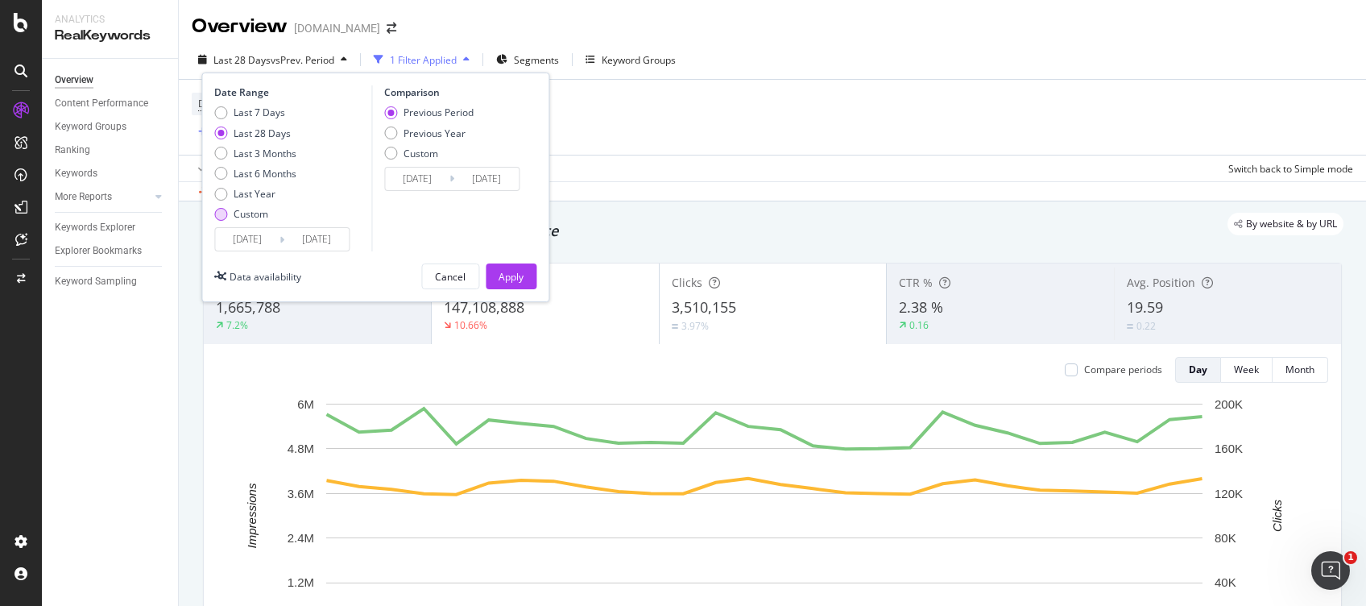
click at [238, 212] on div "Custom" at bounding box center [251, 214] width 35 height 14
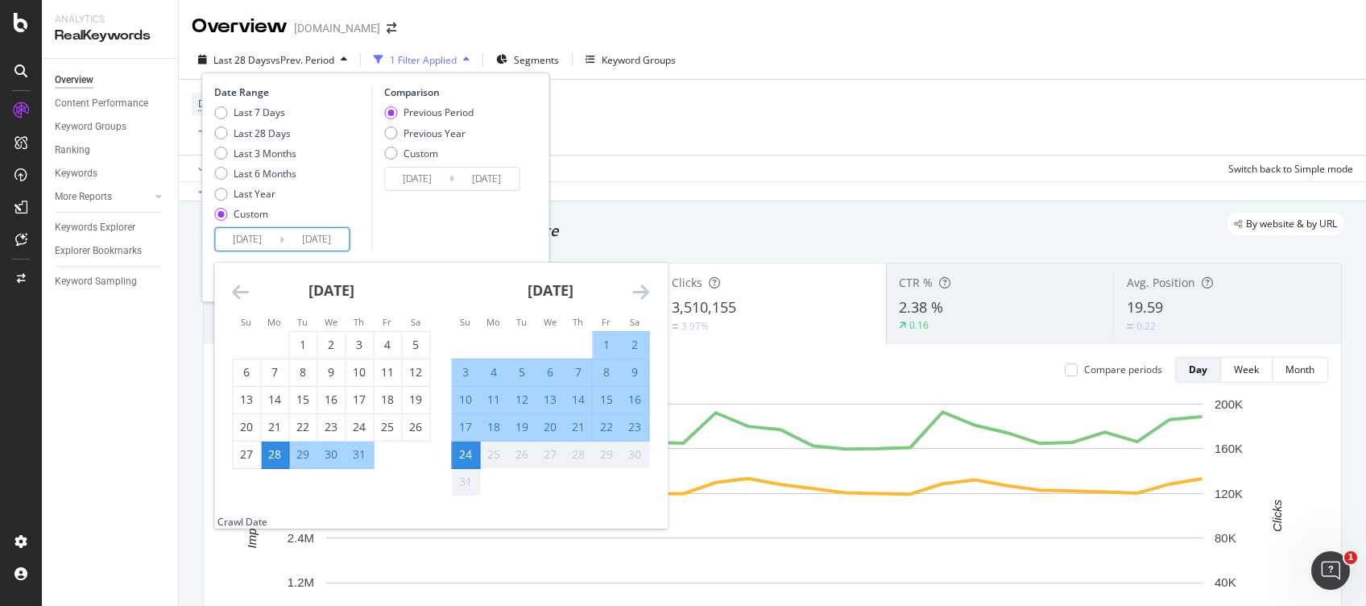
click at [238, 234] on input "[DATE]" at bounding box center [247, 239] width 64 height 23
click at [247, 292] on icon "Move backward to switch to the previous month." at bounding box center [240, 291] width 17 height 19
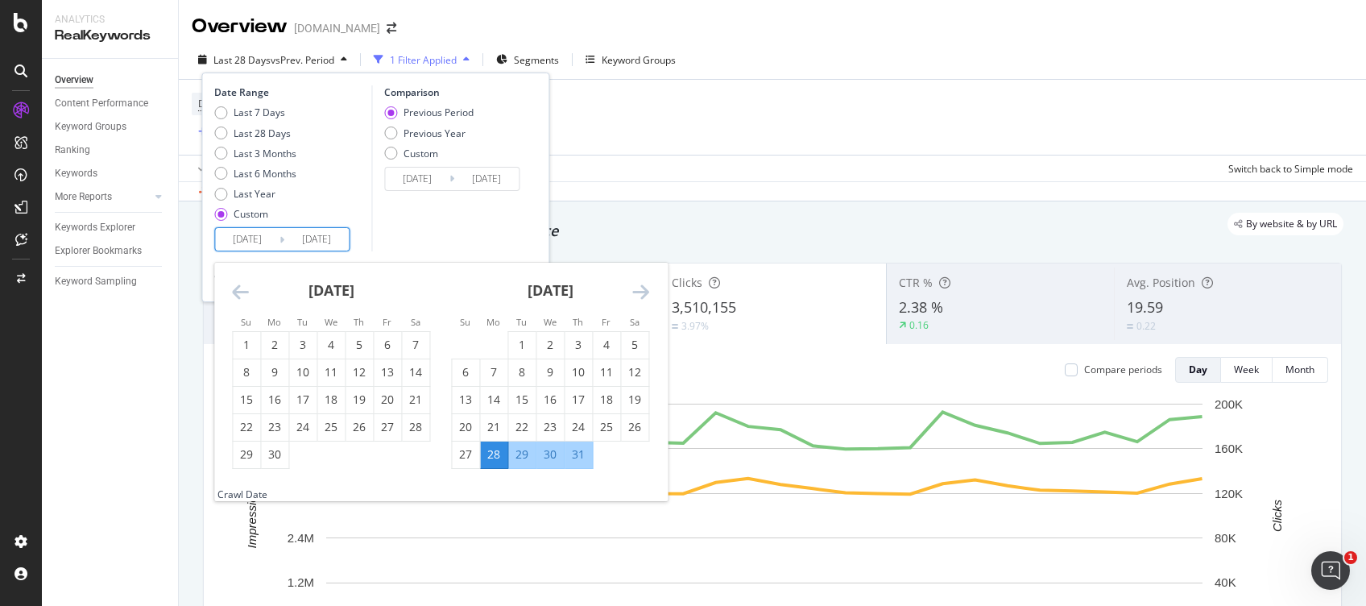
click at [247, 292] on icon "Move backward to switch to the previous month." at bounding box center [240, 291] width 17 height 19
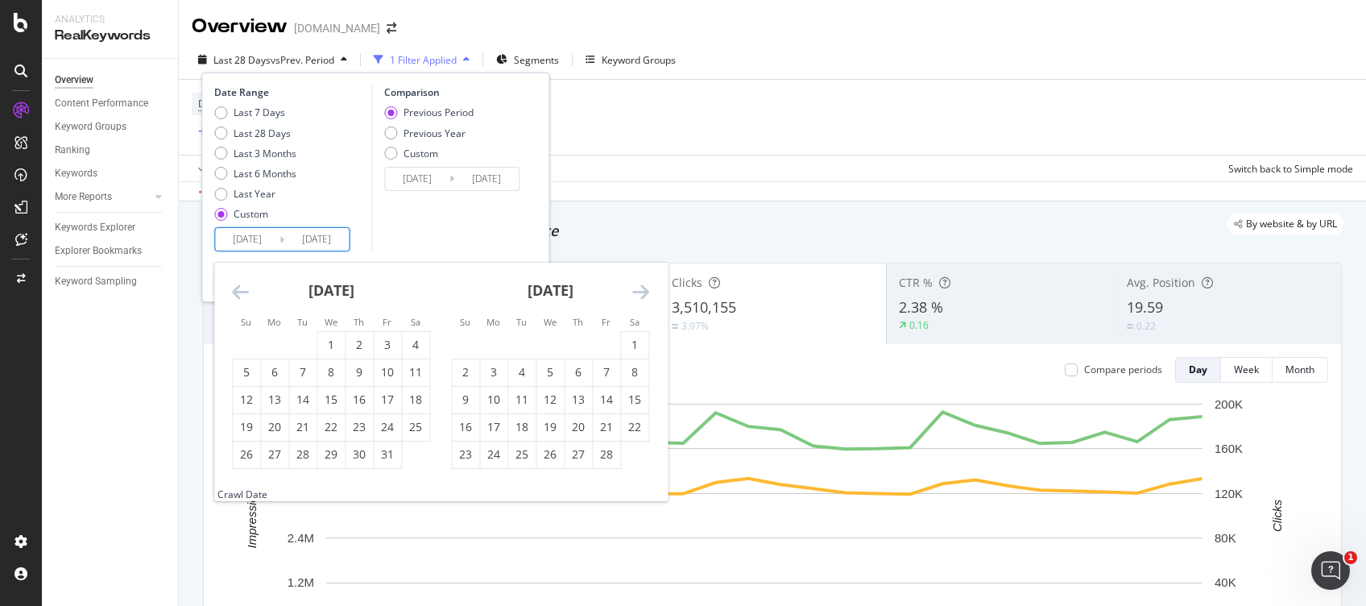
click at [247, 292] on icon "Move backward to switch to the previous month." at bounding box center [240, 291] width 17 height 19
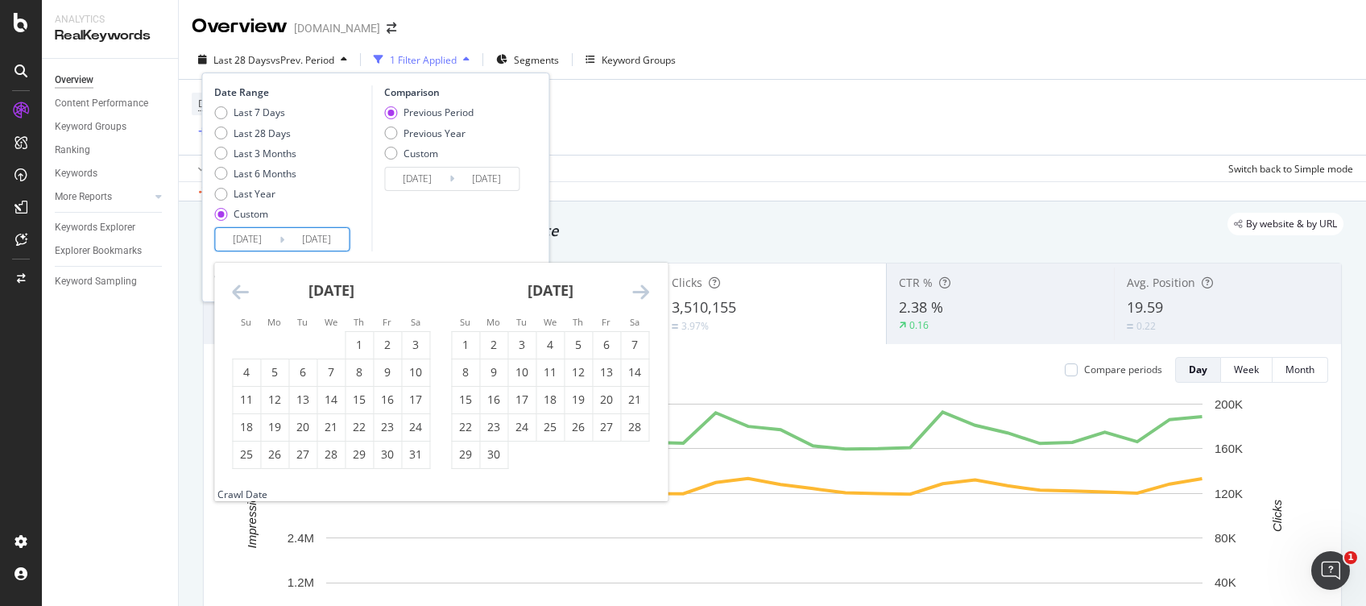
click at [247, 292] on icon "Move backward to switch to the previous month." at bounding box center [240, 291] width 17 height 19
click at [413, 353] on div "1" at bounding box center [415, 345] width 27 height 16
type input "[DATE]"
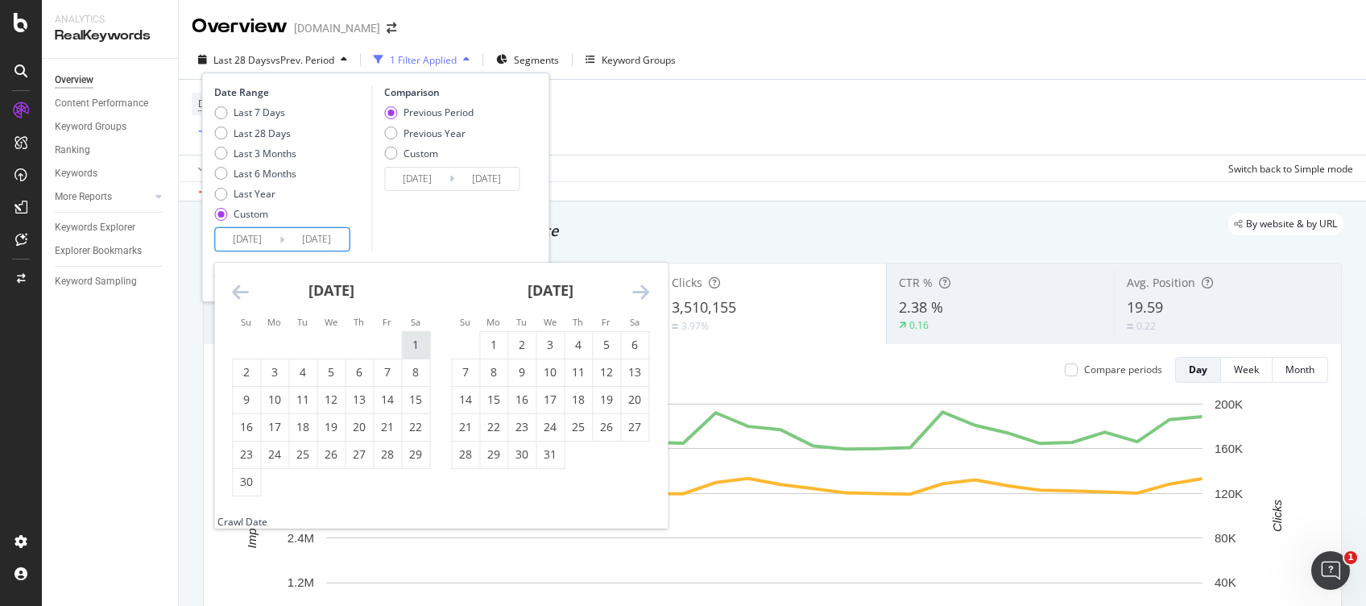
type input "[DATE]"
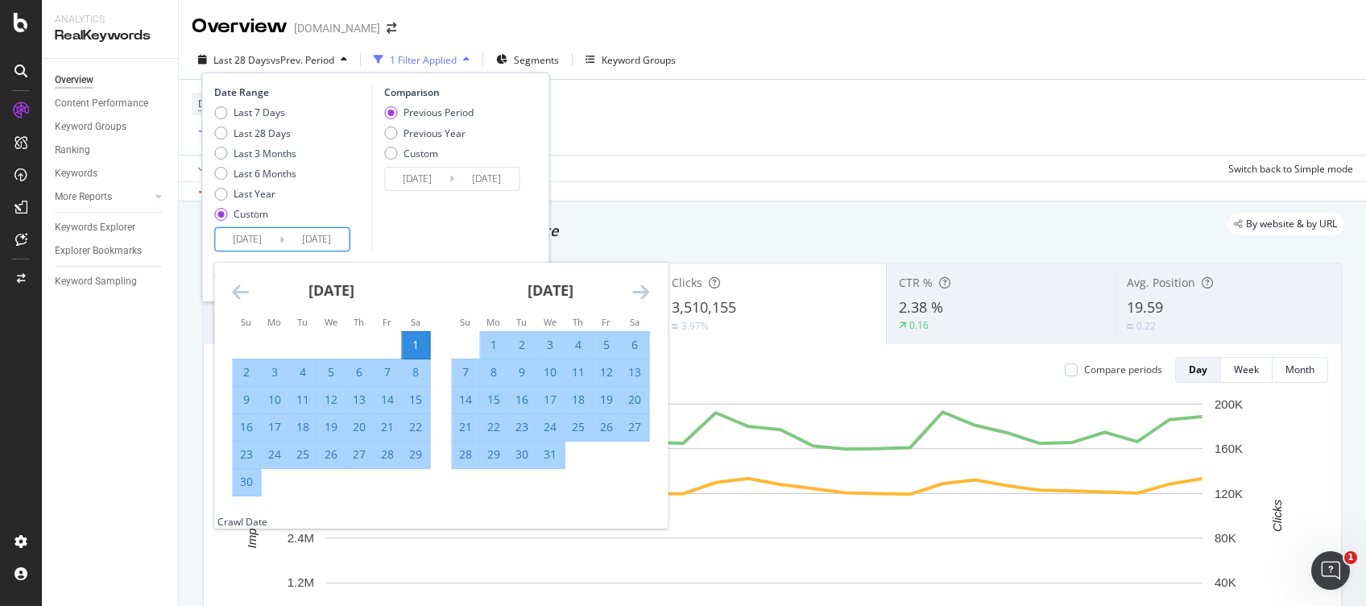
click at [245, 480] on div "30" at bounding box center [246, 482] width 27 height 16
type input "[DATE]"
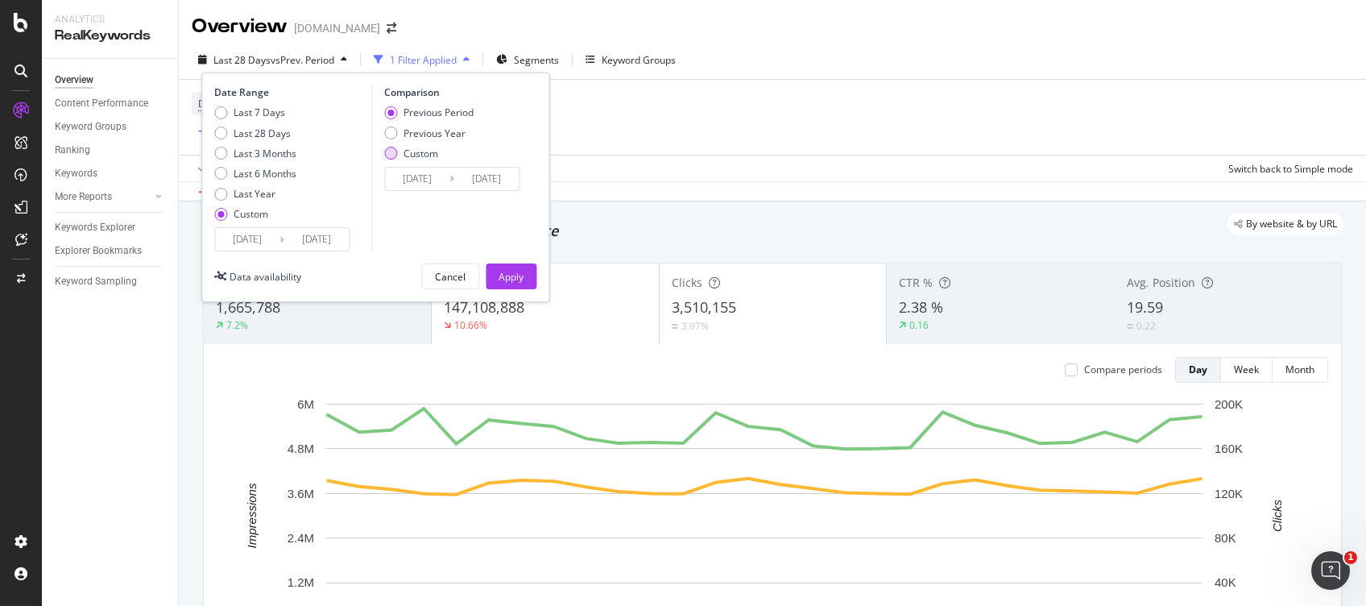
click at [431, 151] on div "Custom" at bounding box center [421, 154] width 35 height 14
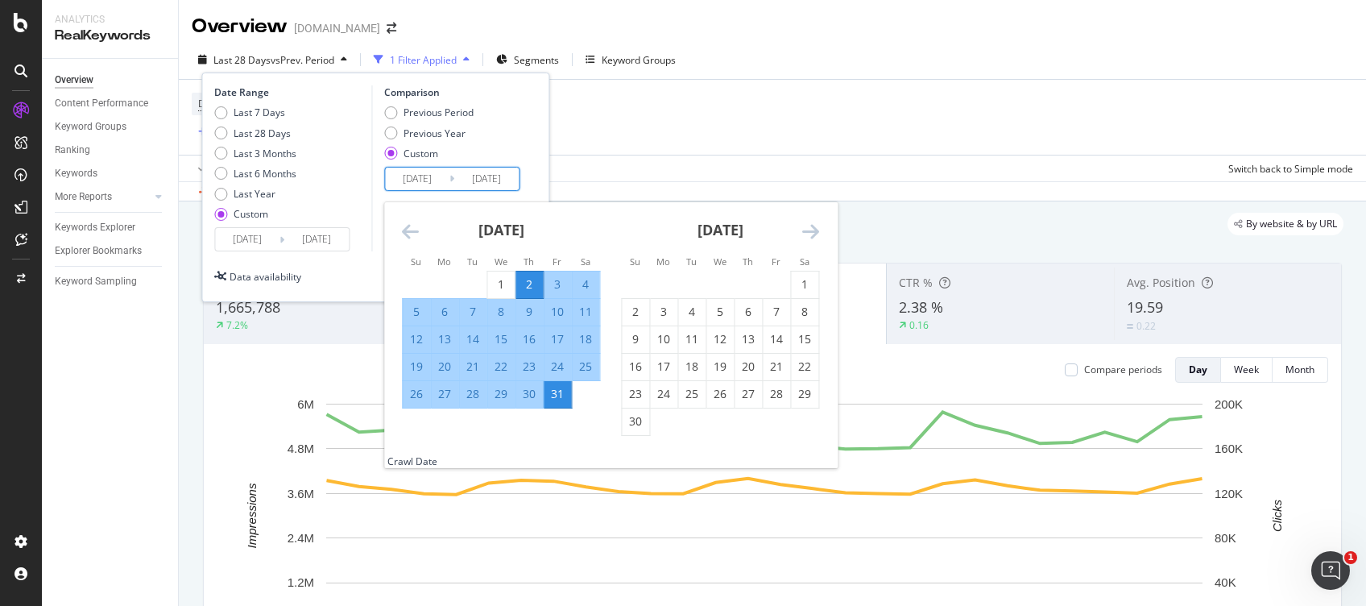
click at [426, 176] on input "[DATE]" at bounding box center [417, 179] width 64 height 23
click at [816, 226] on icon "Move forward to switch to the next month." at bounding box center [810, 231] width 17 height 19
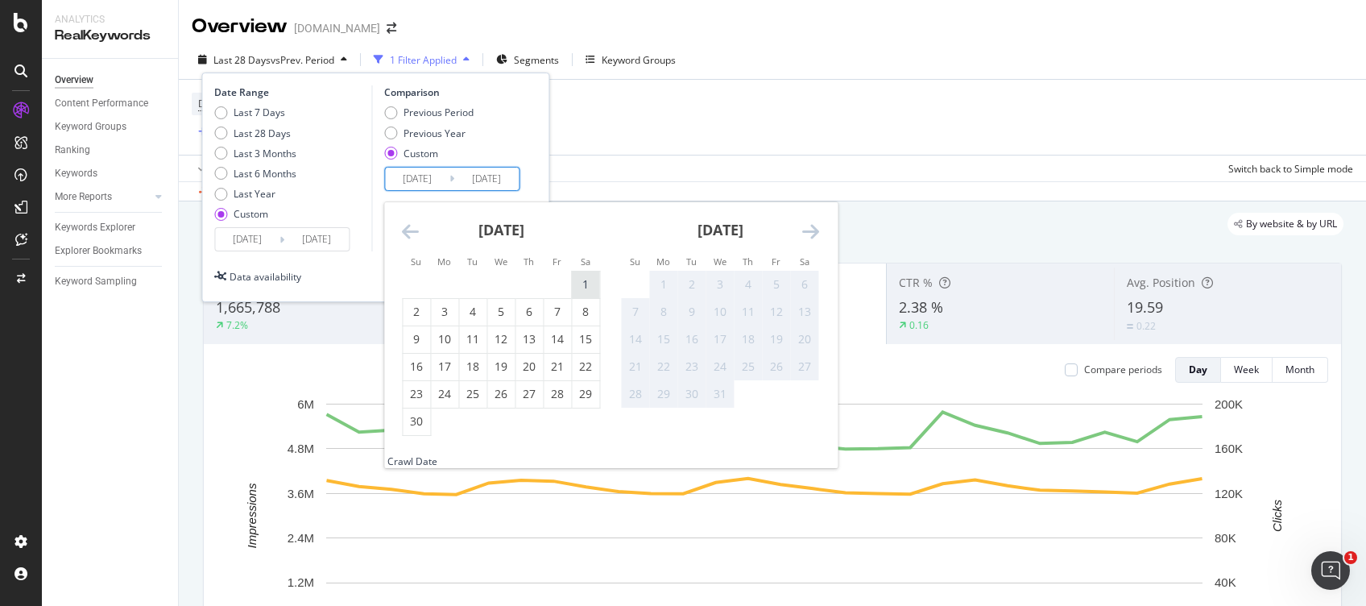
click at [587, 276] on div "1" at bounding box center [585, 284] width 27 height 16
type input "[DATE]"
click at [425, 429] on div "30" at bounding box center [416, 421] width 27 height 16
type input "[DATE]"
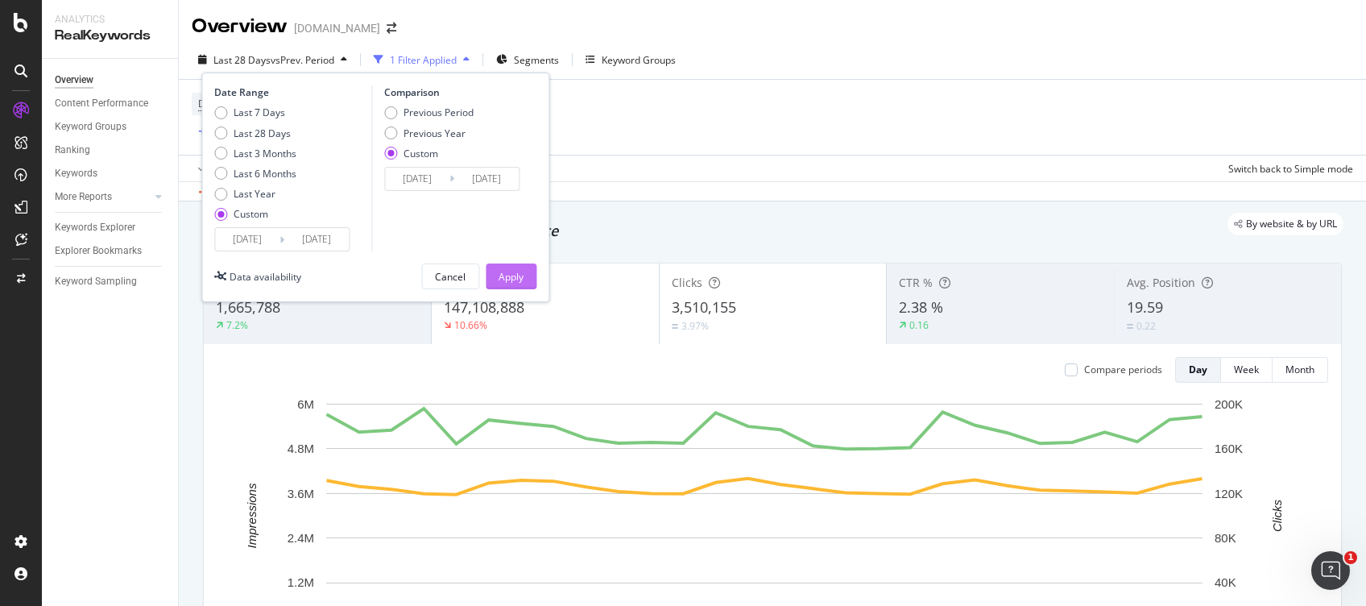
click at [514, 270] on div "Apply" at bounding box center [511, 277] width 25 height 14
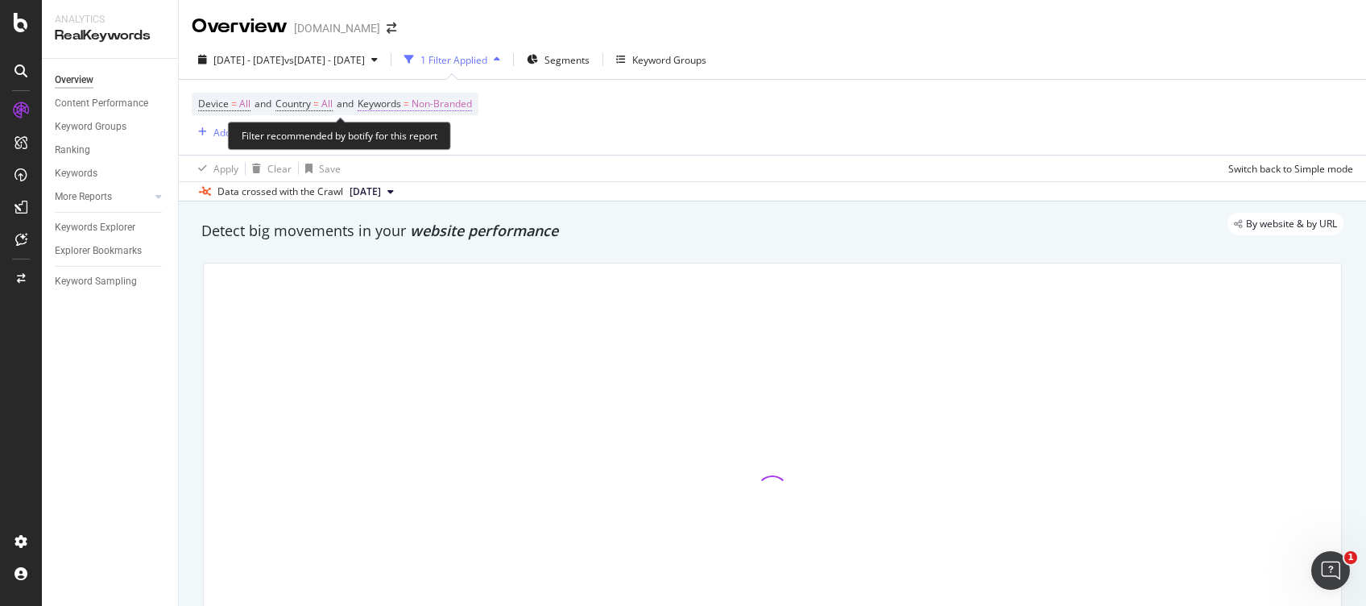
click at [472, 103] on span "Non-Branded" at bounding box center [442, 104] width 60 height 23
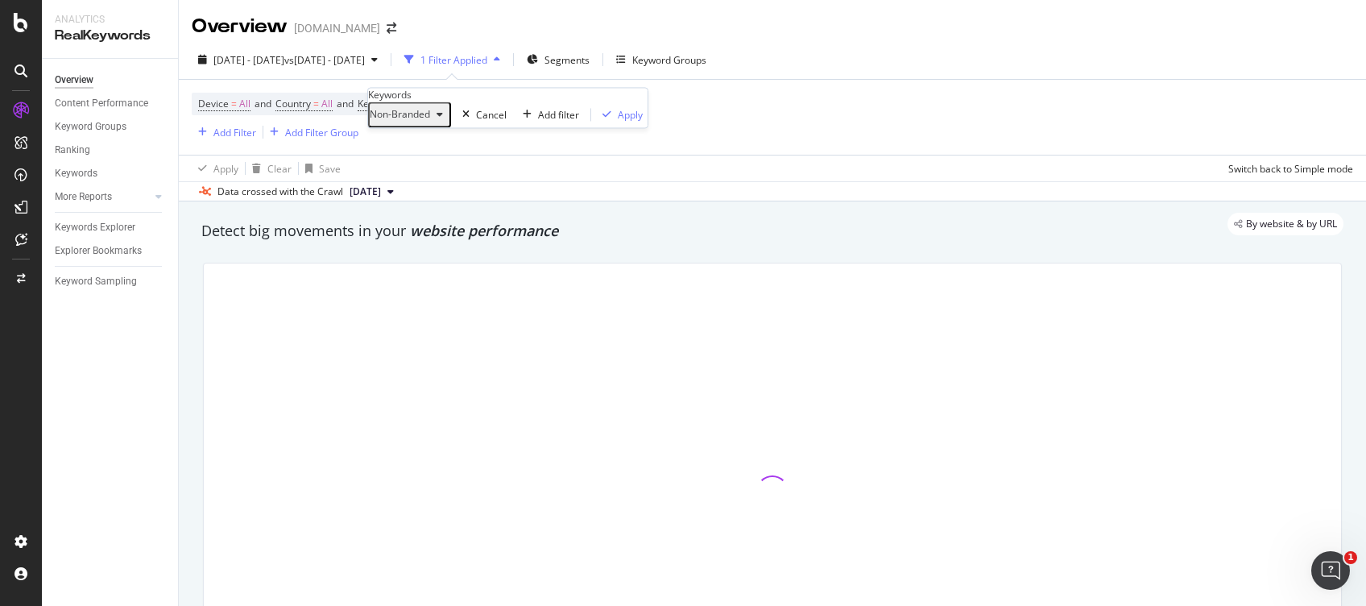
click at [432, 126] on div "Non-Branded" at bounding box center [410, 115] width 80 height 21
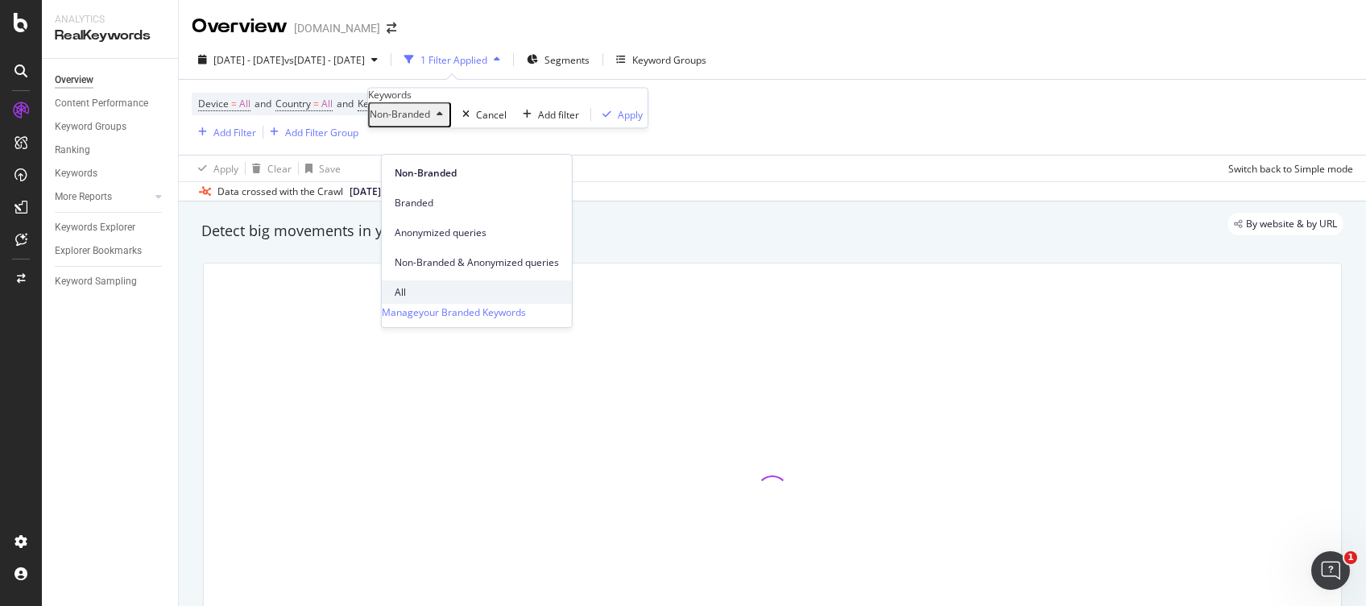
click at [415, 285] on span "All" at bounding box center [477, 292] width 164 height 15
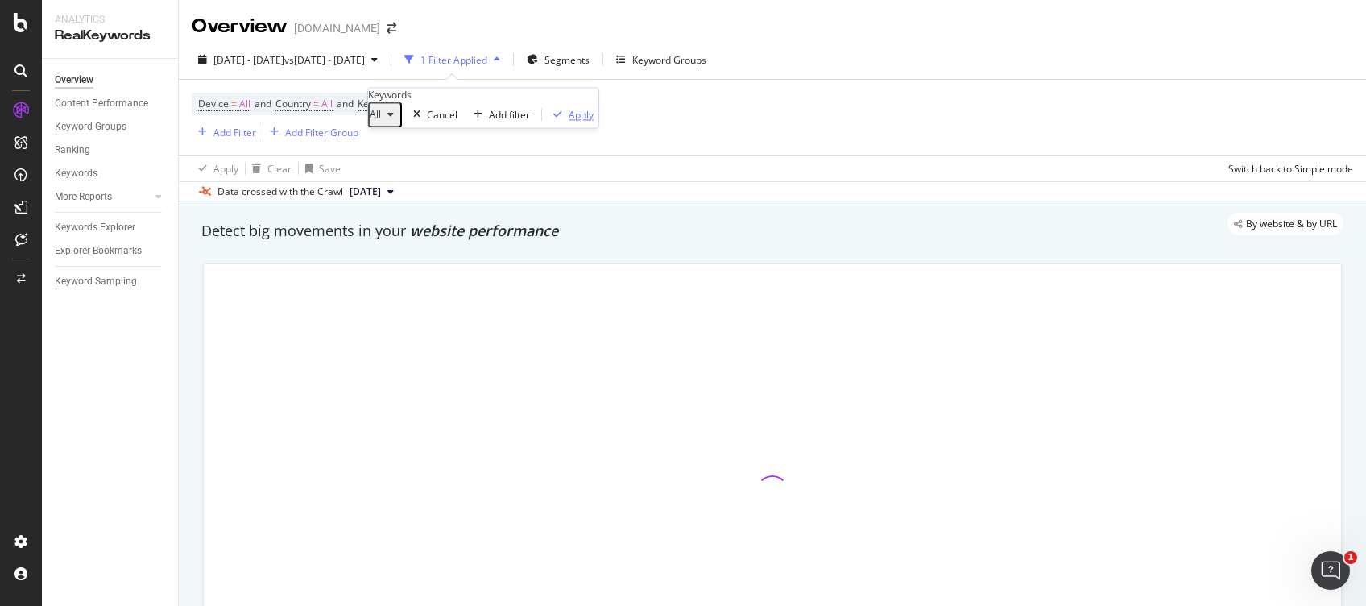
click at [569, 122] on div "Apply" at bounding box center [581, 115] width 25 height 14
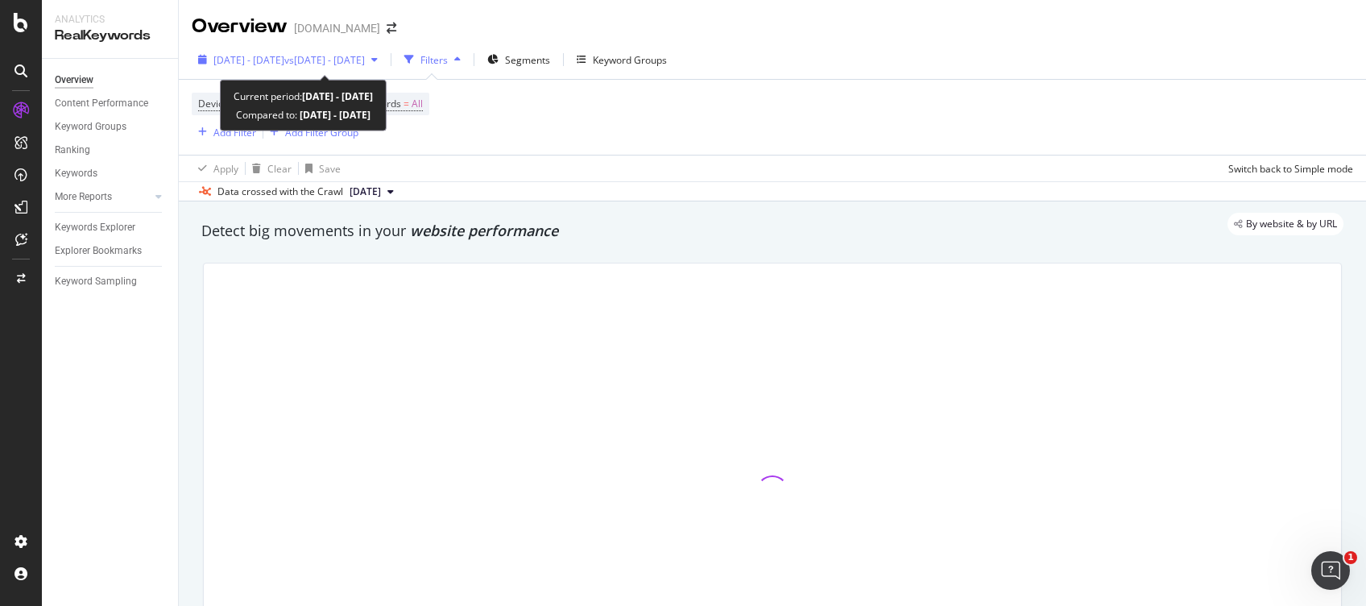
click at [356, 57] on span "vs [DATE] - [DATE]" at bounding box center [324, 60] width 81 height 14
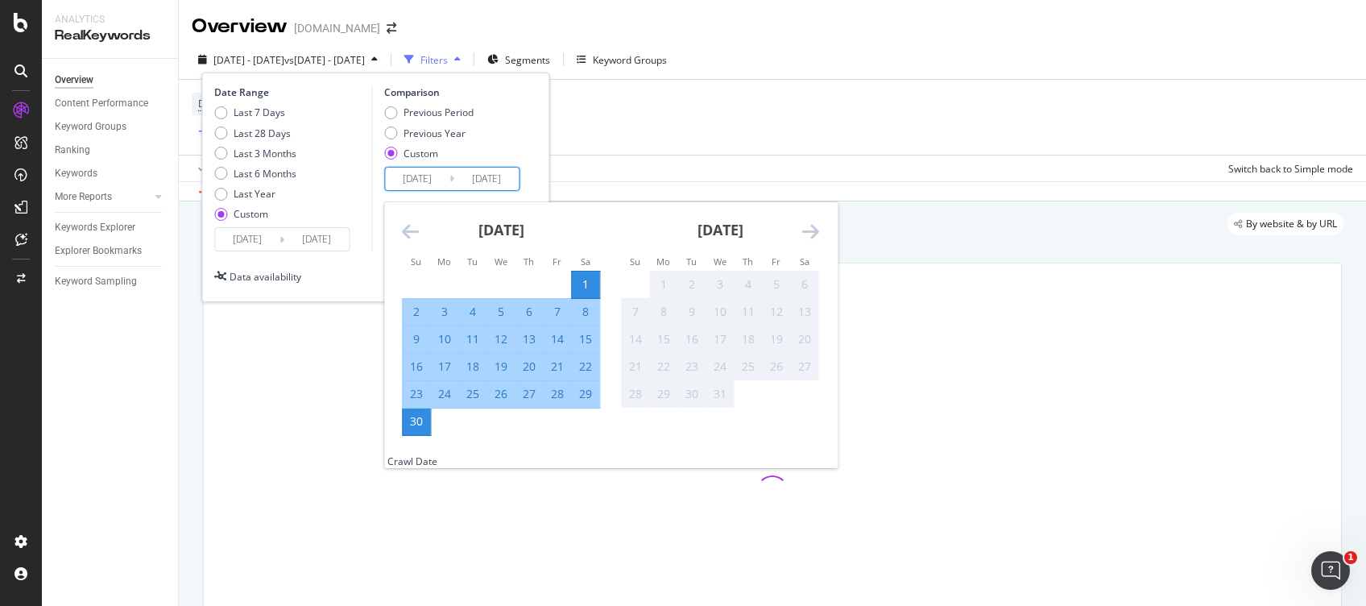
click at [441, 189] on input "[DATE]" at bounding box center [417, 179] width 64 height 23
click at [805, 237] on icon "Move forward to switch to the next month." at bounding box center [810, 231] width 17 height 19
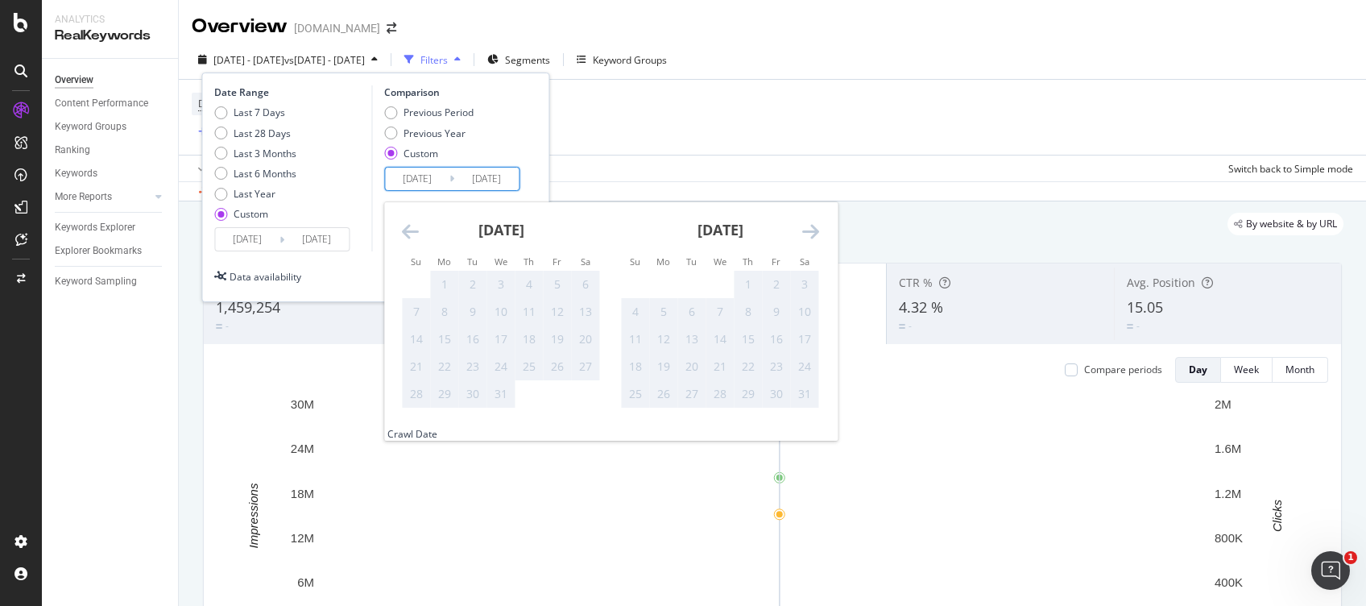
click at [403, 238] on icon "Move backward to switch to the previous month." at bounding box center [410, 231] width 17 height 19
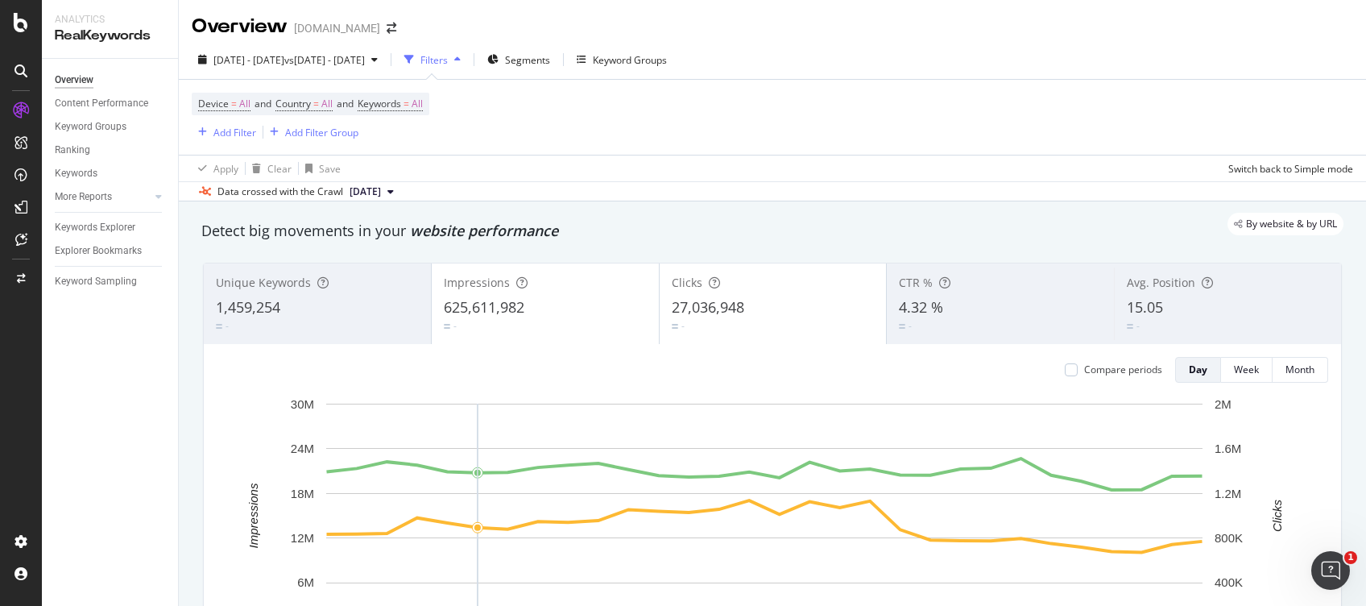
click at [657, 144] on div "Device = All and Country = All and Keywords = All Add Filter Add Filter Group" at bounding box center [773, 117] width 1162 height 75
click at [243, 123] on div "Add Filter" at bounding box center [224, 132] width 64 height 18
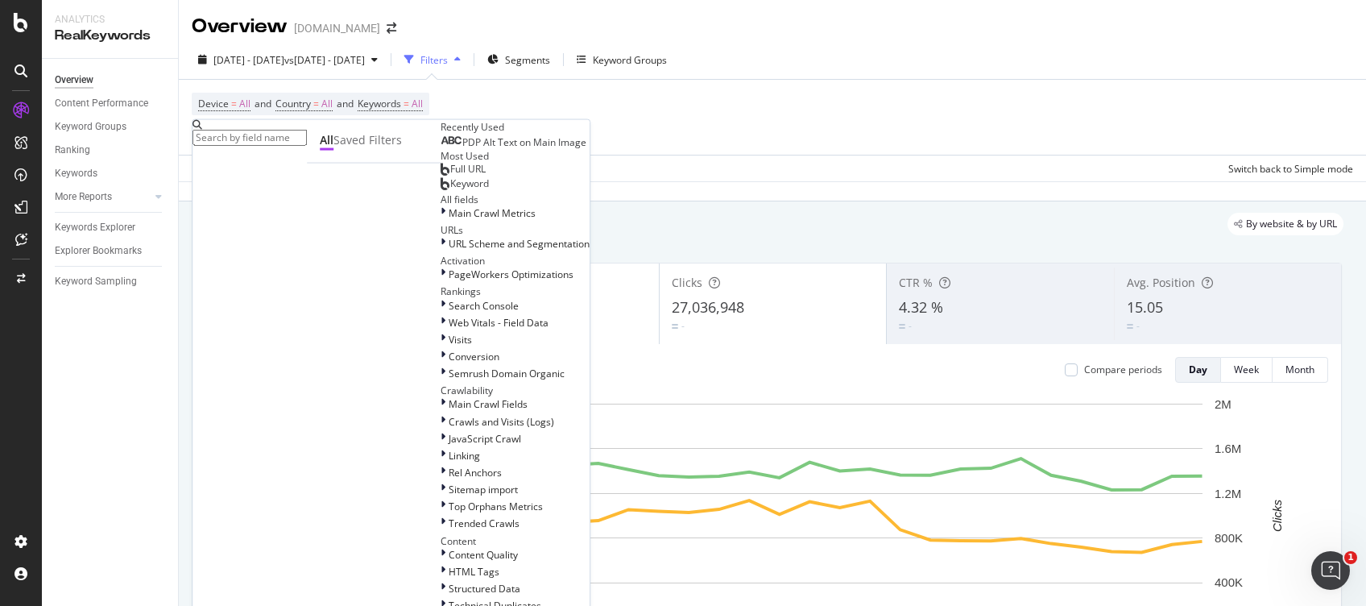
click at [450, 176] on span "Full URL" at bounding box center [467, 169] width 35 height 14
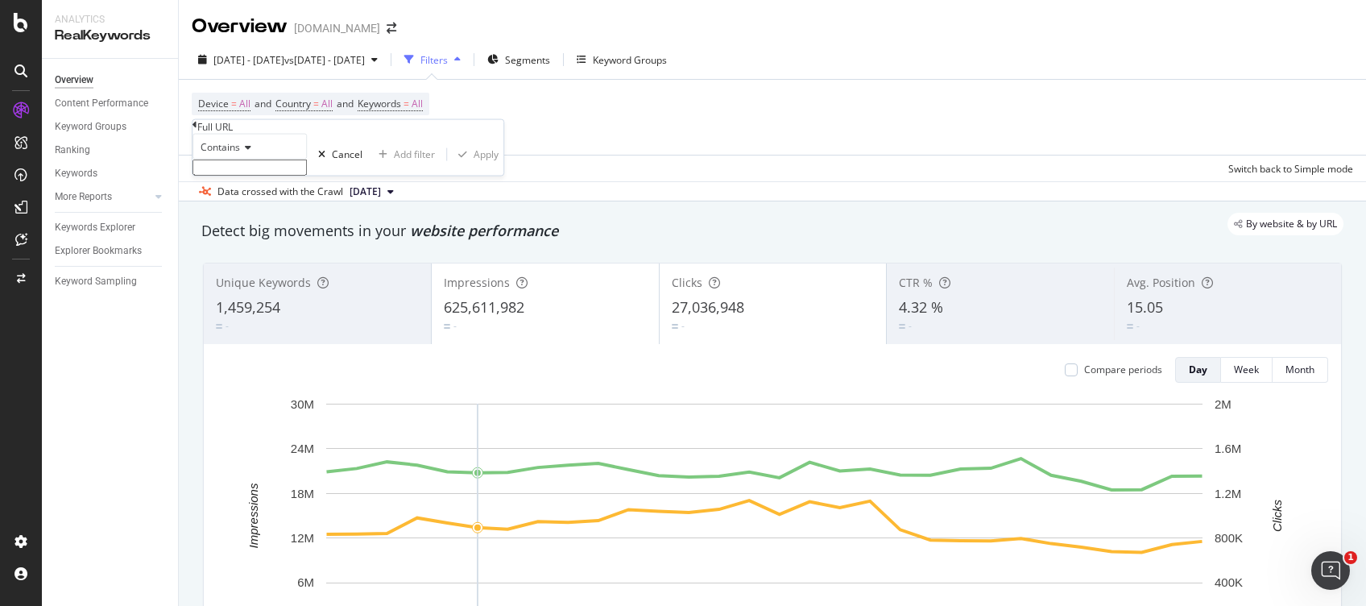
click at [284, 176] on input "text" at bounding box center [250, 168] width 114 height 16
type input "home-accents"
click at [474, 166] on div "Apply" at bounding box center [486, 159] width 25 height 14
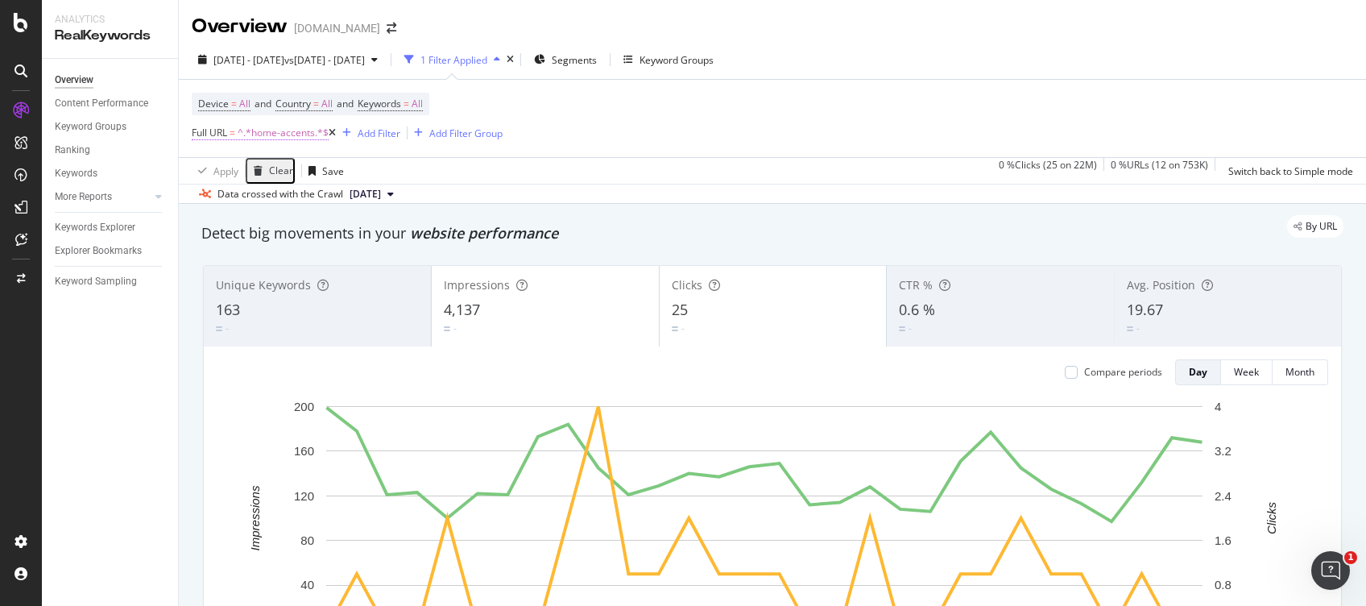
click at [288, 131] on span "^.*home-accents.*$" at bounding box center [283, 133] width 91 height 23
click at [715, 110] on div "Device = All and Country = All and Keywords = All Full URL = ^.*home-accents.*$…" at bounding box center [773, 118] width 1162 height 77
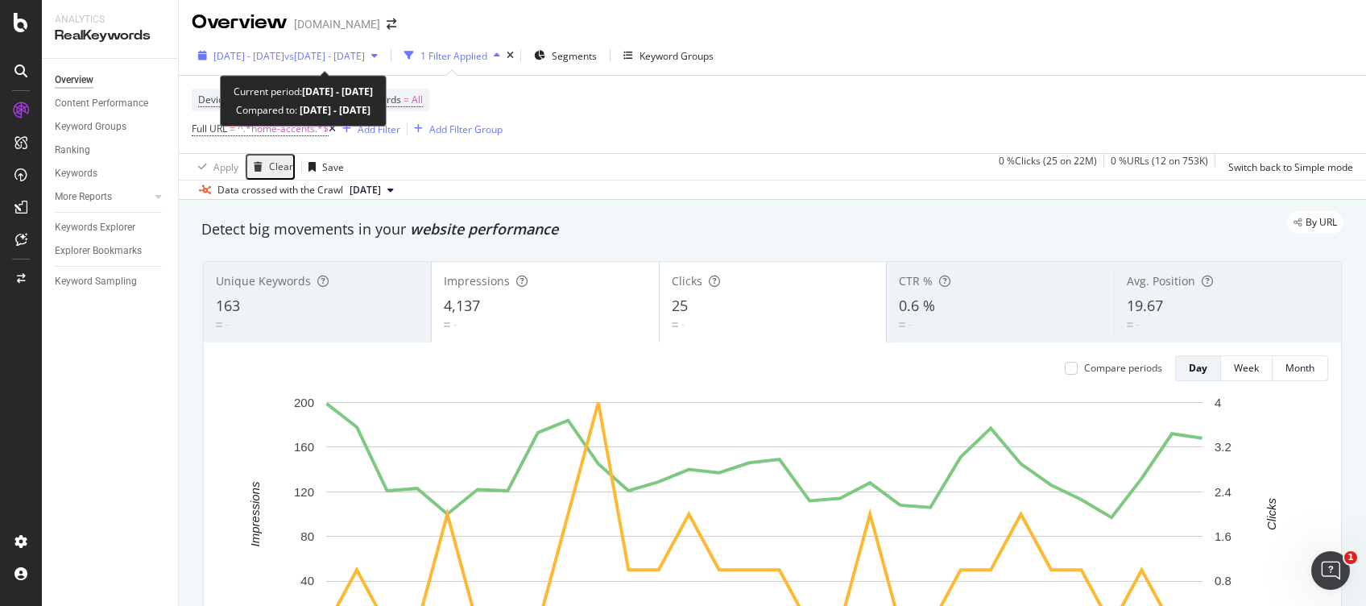
click at [284, 58] on span "[DATE] - [DATE]" at bounding box center [249, 56] width 71 height 14
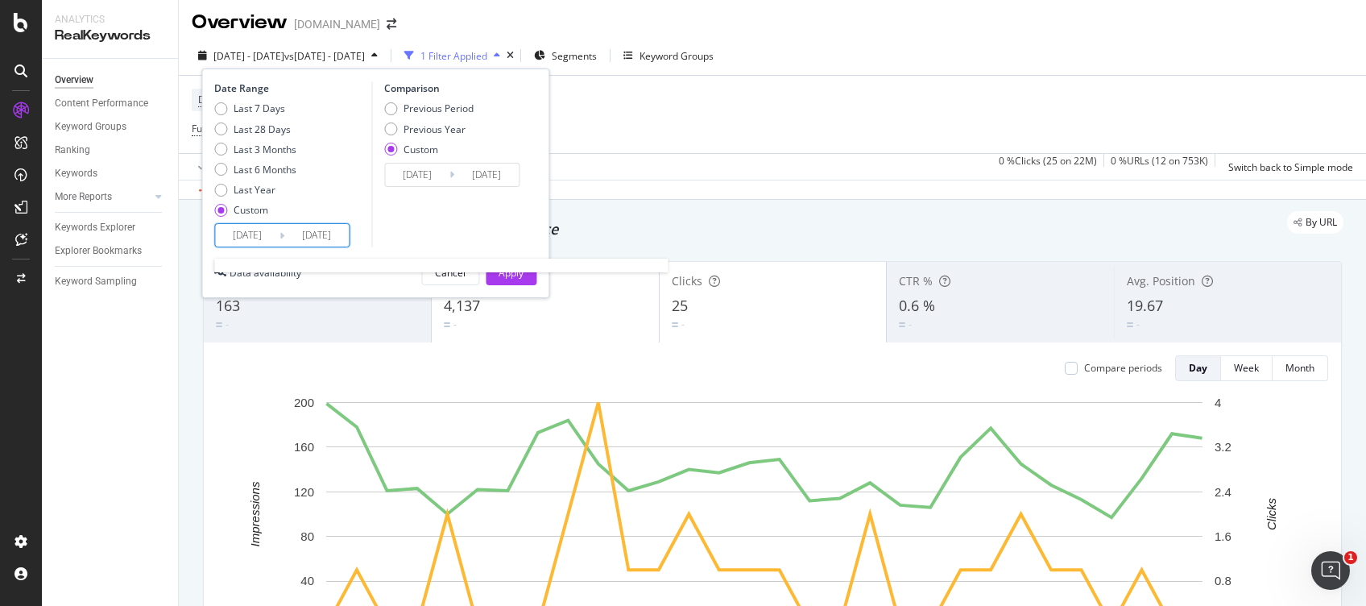
click at [267, 224] on input "[DATE]" at bounding box center [247, 235] width 64 height 23
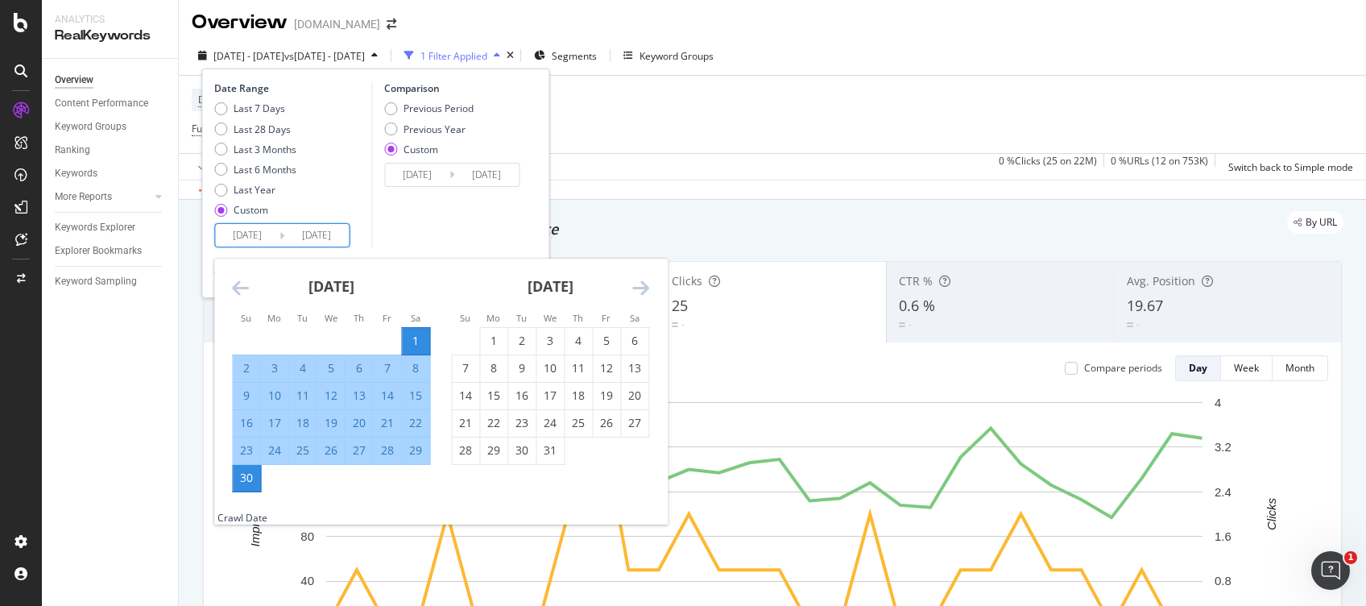
click at [648, 285] on icon "Move forward to switch to the next month." at bounding box center [640, 287] width 17 height 19
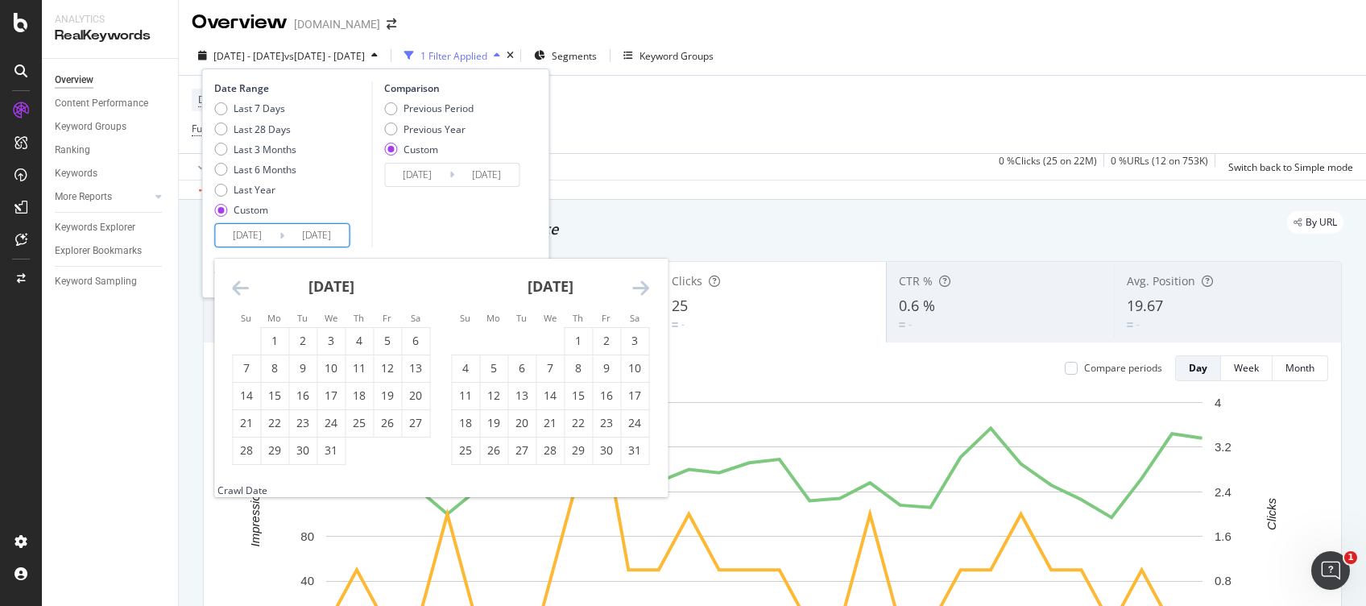
click at [648, 285] on icon "Move forward to switch to the next month." at bounding box center [640, 287] width 17 height 19
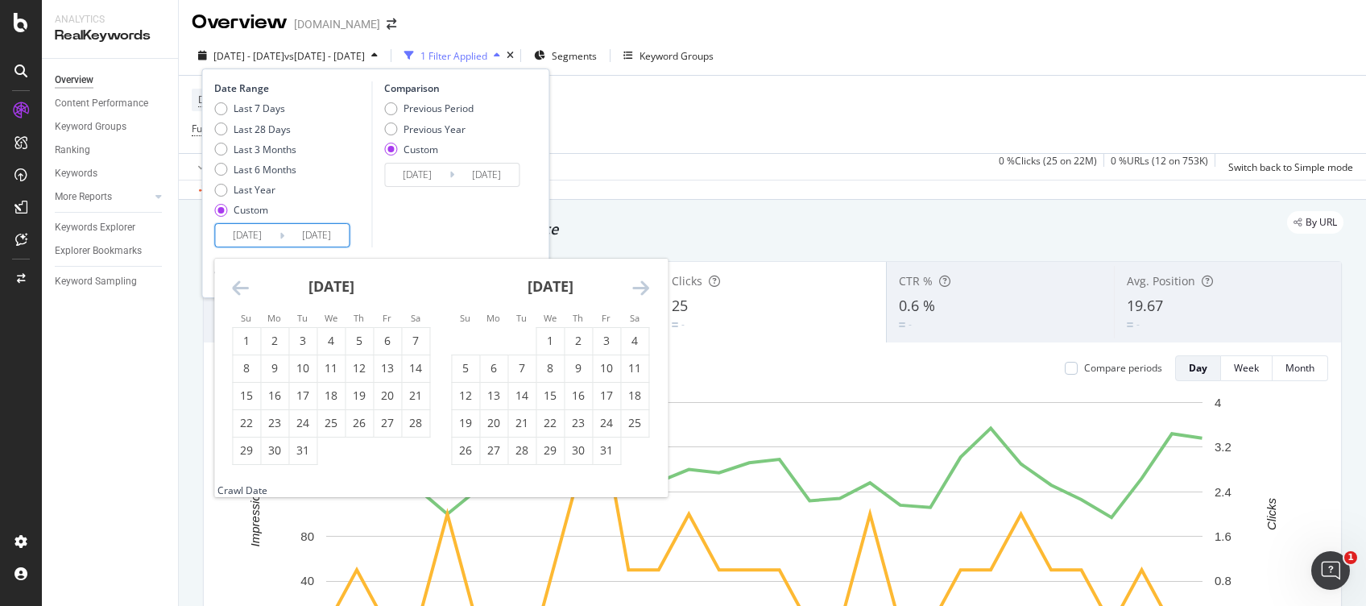
click at [648, 285] on icon "Move forward to switch to the next month." at bounding box center [640, 287] width 17 height 19
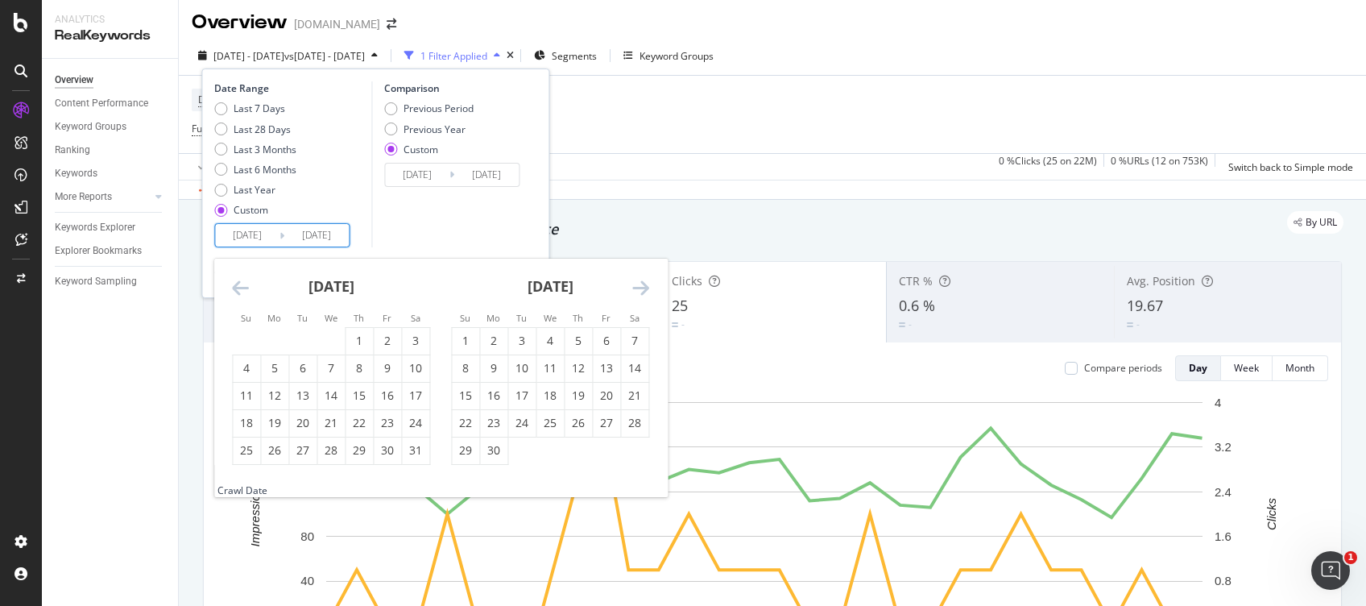
click at [648, 285] on icon "Move forward to switch to the next month." at bounding box center [640, 287] width 17 height 19
click at [647, 290] on icon "Move forward to switch to the next month." at bounding box center [640, 287] width 17 height 19
click at [609, 349] on div "1" at bounding box center [606, 341] width 27 height 16
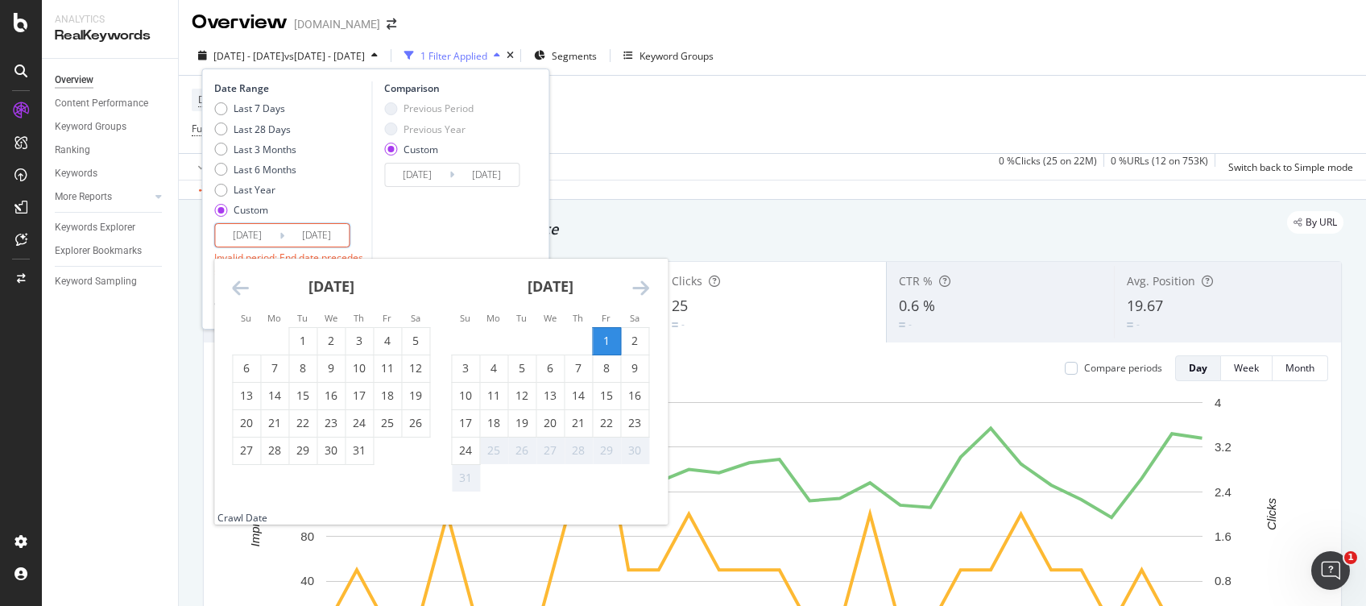
type input "[DATE]"
click at [468, 456] on div "24" at bounding box center [465, 450] width 27 height 16
type input "[DATE]"
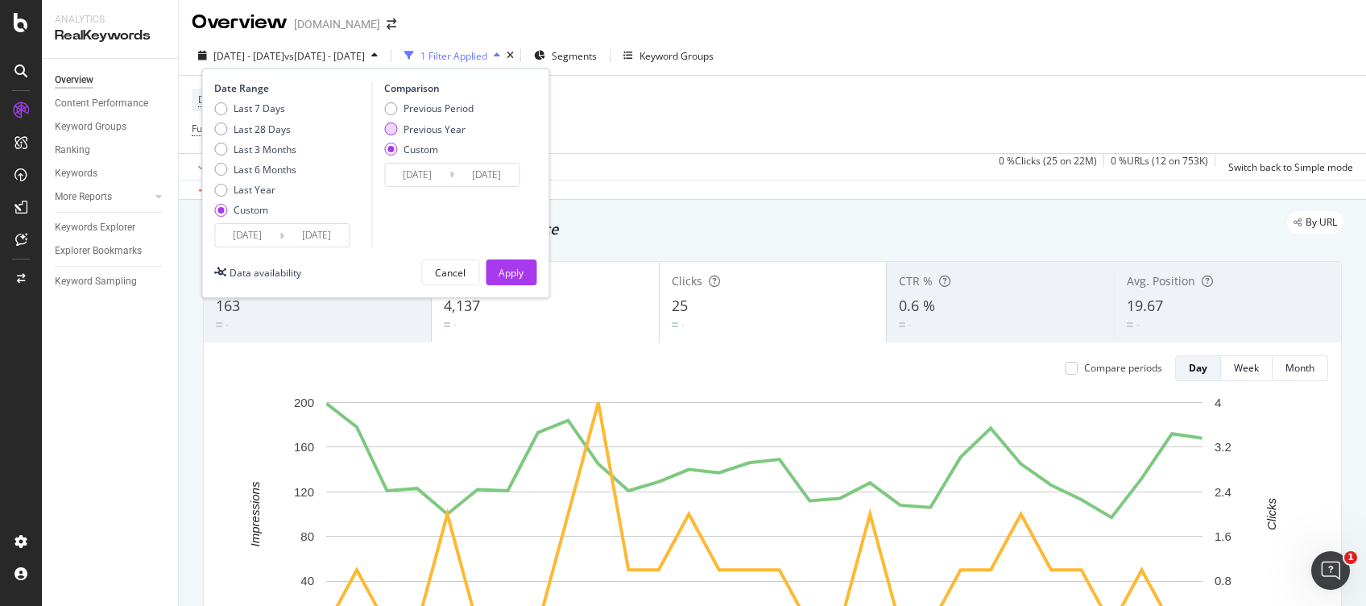
click at [450, 133] on div "Previous Year" at bounding box center [435, 129] width 62 height 14
type input "[DATE]"
click at [511, 267] on div "Apply" at bounding box center [511, 273] width 25 height 14
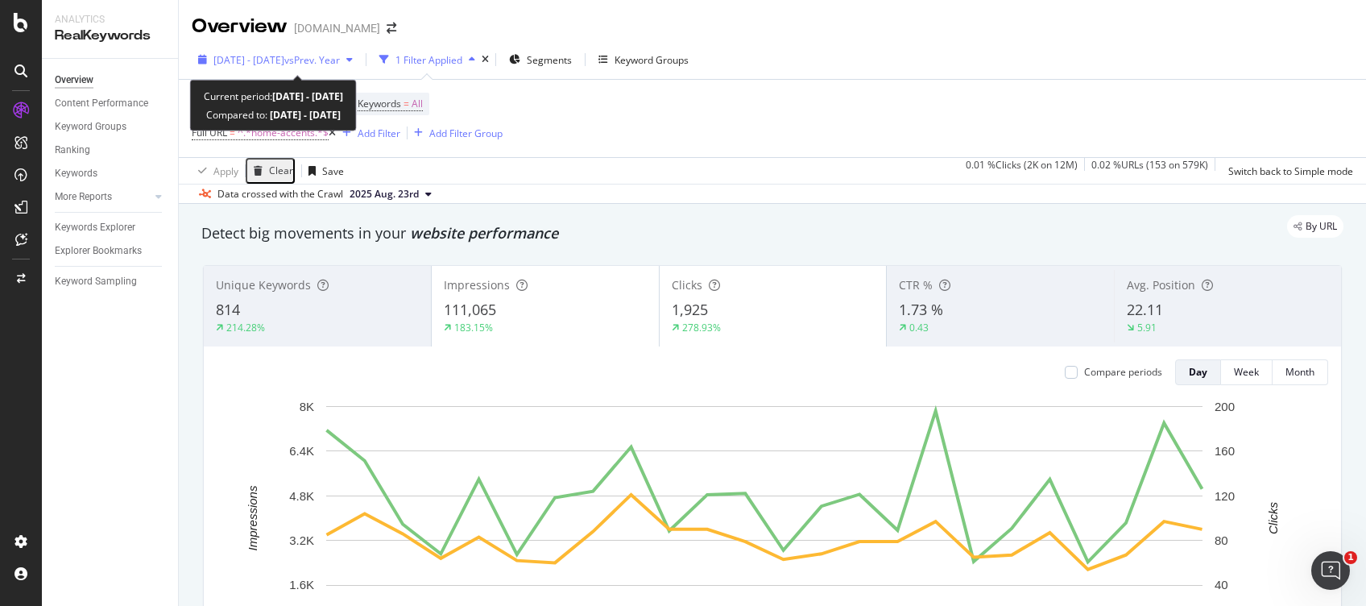
click at [340, 53] on span "vs Prev. Year" at bounding box center [312, 60] width 56 height 14
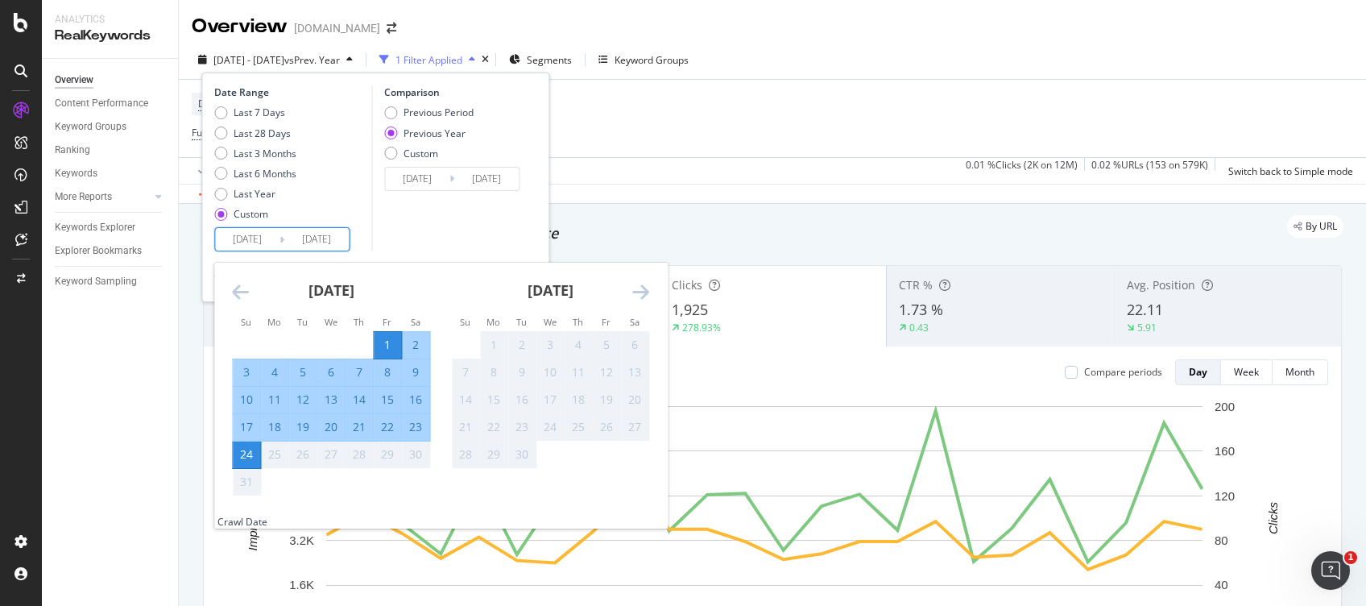
click at [256, 238] on input "[DATE]" at bounding box center [247, 239] width 64 height 23
click at [232, 294] on icon "Move backward to switch to the previous month." at bounding box center [240, 291] width 17 height 19
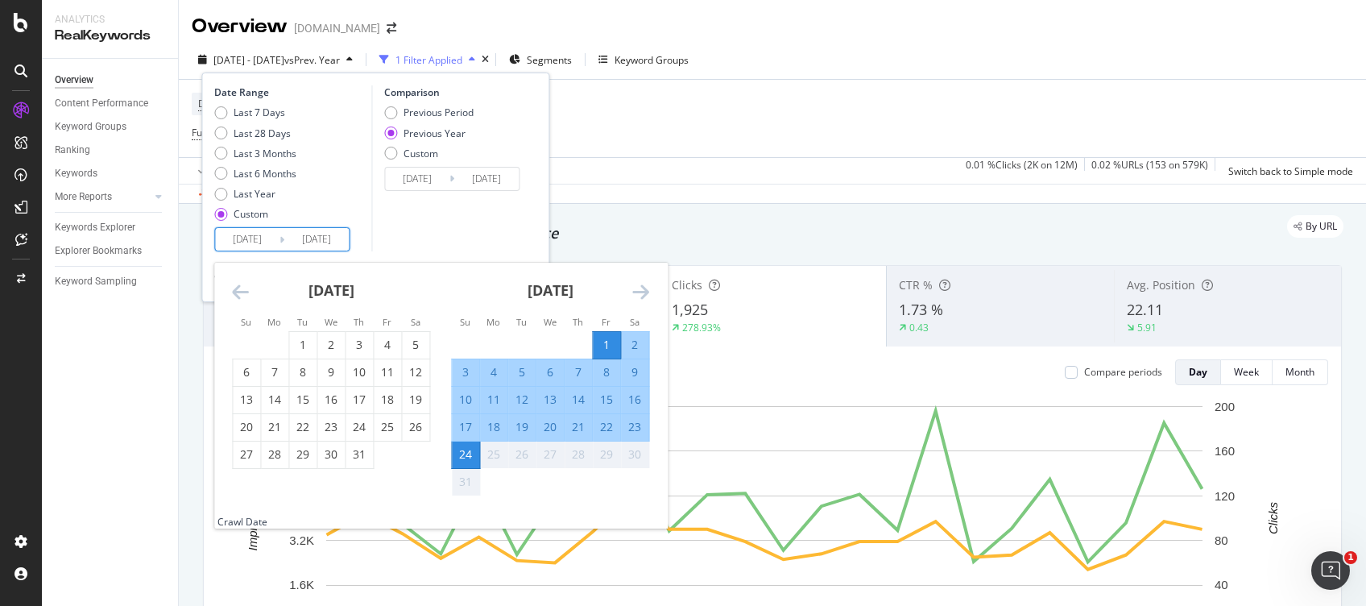
click at [232, 294] on icon "Move backward to switch to the previous month." at bounding box center [240, 291] width 17 height 19
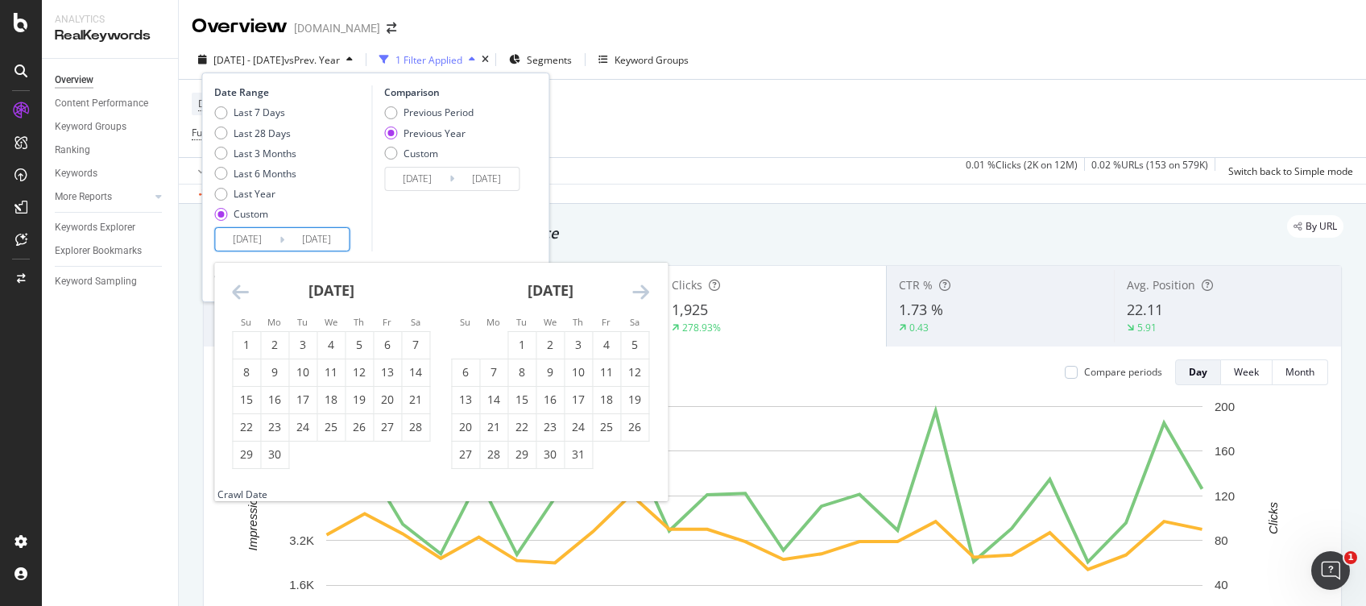
click at [232, 294] on icon "Move backward to switch to the previous month." at bounding box center [240, 291] width 17 height 19
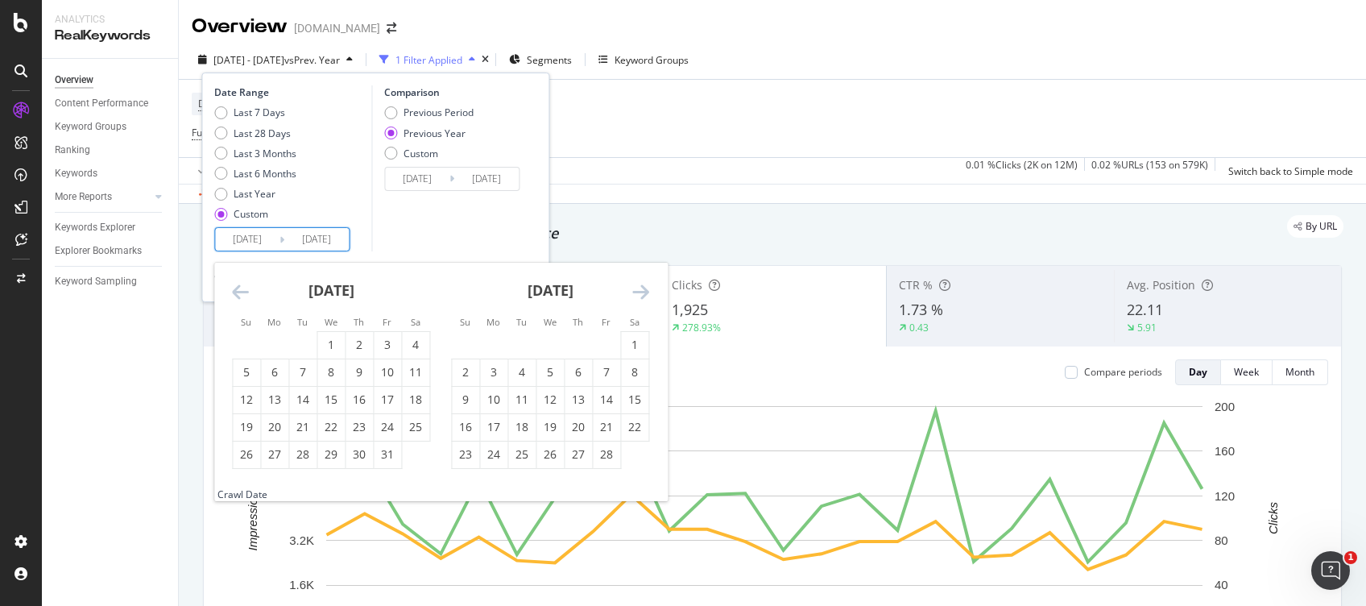
click at [232, 294] on icon "Move backward to switch to the previous month." at bounding box center [240, 291] width 17 height 19
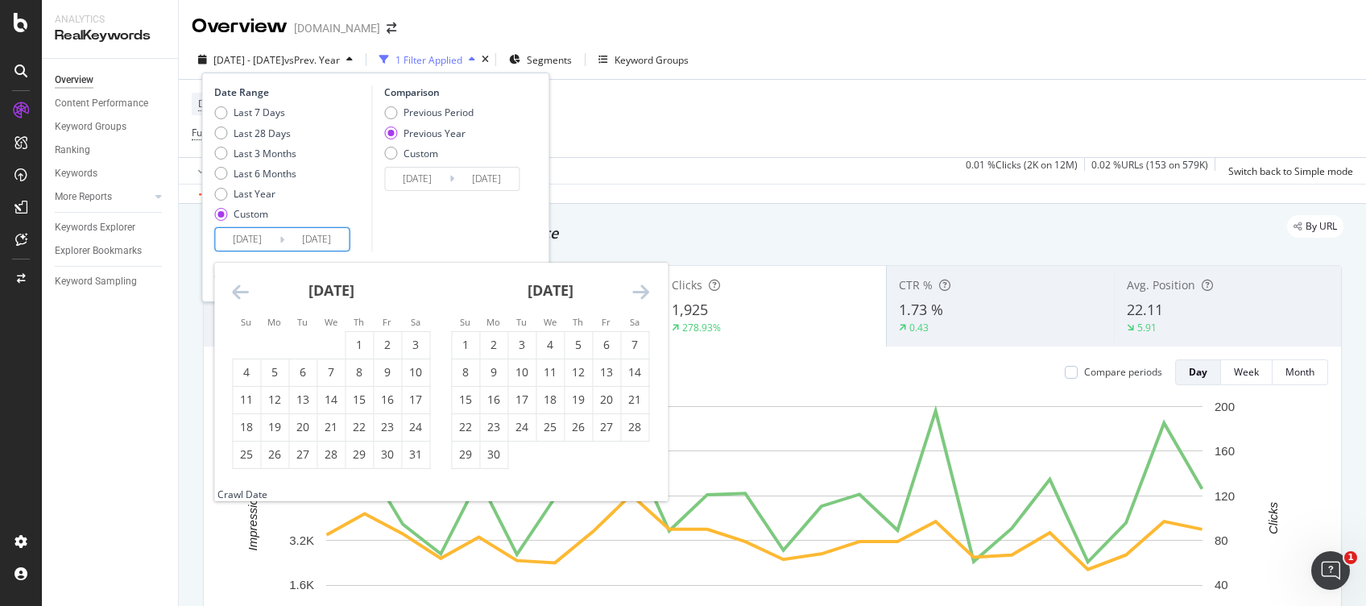
click at [238, 297] on icon "Move backward to switch to the previous month." at bounding box center [240, 291] width 17 height 19
click at [273, 353] on div "1" at bounding box center [274, 345] width 27 height 16
type input "[DATE]"
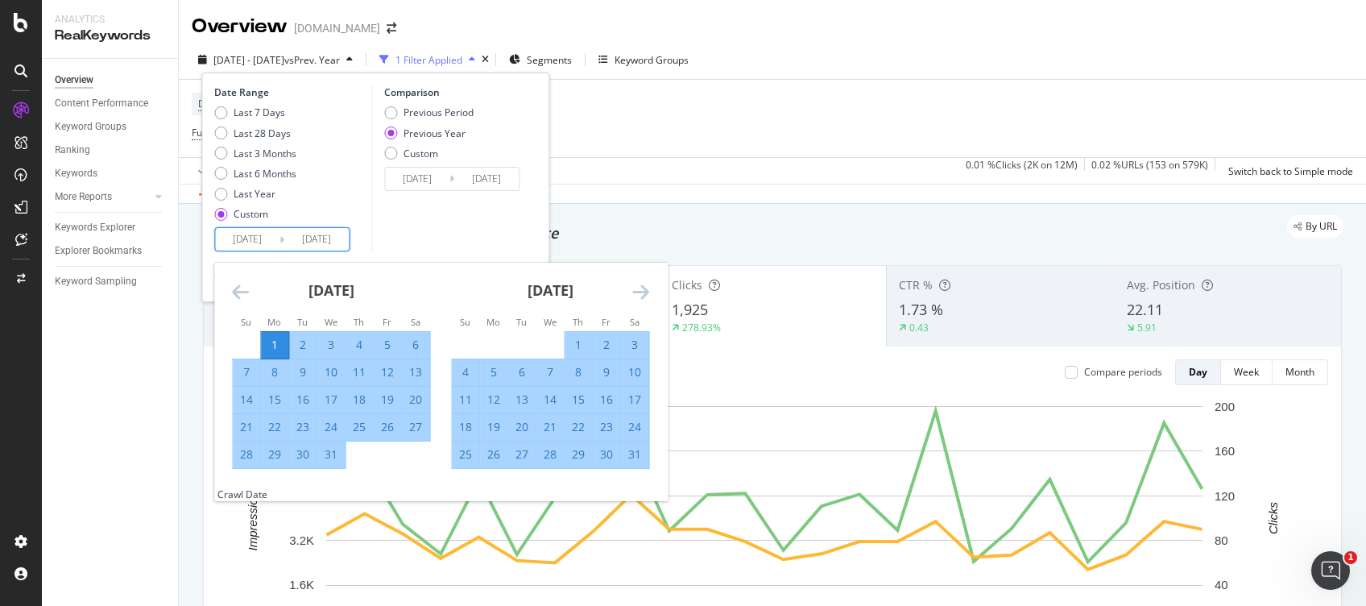
click at [333, 462] on div "31" at bounding box center [330, 454] width 27 height 16
type input "[DATE]"
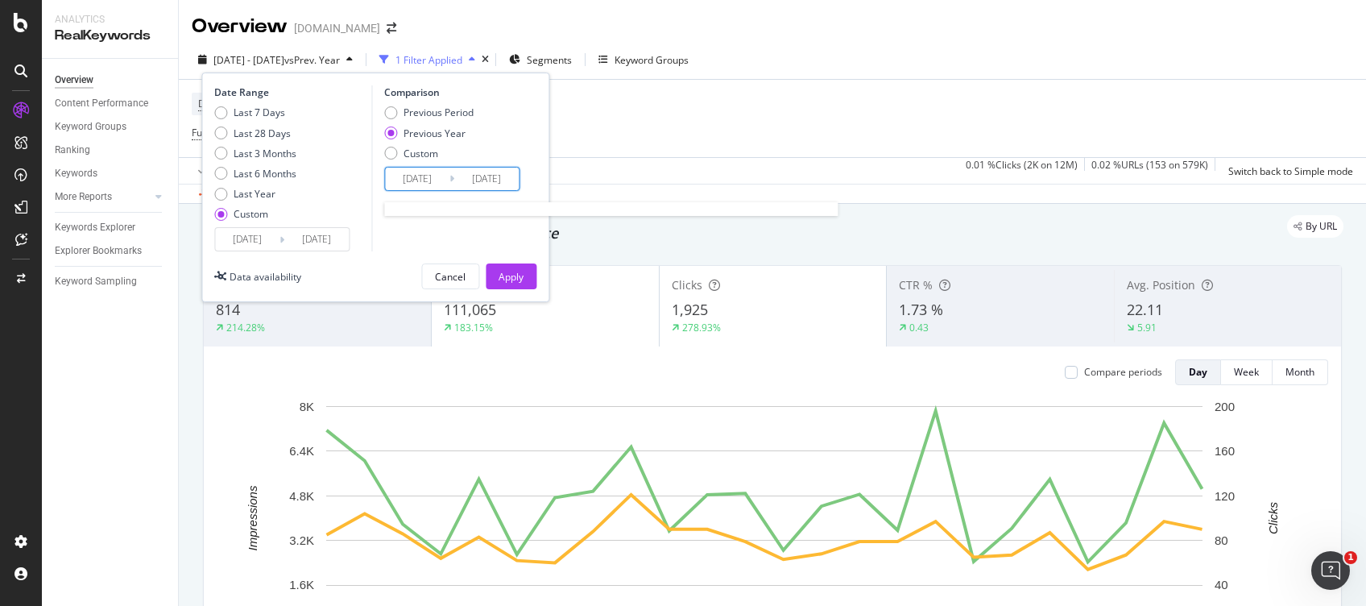
click at [433, 182] on input "[DATE]" at bounding box center [417, 179] width 64 height 23
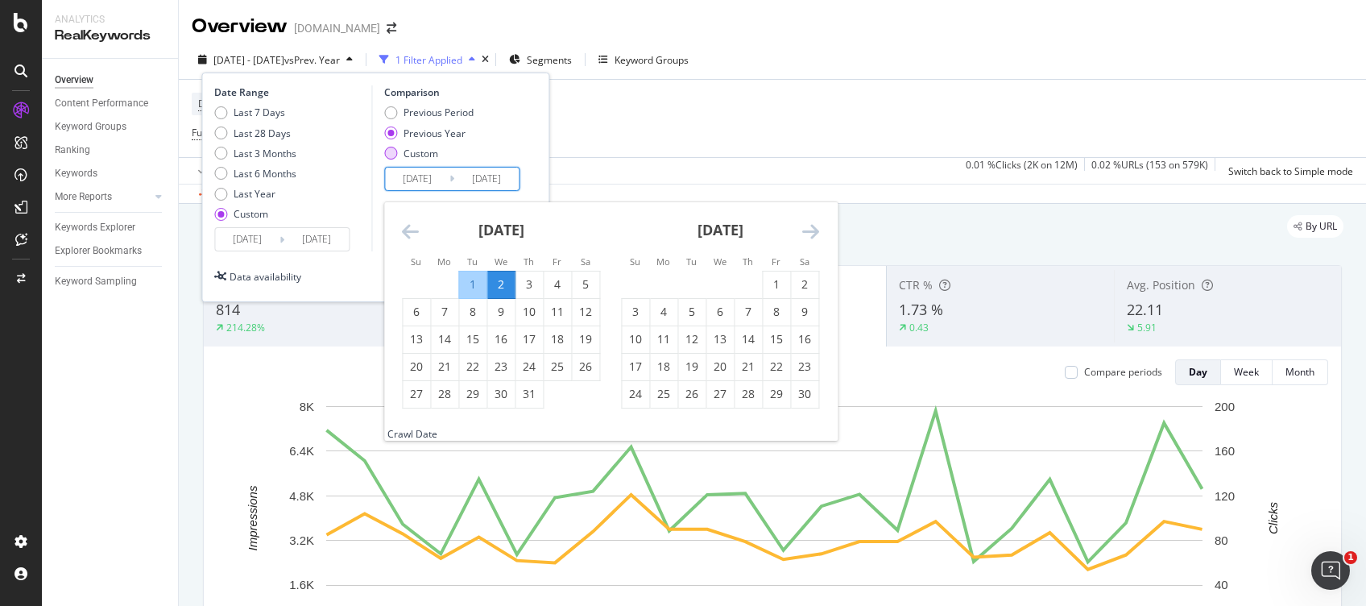
click at [421, 148] on div "Custom" at bounding box center [421, 154] width 35 height 14
click at [429, 173] on input "[DATE]" at bounding box center [417, 179] width 64 height 23
click at [807, 235] on icon "Move forward to switch to the next month." at bounding box center [810, 231] width 17 height 19
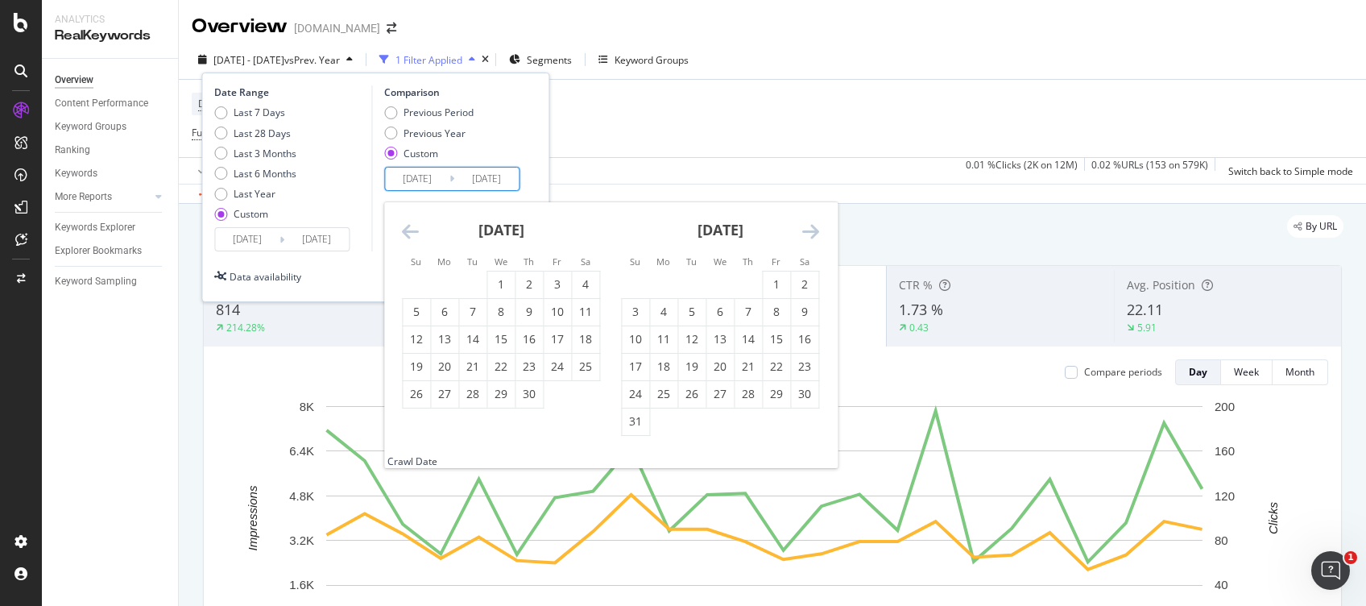
click at [807, 235] on icon "Move forward to switch to the next month." at bounding box center [810, 231] width 17 height 19
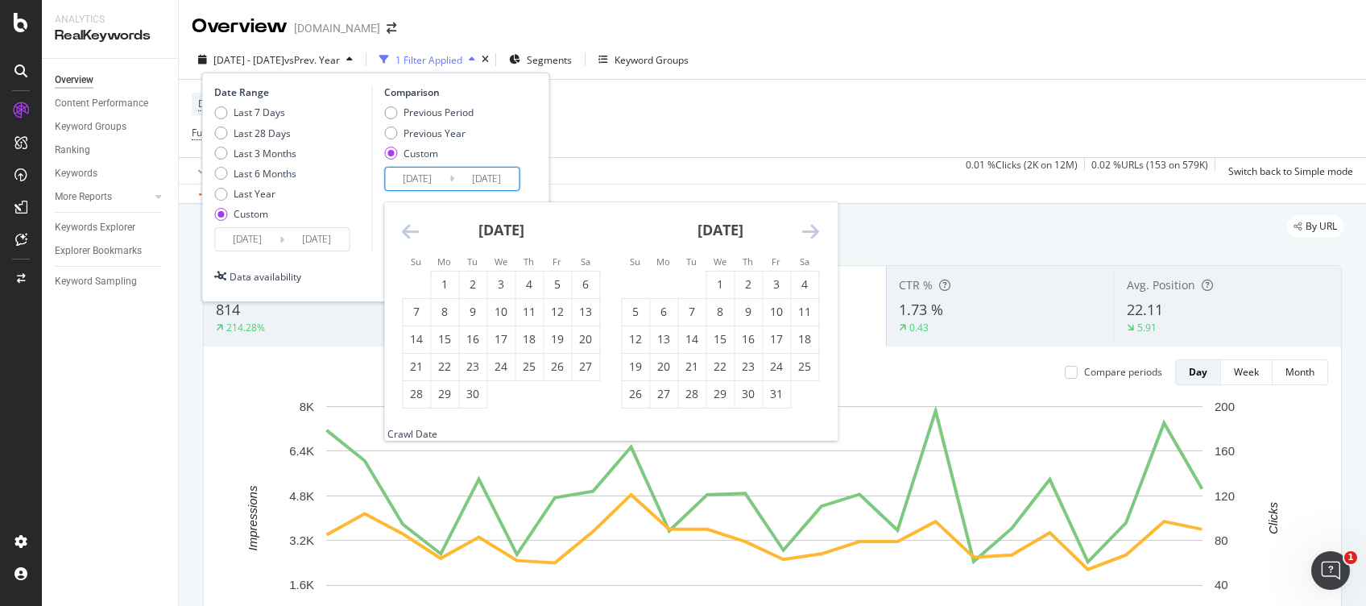
click at [807, 235] on icon "Move forward to switch to the next month." at bounding box center [810, 231] width 17 height 19
click at [806, 282] on div "1" at bounding box center [804, 284] width 27 height 16
type input "[DATE]"
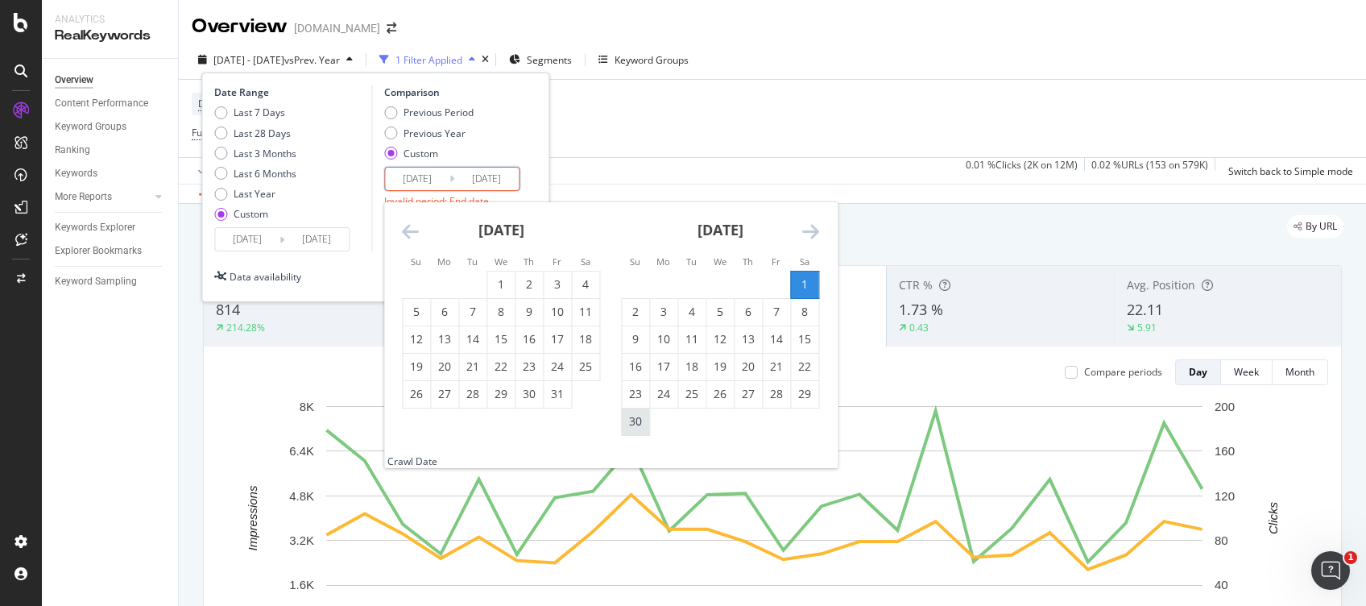
click at [644, 429] on div "30" at bounding box center [635, 421] width 27 height 16
type input "[DATE]"
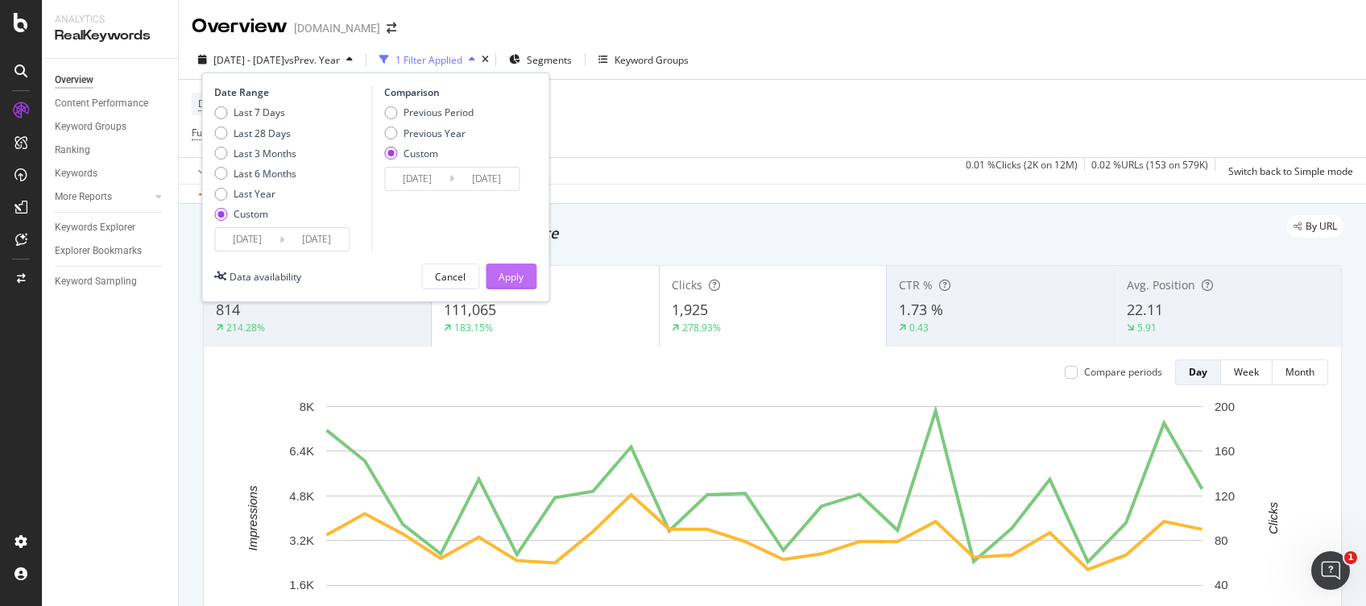
click at [490, 267] on button "Apply" at bounding box center [511, 276] width 51 height 26
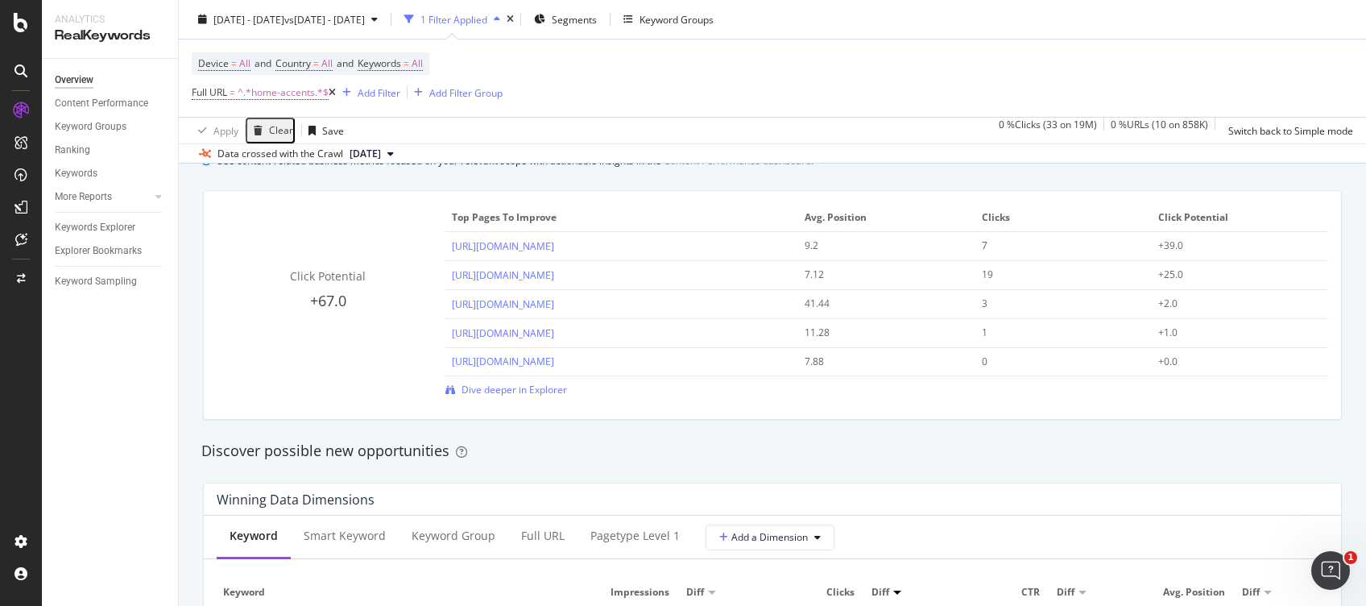
scroll to position [1136, 0]
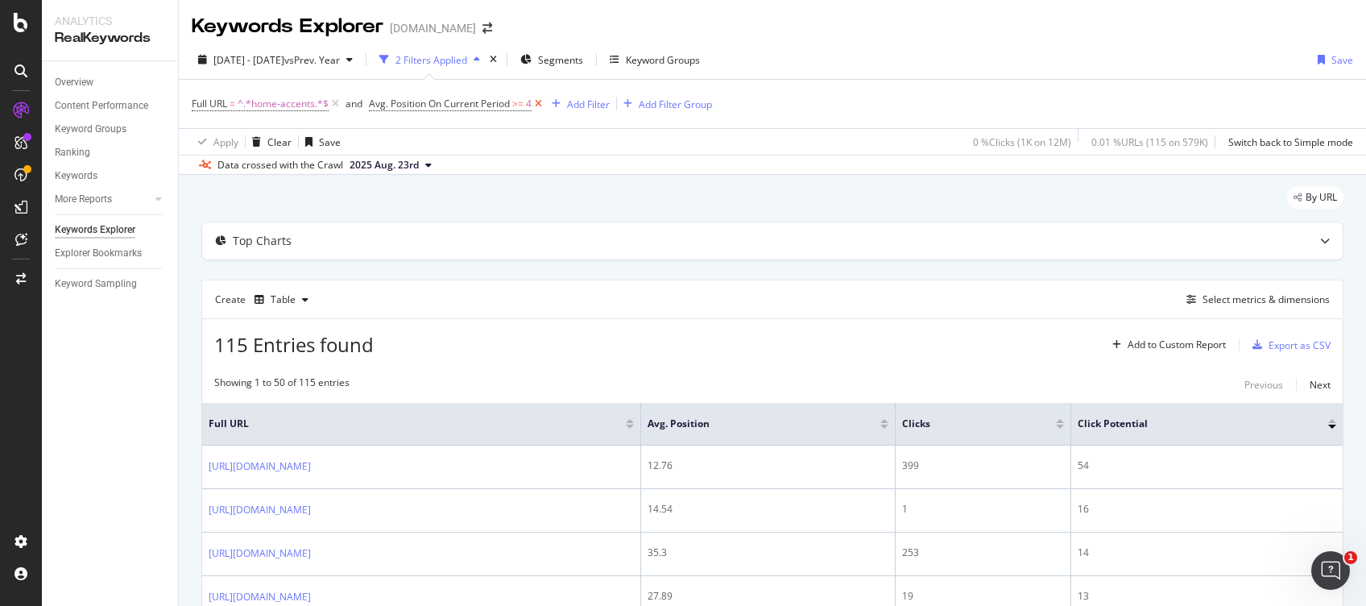
click at [541, 100] on icon at bounding box center [539, 104] width 14 height 16
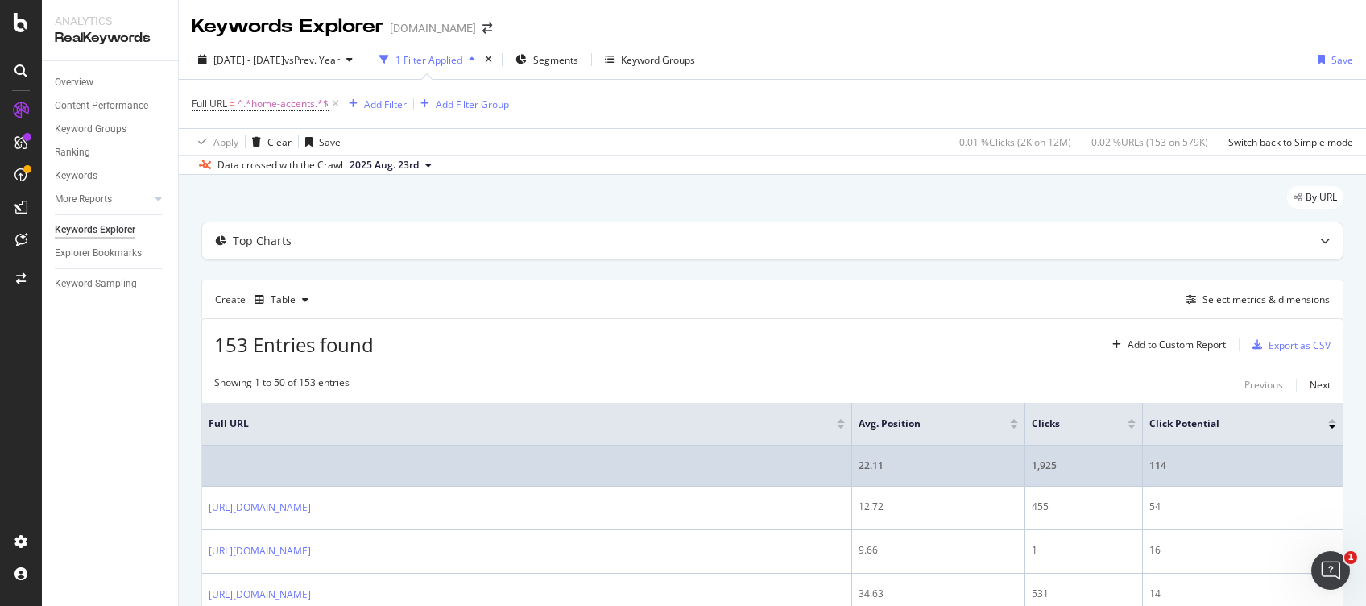
scroll to position [119, 0]
